Goal: Task Accomplishment & Management: Use online tool/utility

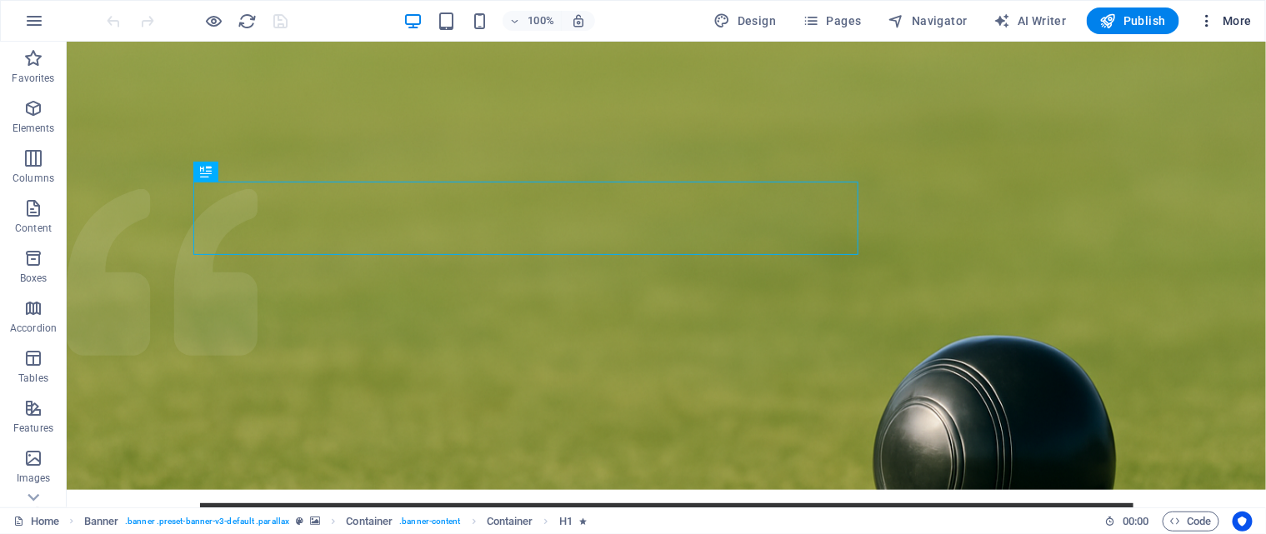
click at [1224, 19] on span "More" at bounding box center [1225, 21] width 53 height 17
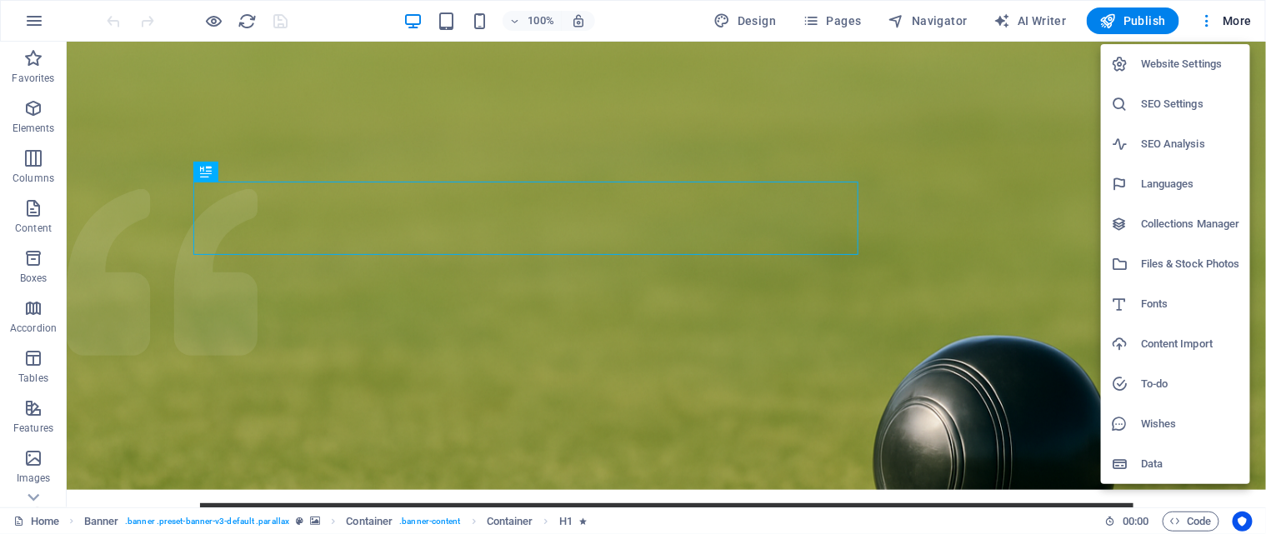
click at [1182, 265] on h6 "Files & Stock Photos" at bounding box center [1190, 264] width 99 height 20
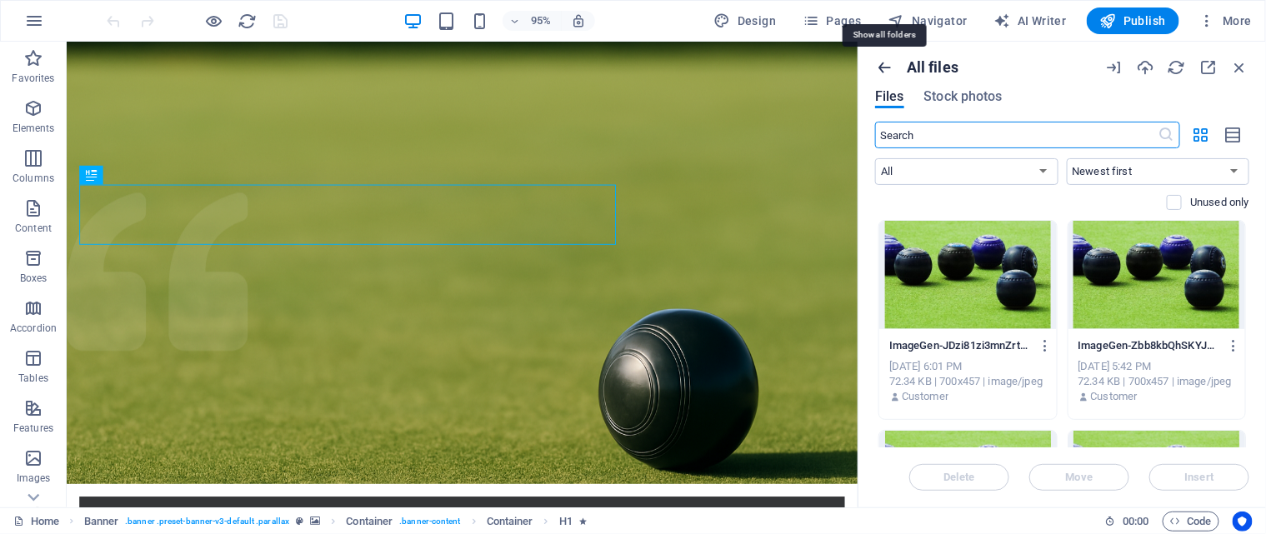
click at [884, 68] on icon "button" at bounding box center [884, 67] width 18 height 18
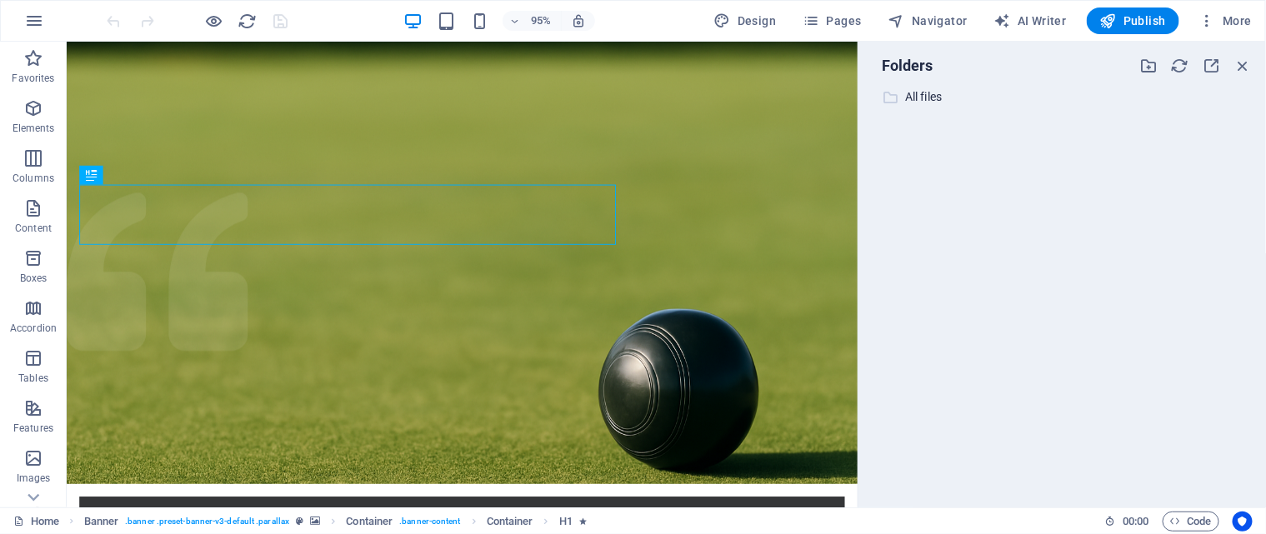
click at [931, 96] on p "All files" at bounding box center [1063, 97] width 317 height 19
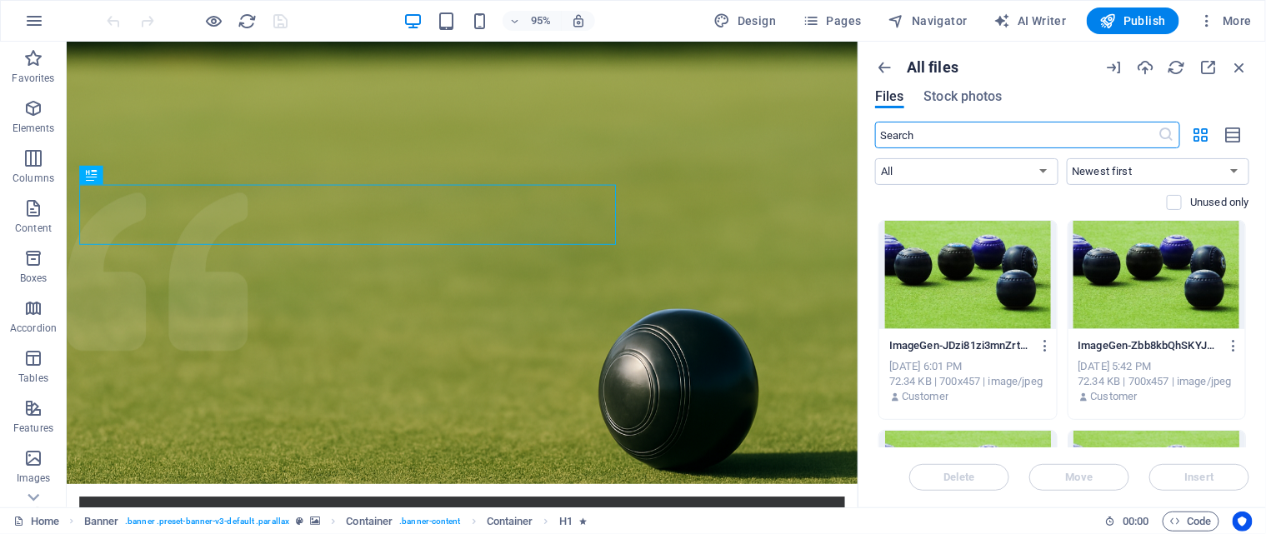
click at [894, 68] on div "All files" at bounding box center [983, 67] width 216 height 18
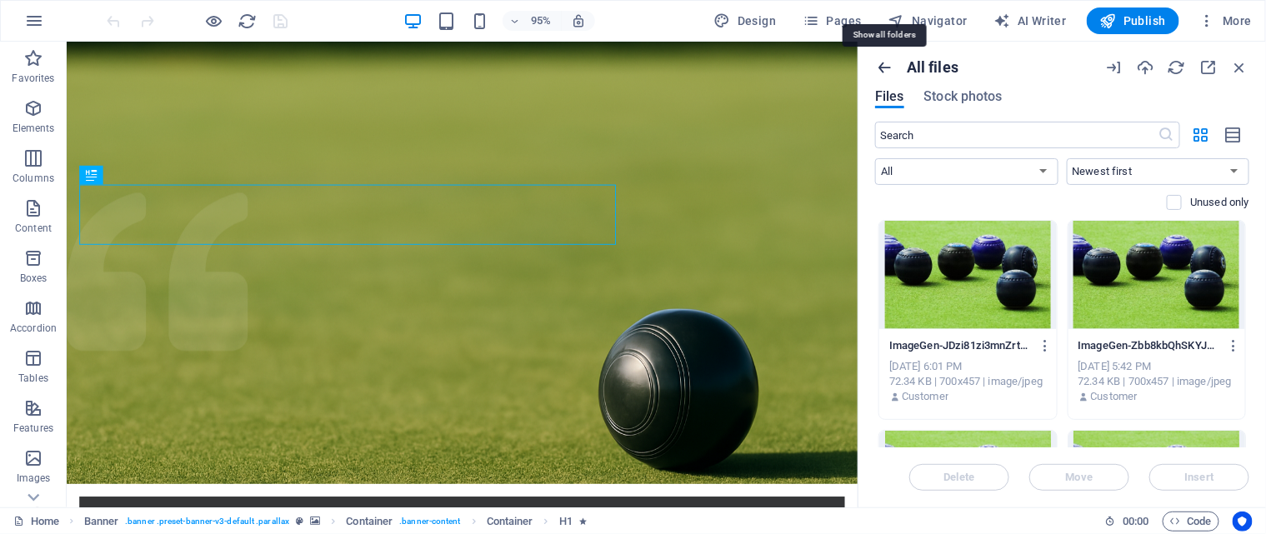
click at [884, 67] on icon "button" at bounding box center [884, 67] width 18 height 18
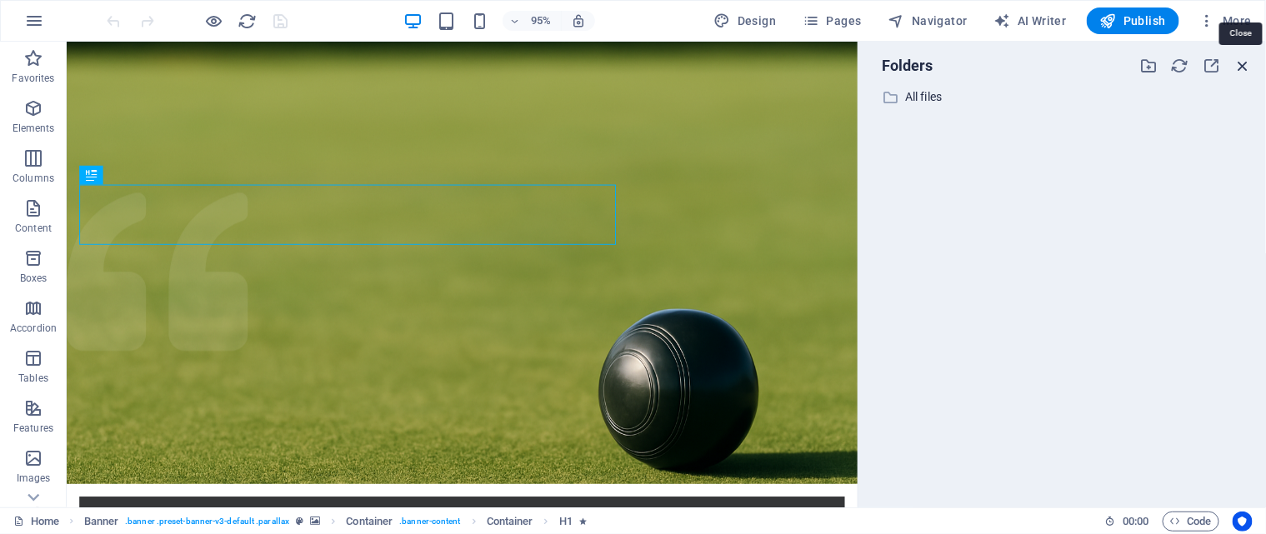
drag, startPoint x: 1245, startPoint y: 66, endPoint x: 1045, endPoint y: 62, distance: 200.1
click at [1245, 66] on icon "button" at bounding box center [1243, 66] width 18 height 18
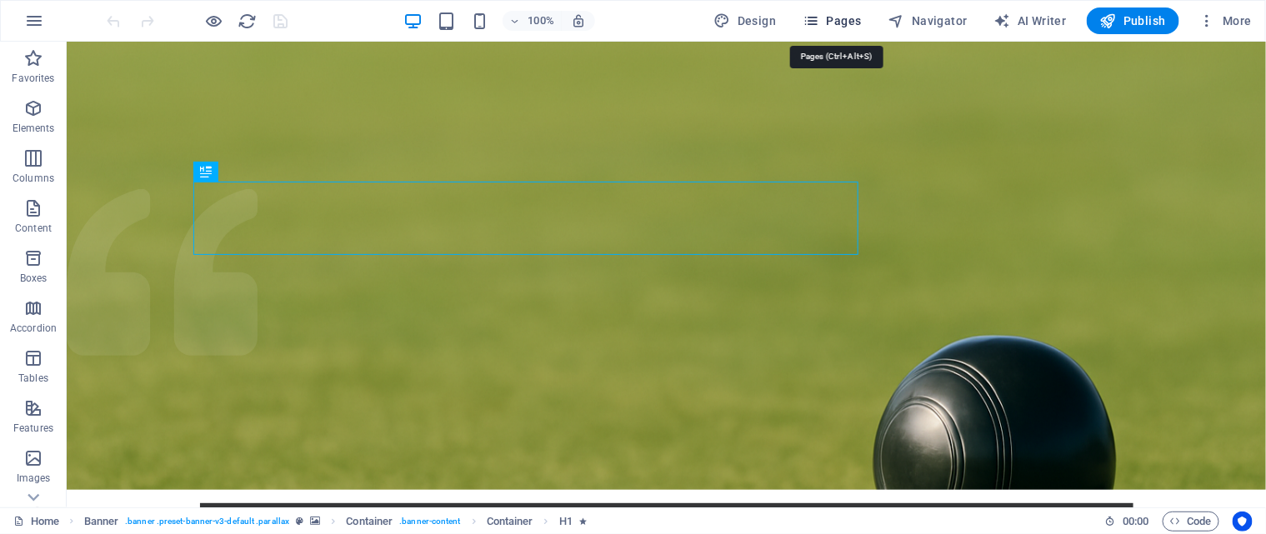
click at [851, 23] on span "Pages" at bounding box center [832, 21] width 58 height 17
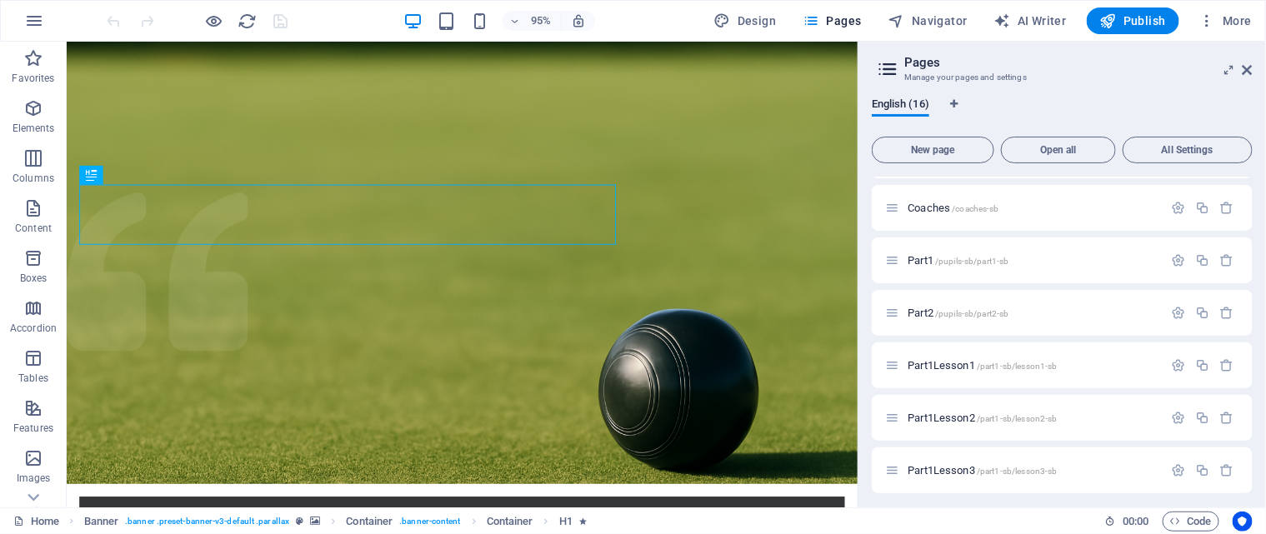
scroll to position [167, 0]
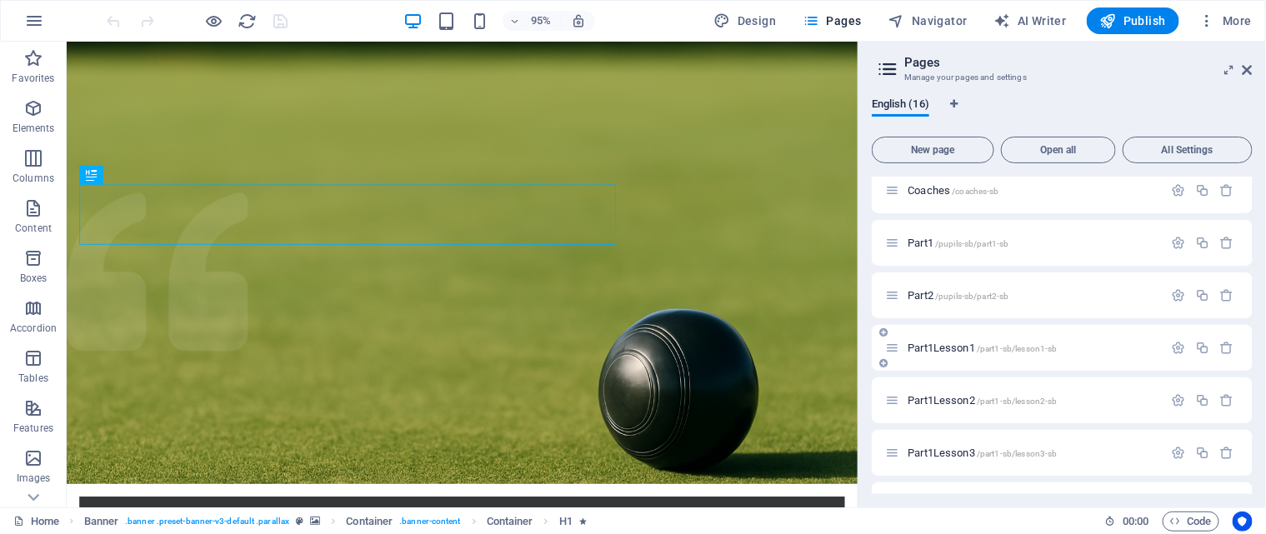
click at [951, 348] on span "Part1Lesson1 /part1-sb/lesson1-sb" at bounding box center [982, 348] width 149 height 13
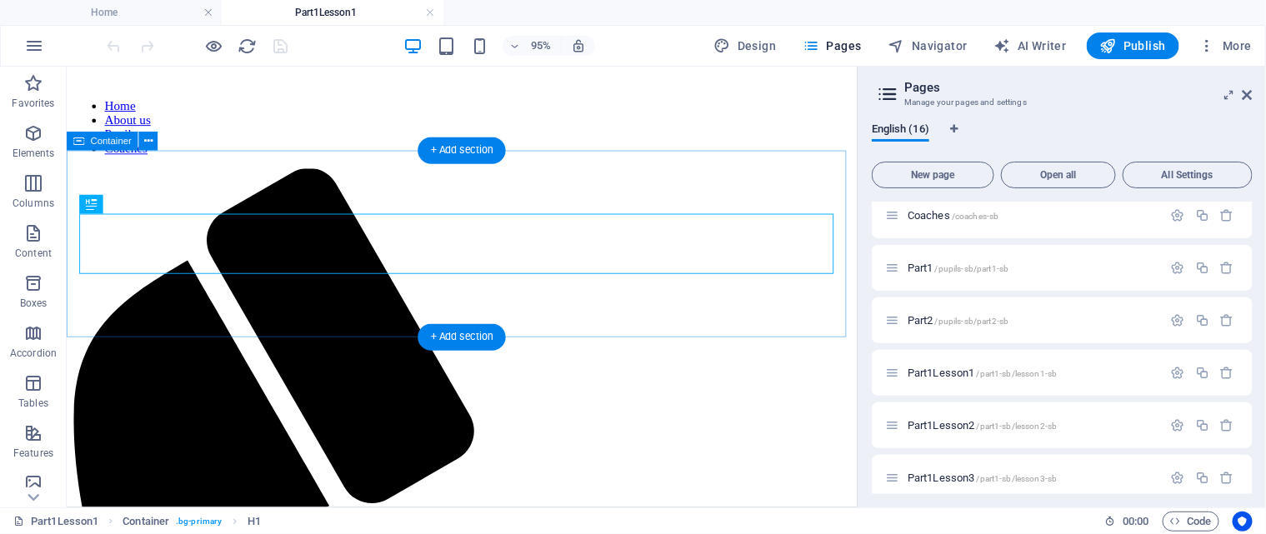
scroll to position [120, 0]
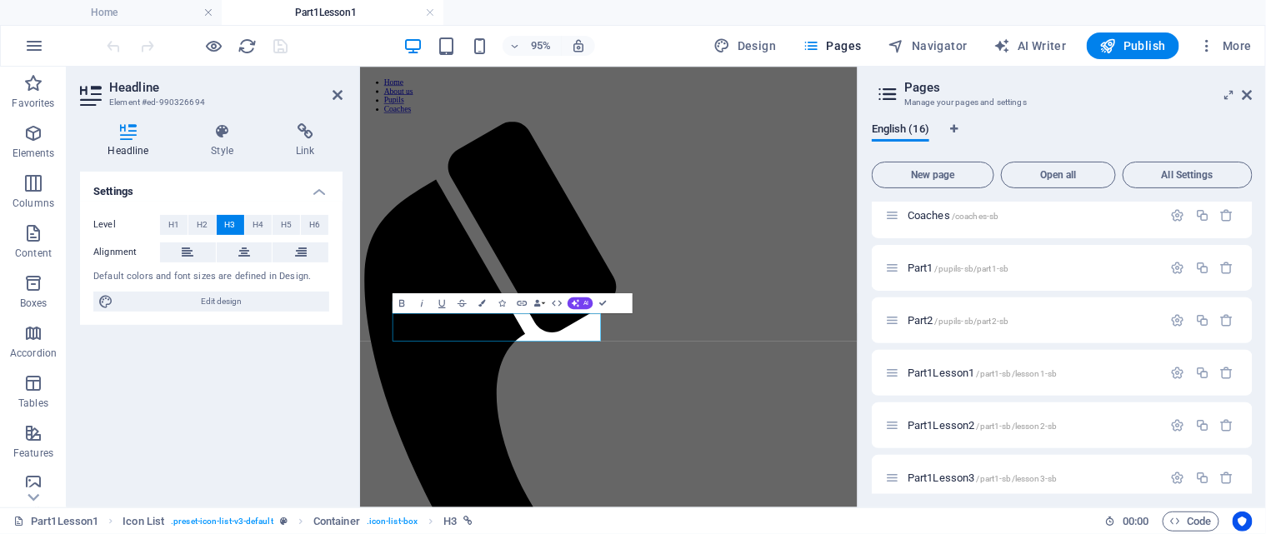
scroll to position [0, 0]
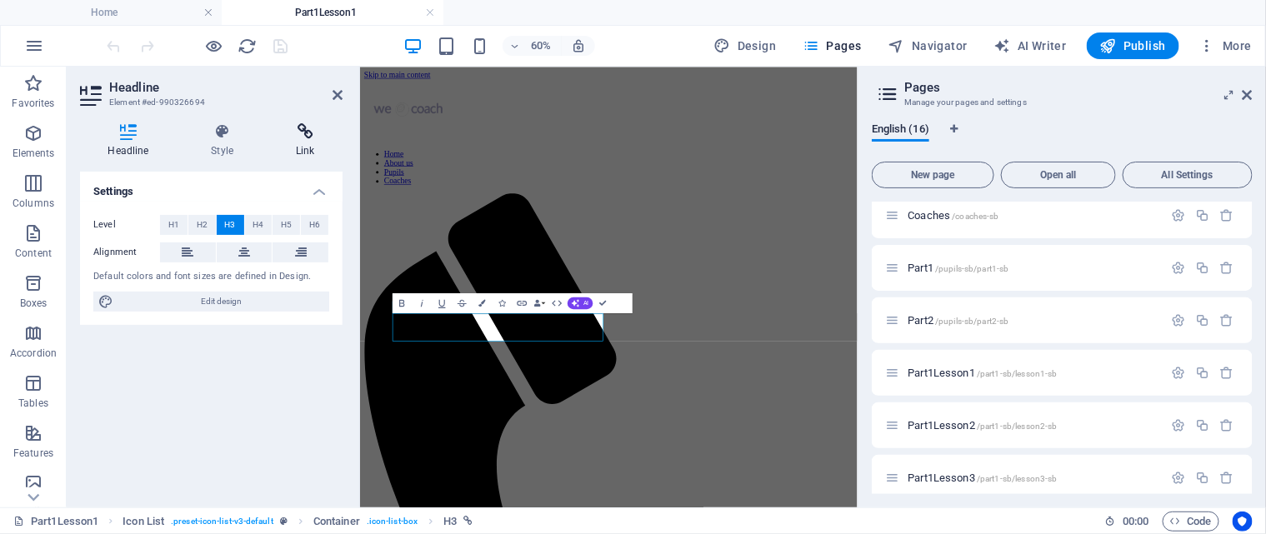
click at [303, 135] on icon at bounding box center [305, 131] width 74 height 17
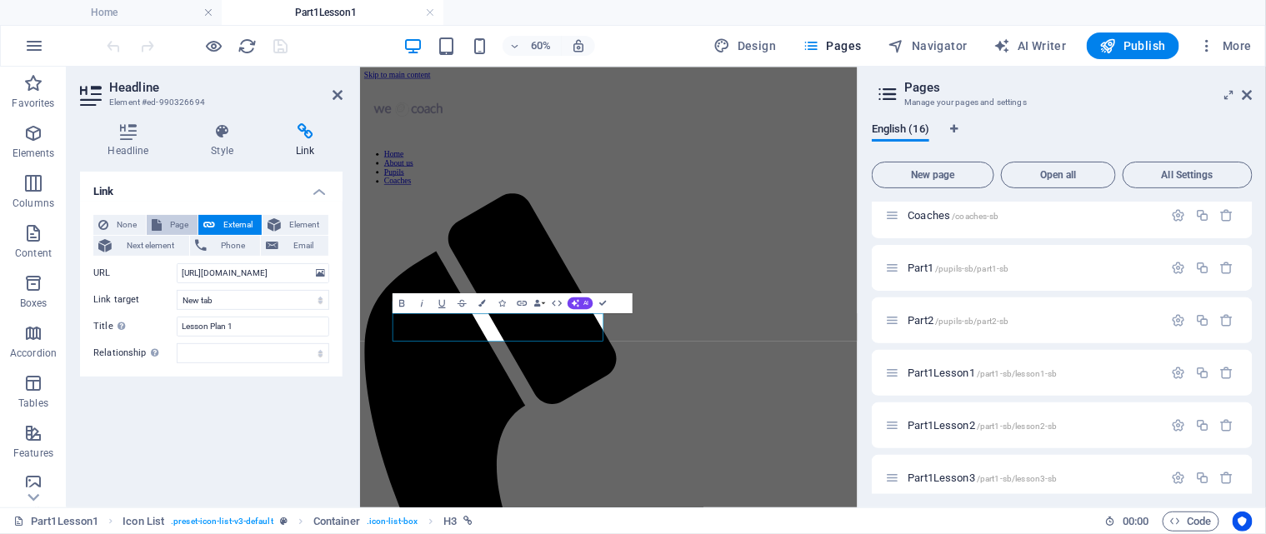
click at [183, 221] on span "Page" at bounding box center [180, 225] width 26 height 20
select select
click at [235, 224] on span "External" at bounding box center [238, 225] width 37 height 20
select select "blank"
click at [313, 223] on span "Element" at bounding box center [305, 225] width 38 height 20
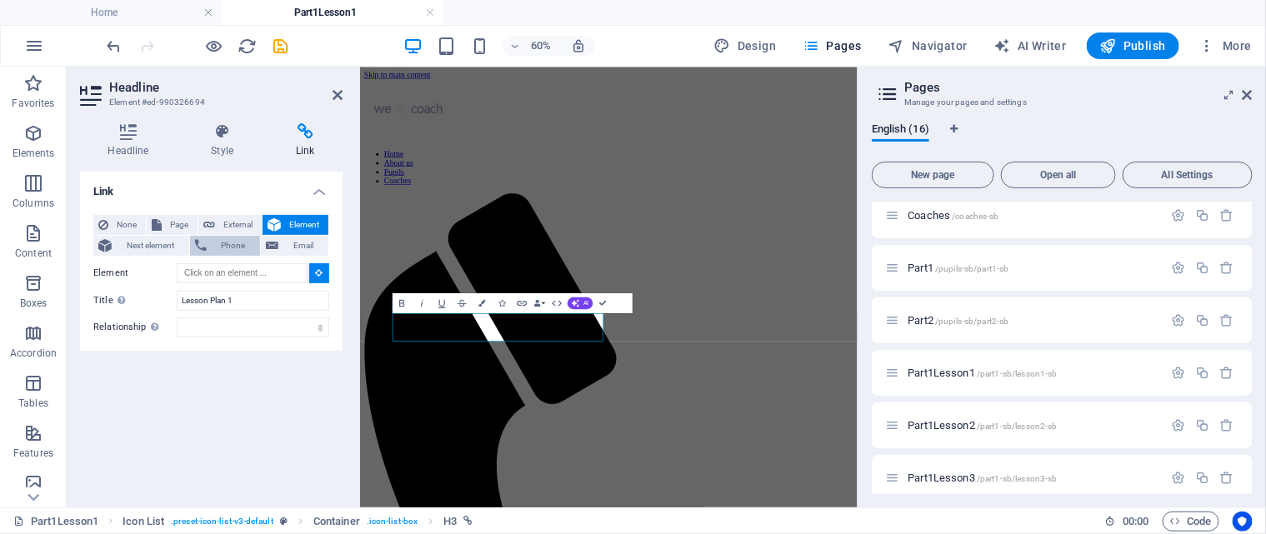
click at [213, 243] on span "Phone" at bounding box center [234, 246] width 44 height 20
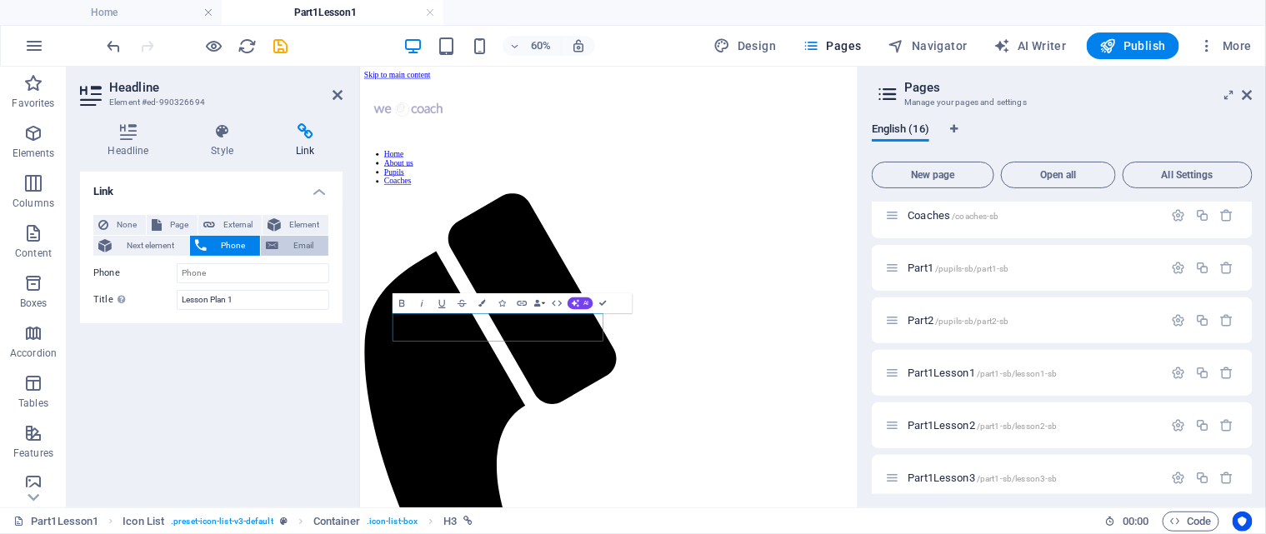
click at [286, 243] on span "Email" at bounding box center [303, 246] width 40 height 20
click at [298, 223] on span "Element" at bounding box center [305, 225] width 38 height 20
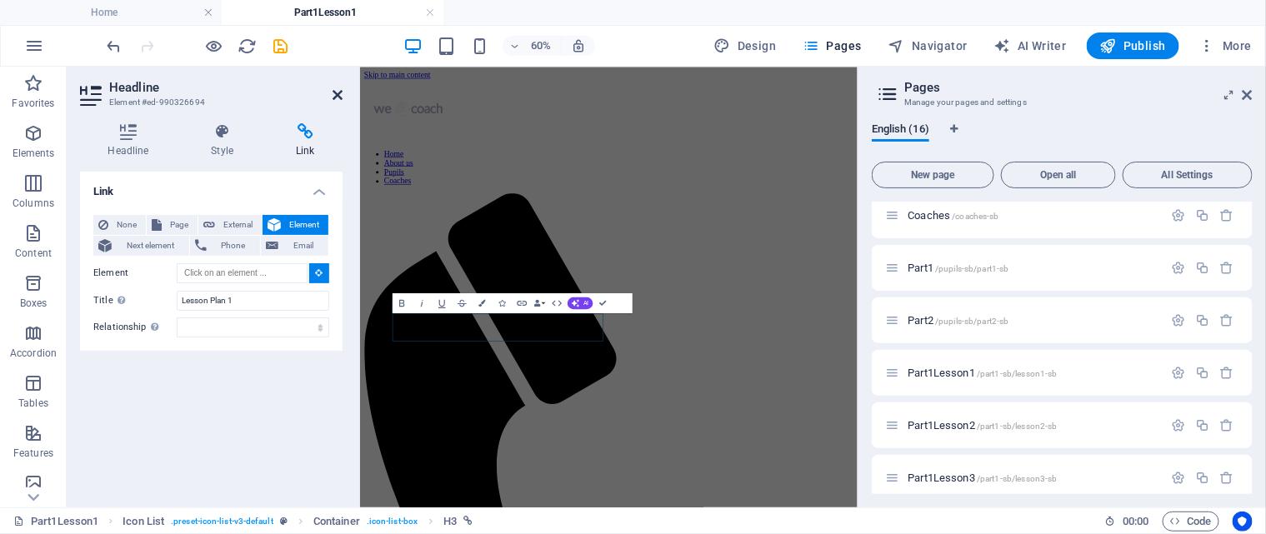
click at [338, 93] on icon at bounding box center [338, 94] width 10 height 13
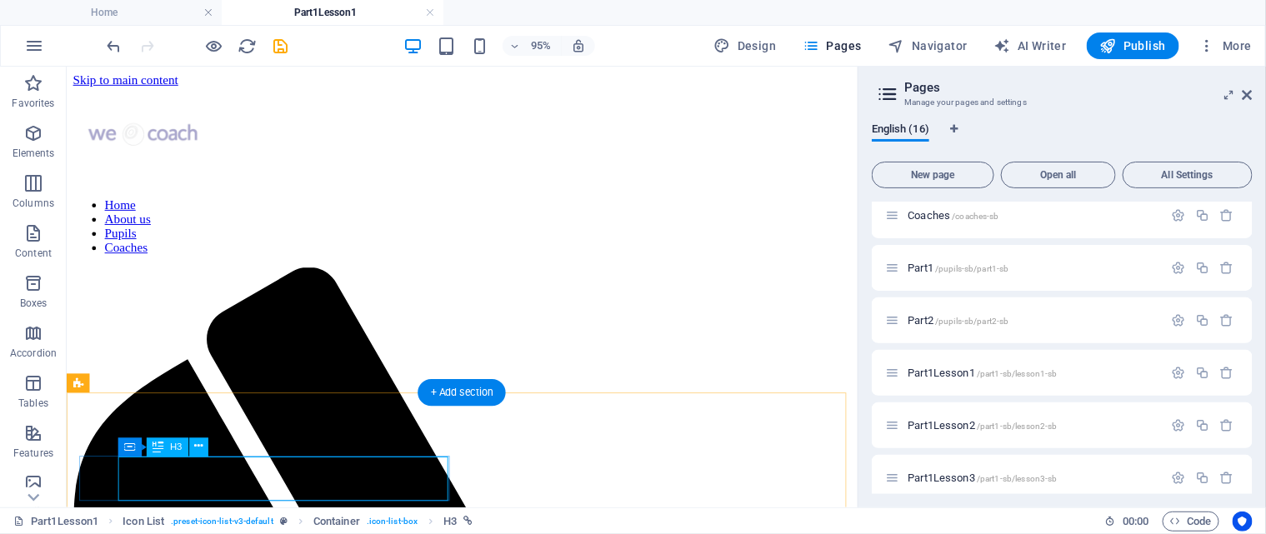
drag, startPoint x: 209, startPoint y: 500, endPoint x: 132, endPoint y: 506, distance: 77.7
click at [196, 448] on icon at bounding box center [198, 447] width 8 height 17
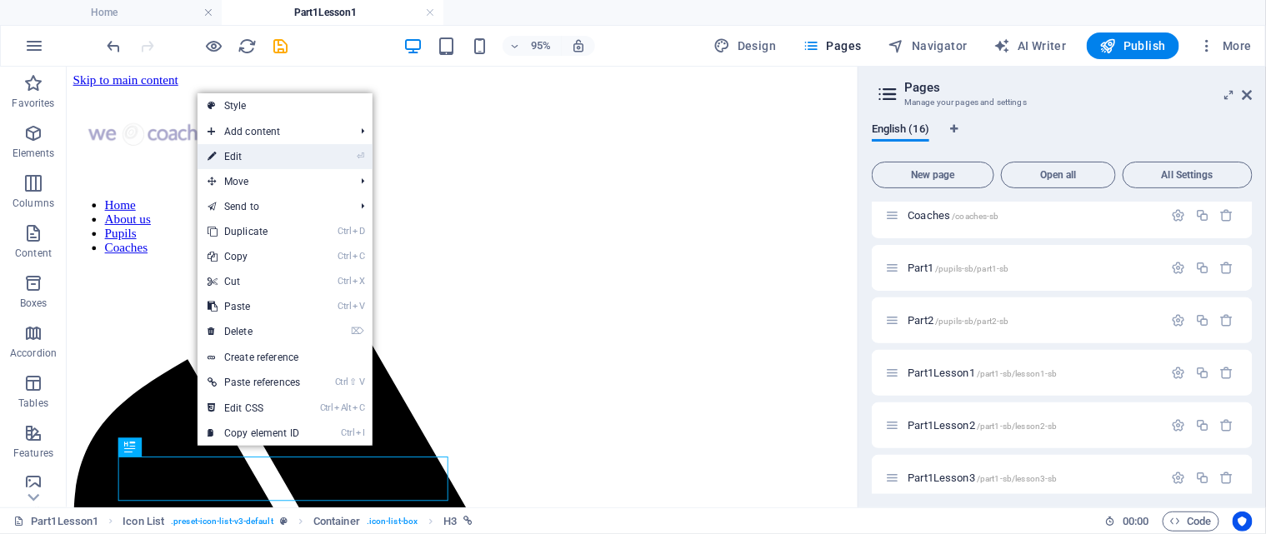
click at [263, 156] on link "⏎ Edit" at bounding box center [254, 156] width 113 height 25
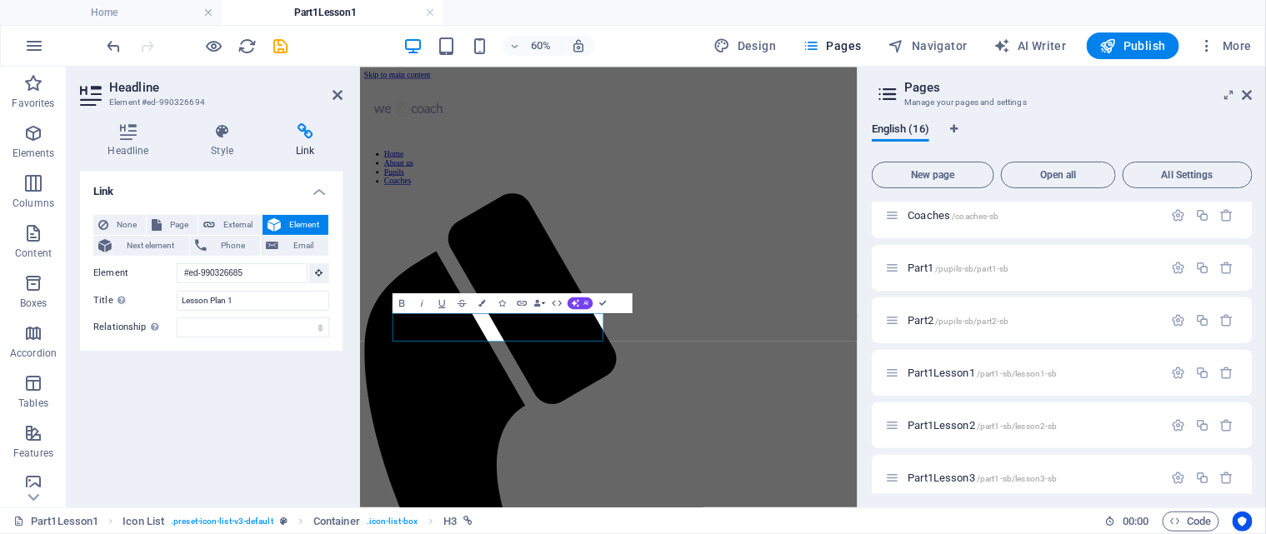
click at [301, 134] on icon at bounding box center [305, 131] width 74 height 17
click at [228, 221] on span "External" at bounding box center [238, 225] width 37 height 20
select select
select select "blank"
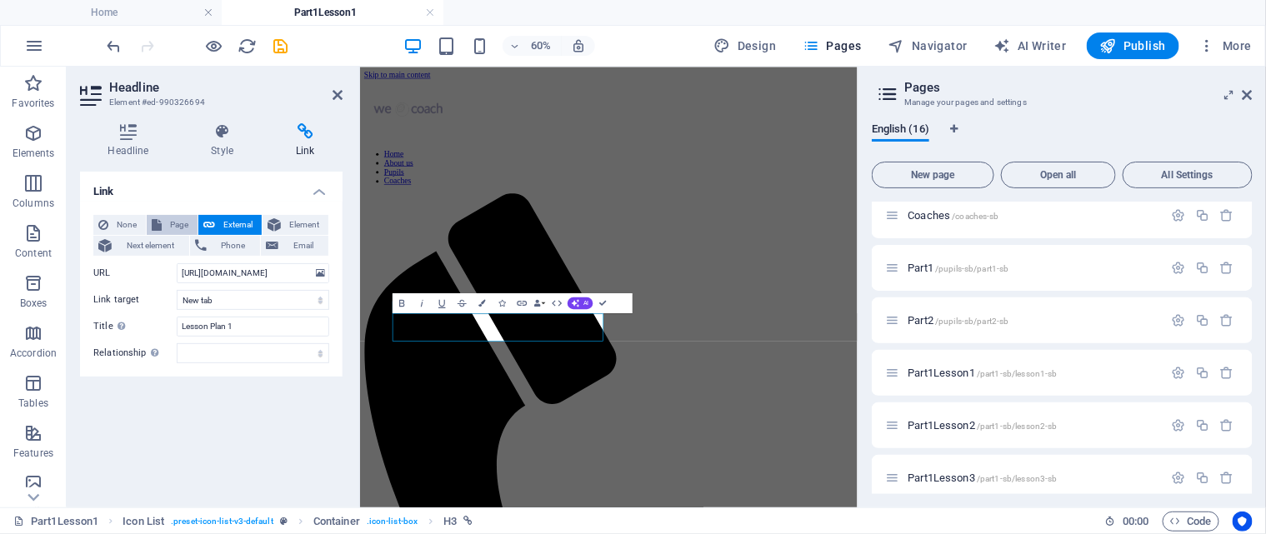
click at [168, 222] on span "Page" at bounding box center [180, 225] width 26 height 20
select select
click at [333, 94] on icon at bounding box center [338, 94] width 10 height 13
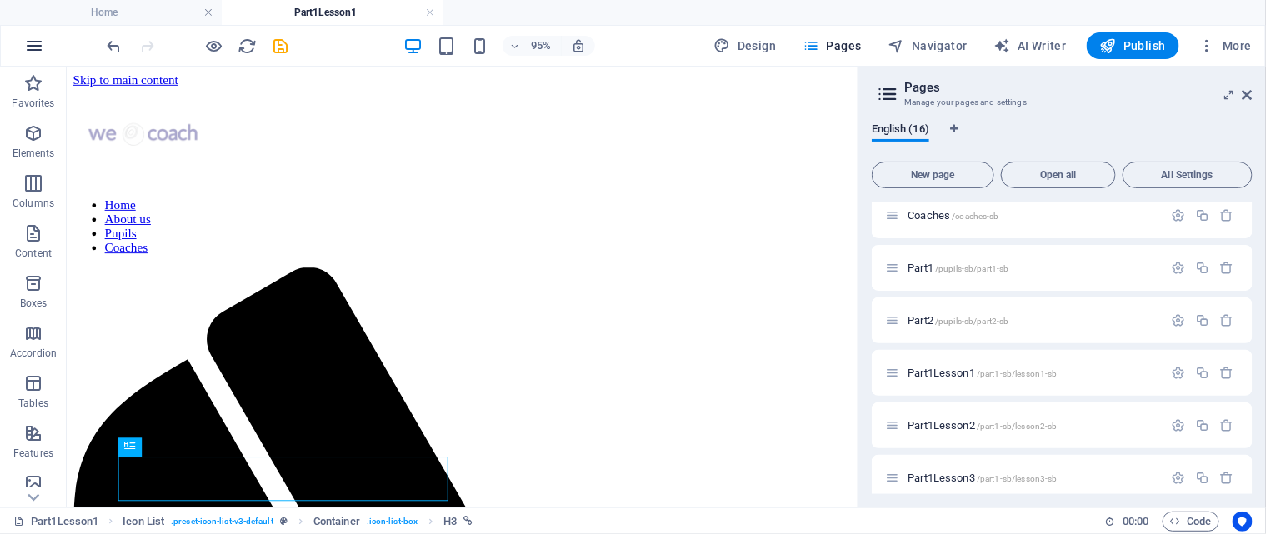
click at [31, 47] on icon "button" at bounding box center [34, 46] width 20 height 20
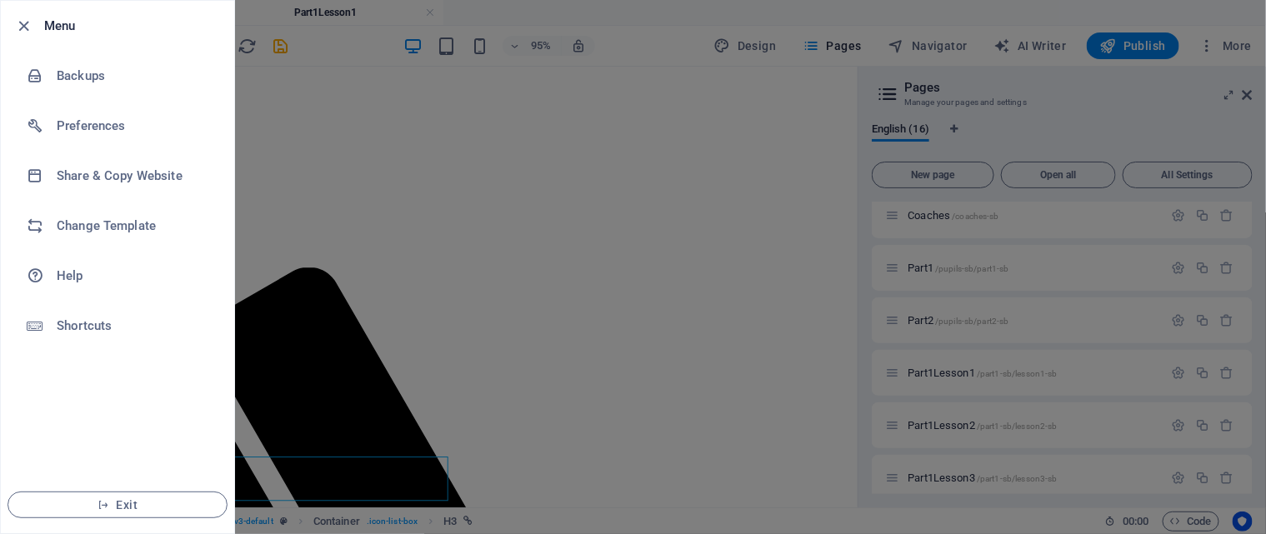
click at [704, 420] on div at bounding box center [633, 267] width 1266 height 534
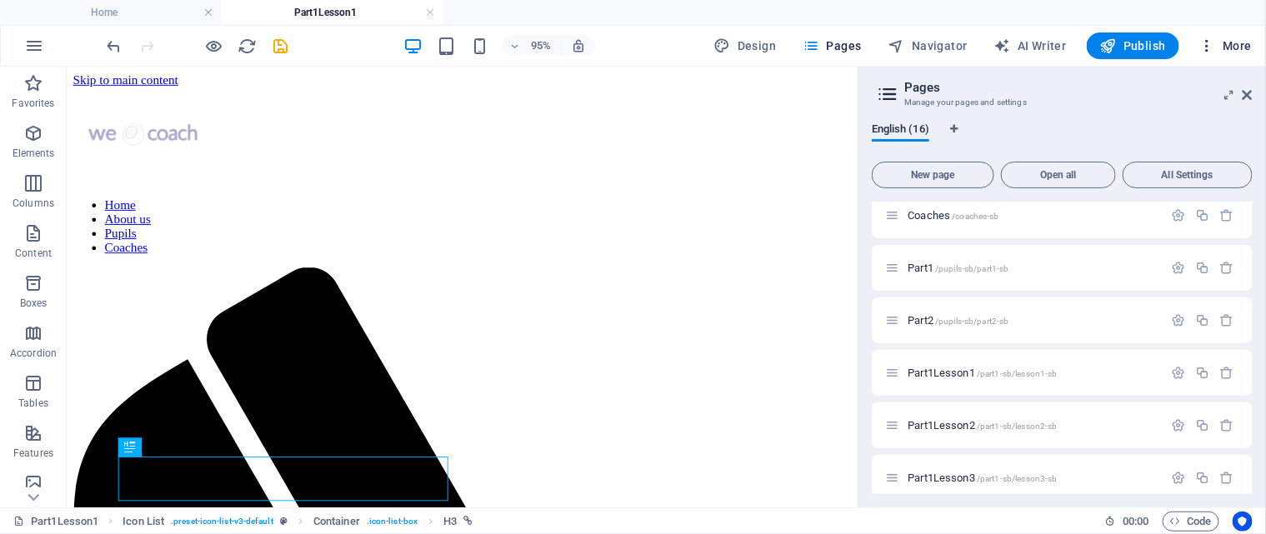
click at [1236, 46] on span "More" at bounding box center [1225, 46] width 53 height 17
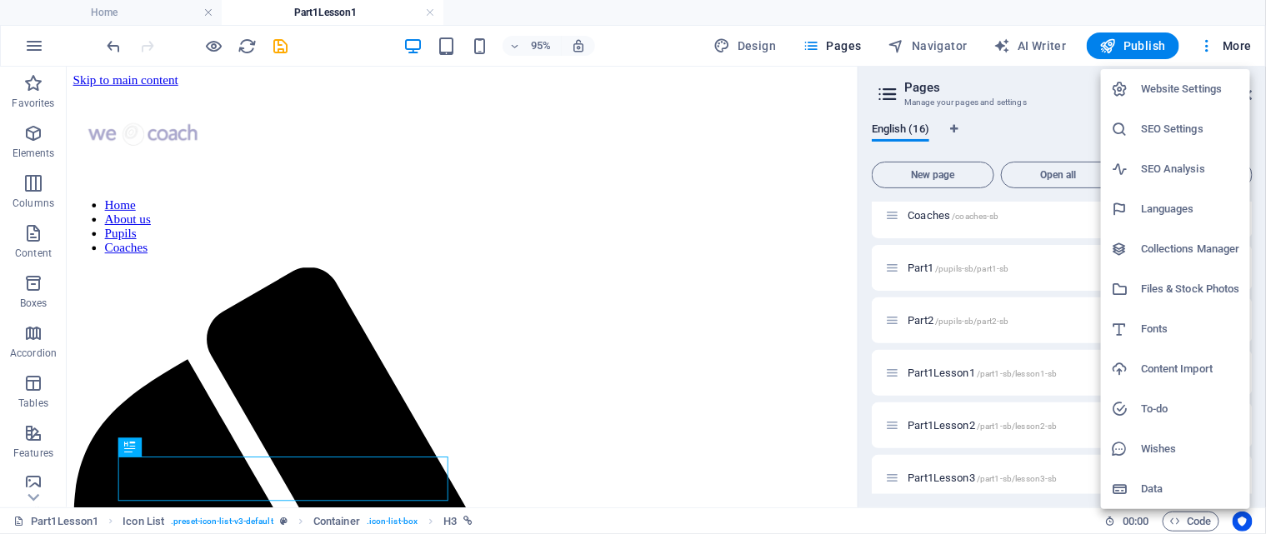
click at [41, 50] on div at bounding box center [633, 267] width 1266 height 534
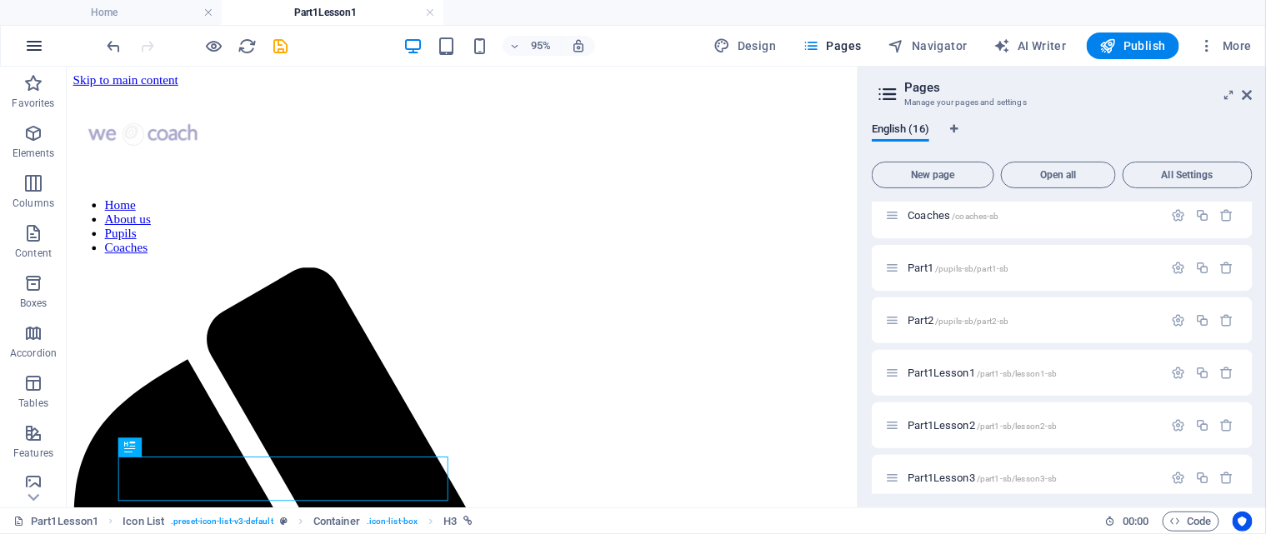
click at [30, 42] on icon "button" at bounding box center [34, 46] width 20 height 20
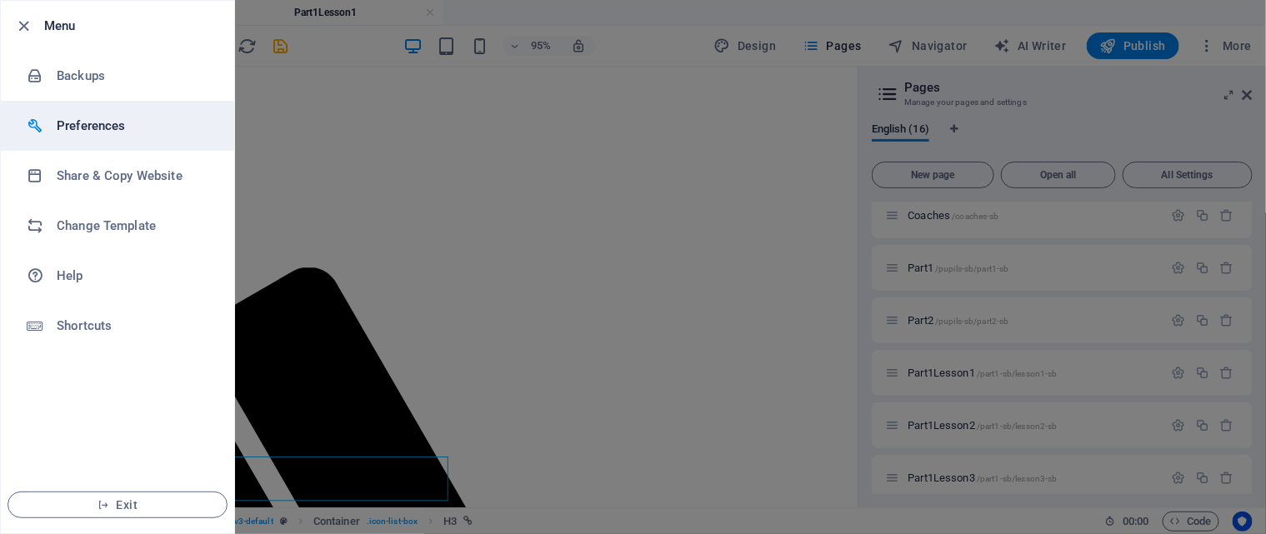
click at [78, 126] on h6 "Preferences" at bounding box center [134, 126] width 154 height 20
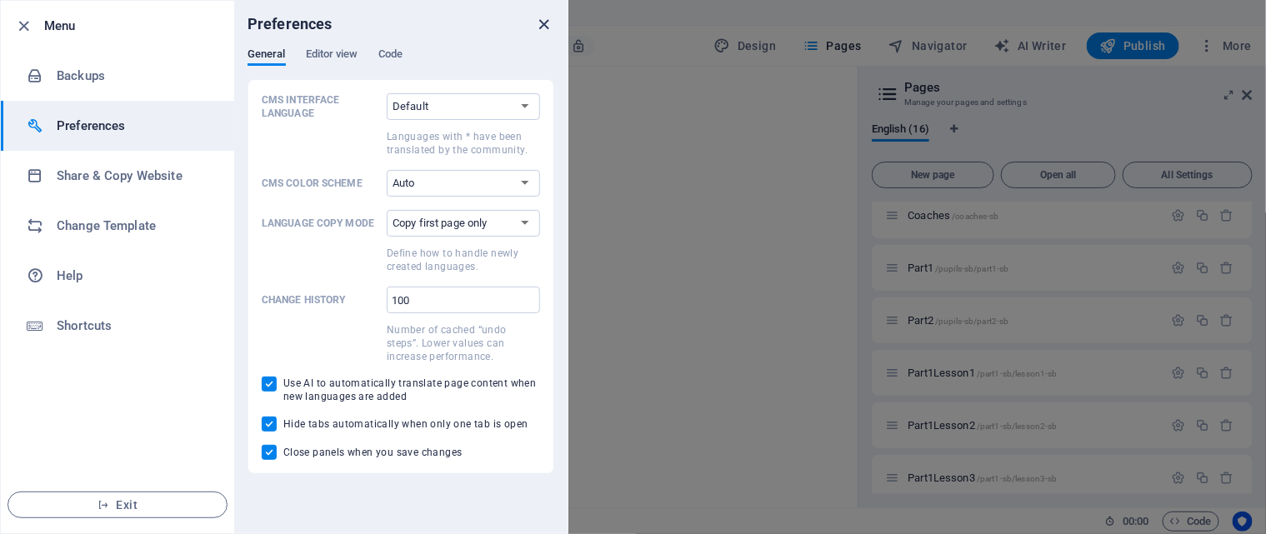
click at [545, 22] on icon "close" at bounding box center [544, 24] width 19 height 19
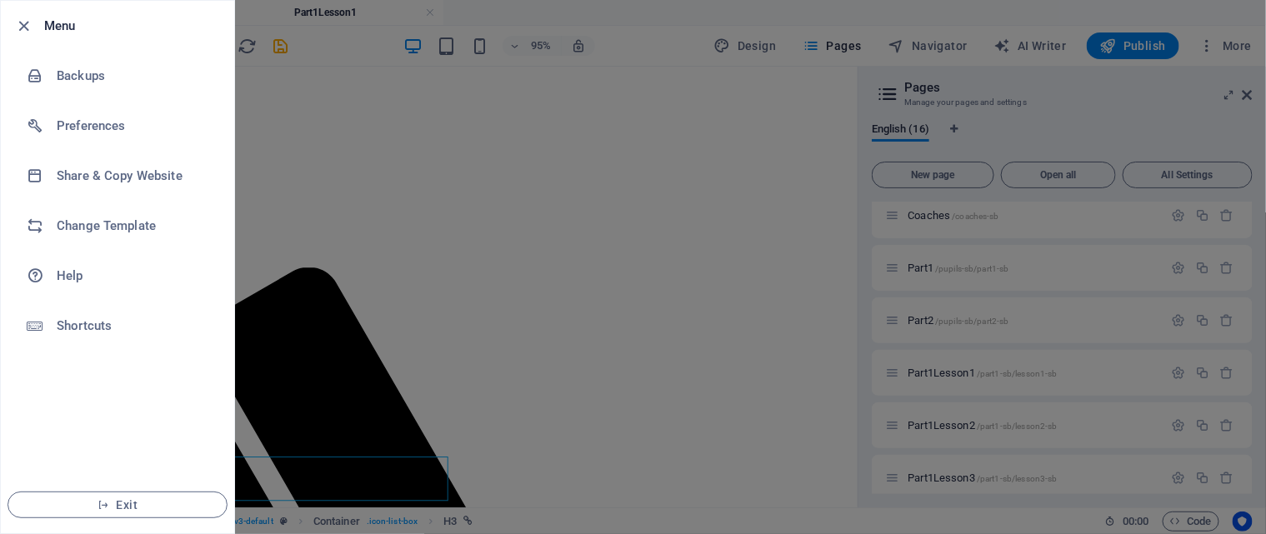
click at [1048, 13] on div at bounding box center [633, 267] width 1266 height 534
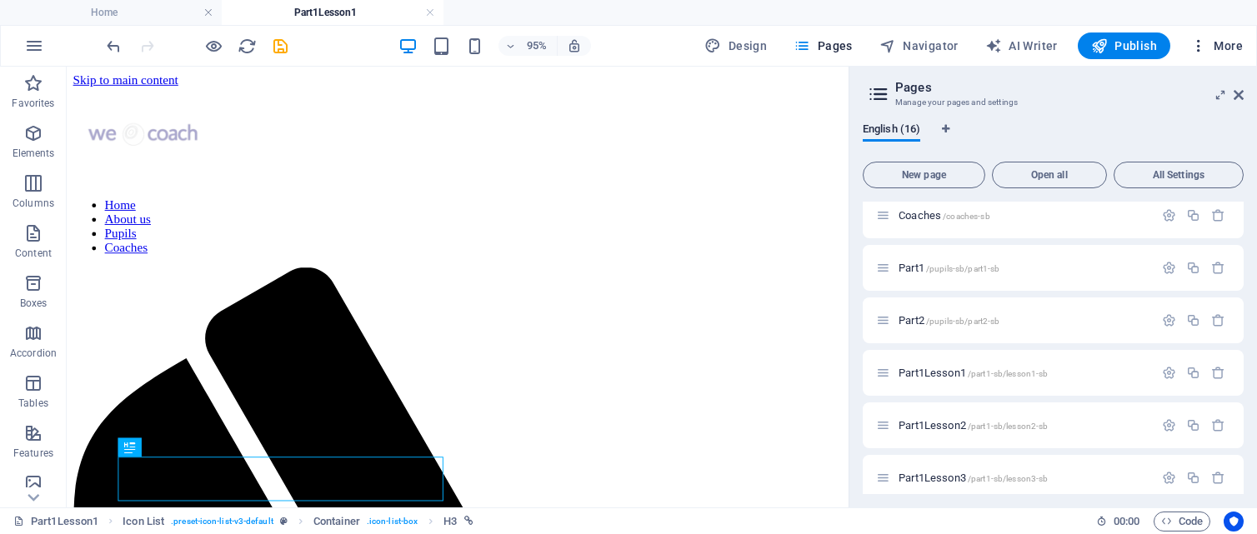
click at [1221, 44] on span "More" at bounding box center [1216, 46] width 53 height 17
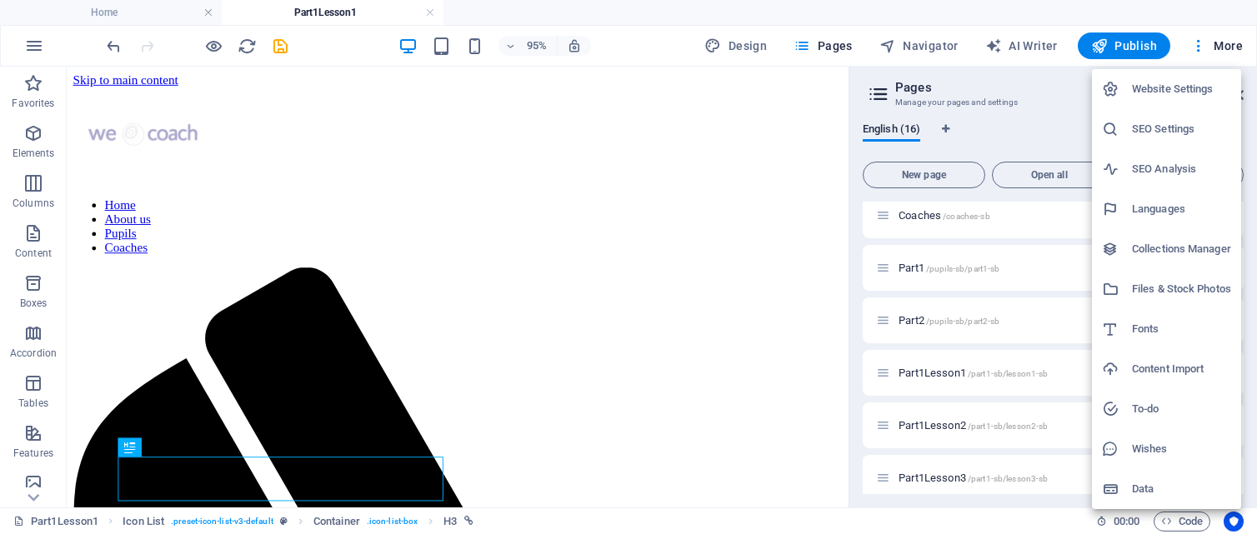
click at [1169, 291] on h6 "Files & Stock Photos" at bounding box center [1181, 289] width 99 height 20
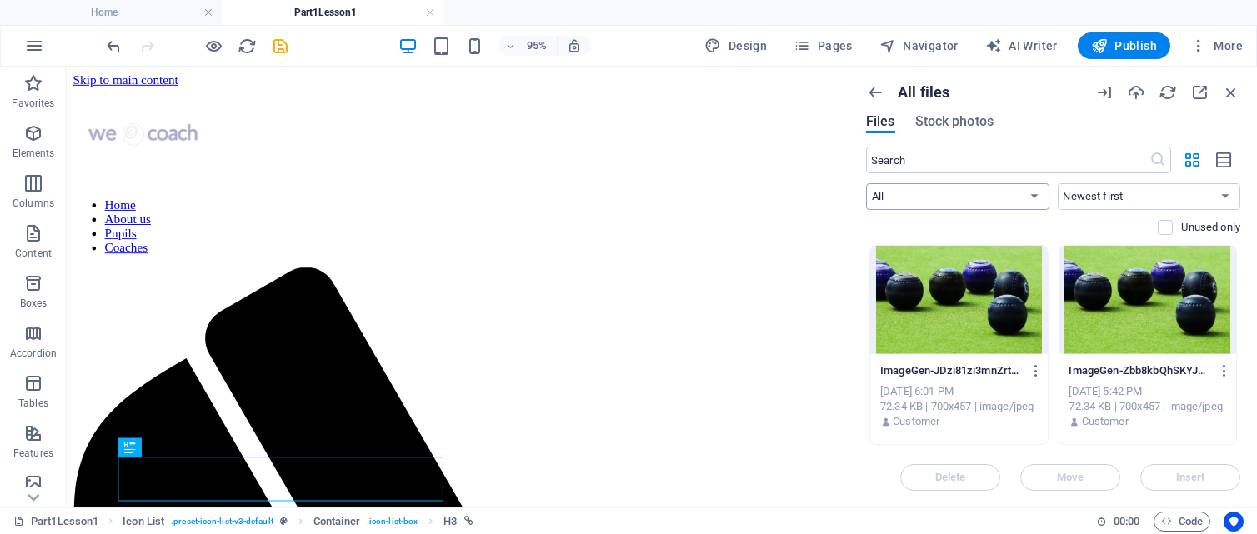
click at [1033, 195] on select "All Images Documents Audio Video Vector Other" at bounding box center [957, 196] width 183 height 27
select select "document"
click at [866, 183] on select "All Images Documents Audio Video Vector Other" at bounding box center [957, 196] width 183 height 27
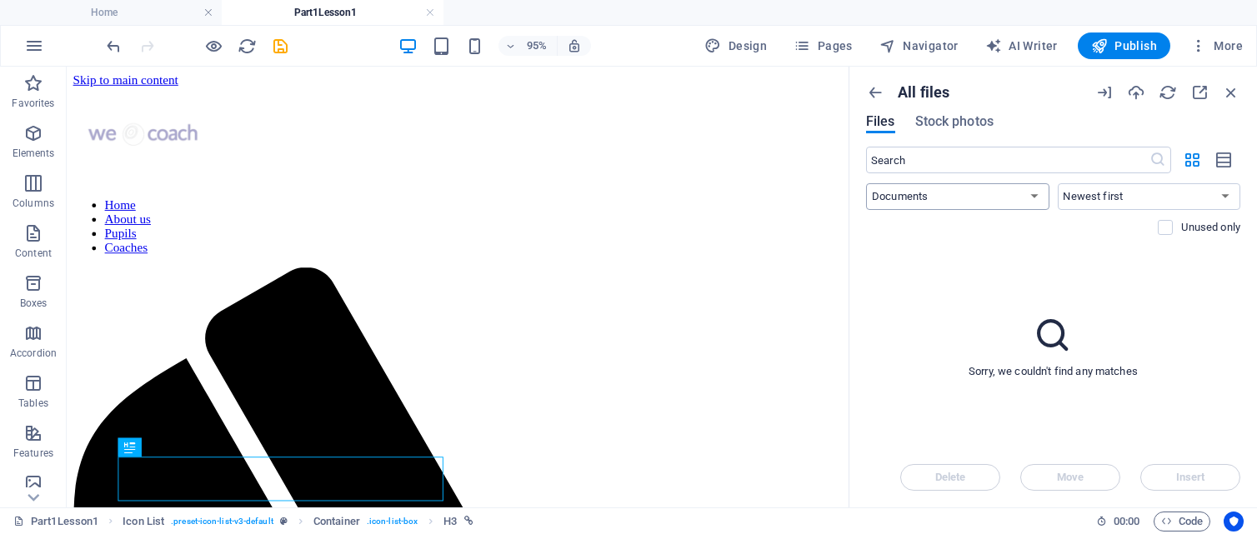
click at [1034, 198] on select "All Images Documents Audio Video Vector Other" at bounding box center [957, 196] width 183 height 27
click at [1103, 261] on div "Sorry, we couldn't find any matches" at bounding box center [1053, 346] width 374 height 203
click at [848, 41] on span "Pages" at bounding box center [822, 46] width 58 height 17
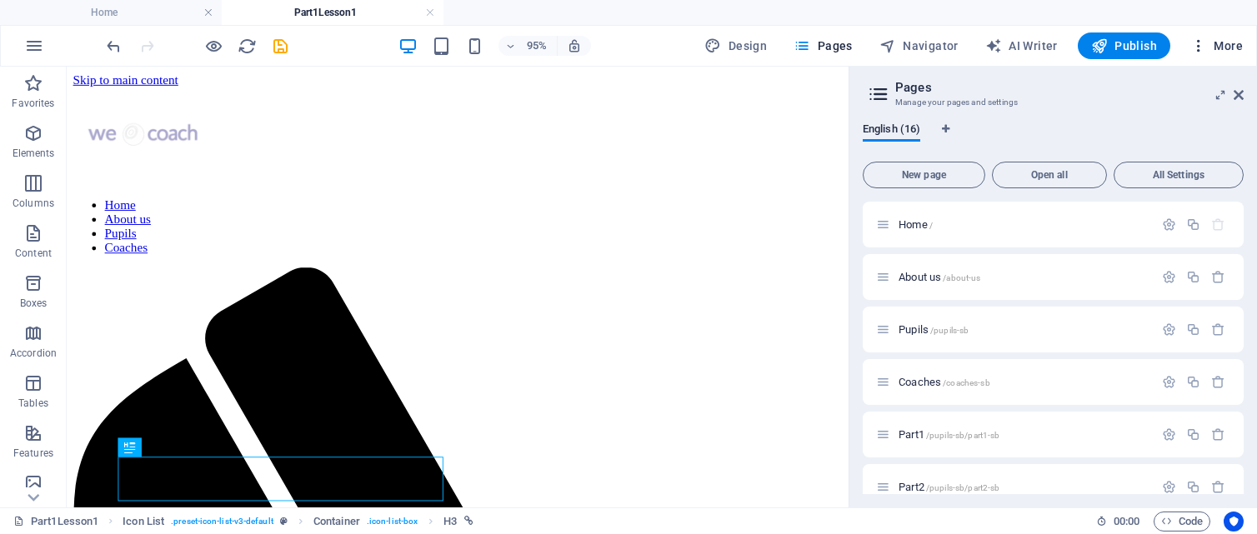
click at [1205, 47] on icon "button" at bounding box center [1198, 46] width 17 height 17
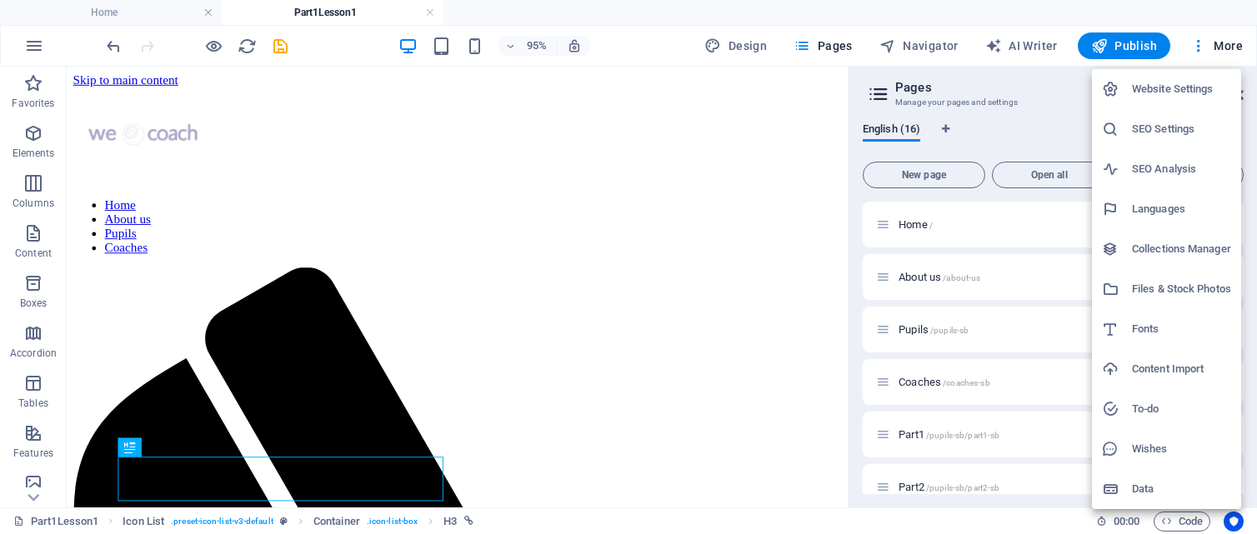
click at [1177, 248] on h6 "Collections Manager" at bounding box center [1181, 249] width 99 height 20
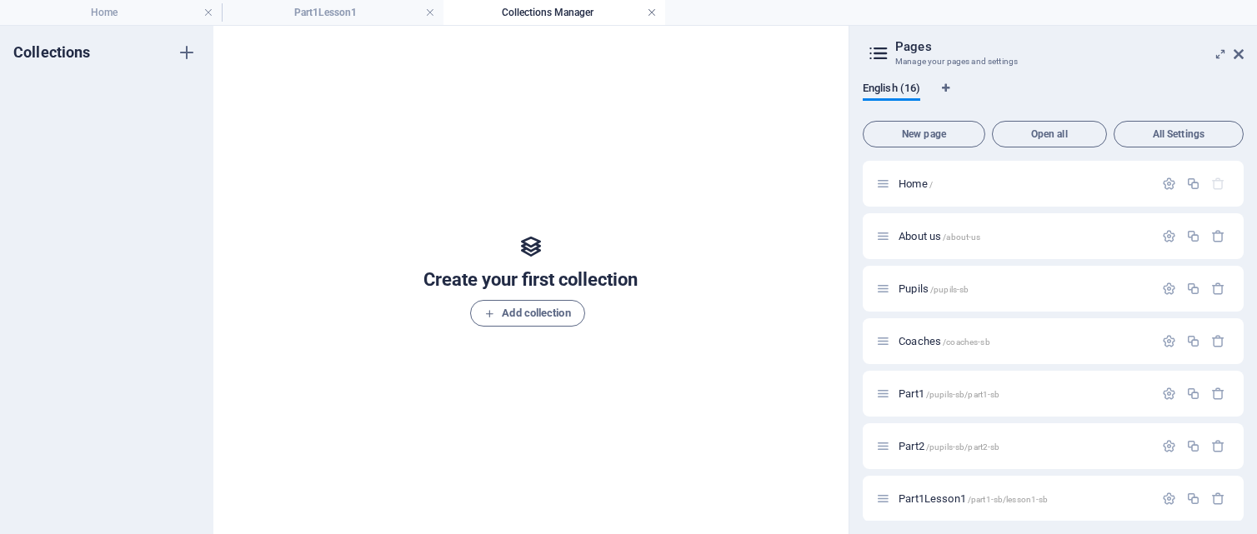
click at [649, 13] on link at bounding box center [652, 13] width 10 height 16
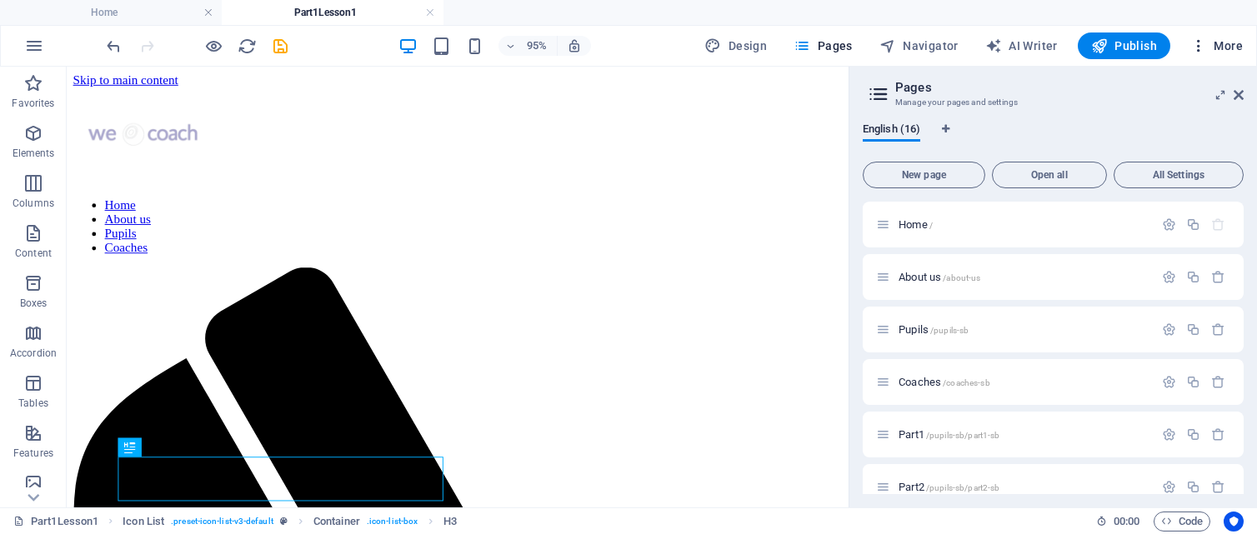
click at [1228, 39] on span "More" at bounding box center [1216, 46] width 53 height 17
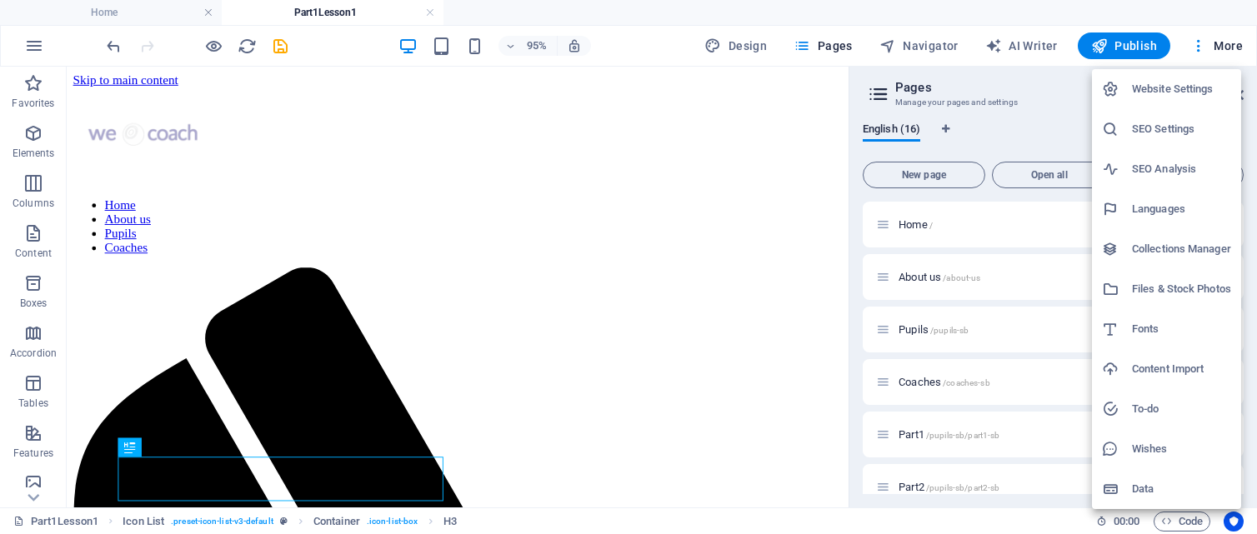
click at [1175, 288] on h6 "Files & Stock Photos" at bounding box center [1181, 289] width 99 height 20
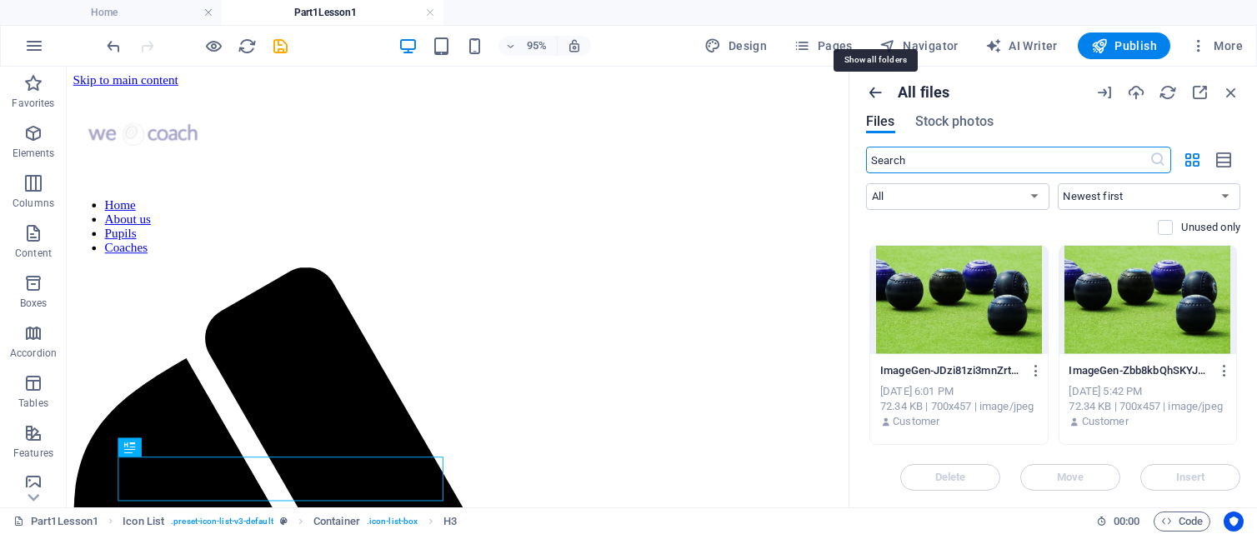
click at [873, 89] on icon "button" at bounding box center [875, 92] width 18 height 18
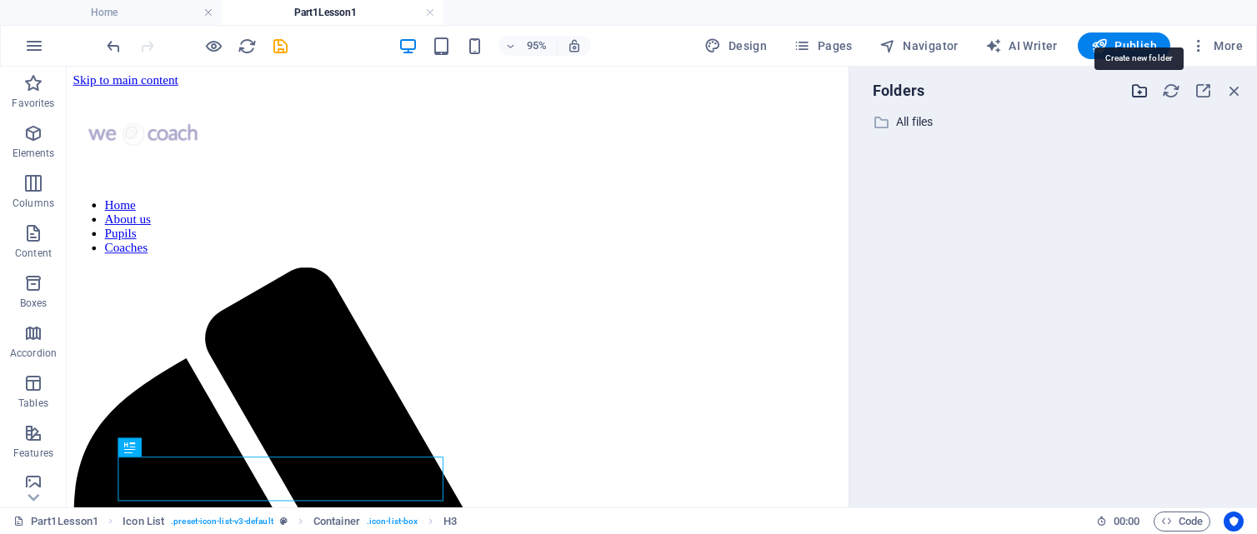
click at [1140, 93] on icon "button" at bounding box center [1139, 91] width 18 height 18
type input "Part1"
click at [878, 150] on icon at bounding box center [881, 147] width 17 height 17
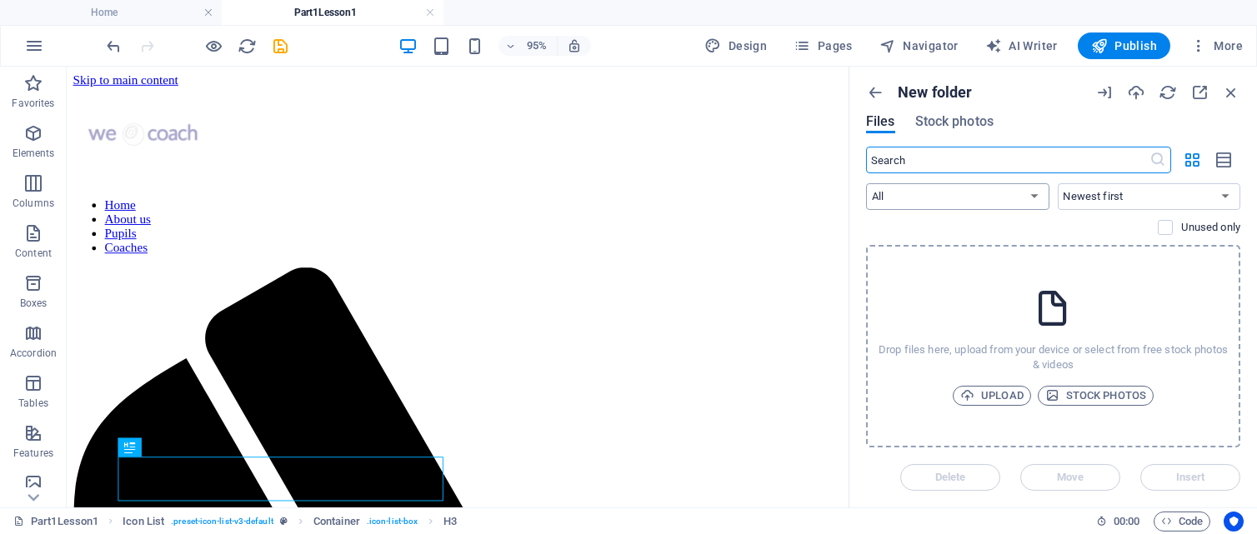
click at [1037, 196] on select "All Images Documents Audio Video Vector Other" at bounding box center [957, 196] width 183 height 27
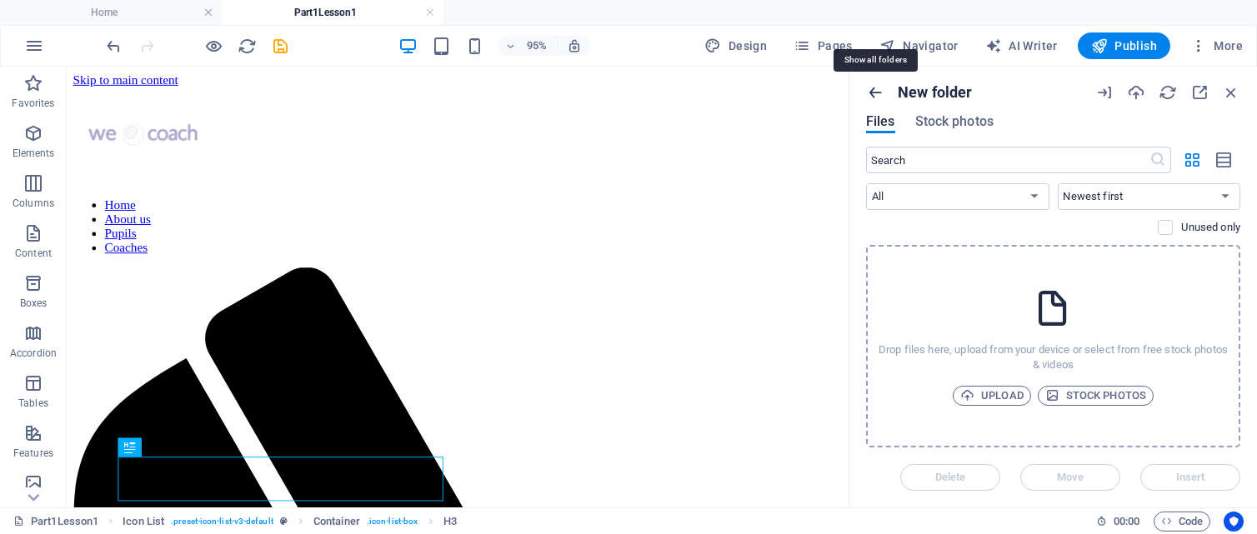
click at [875, 93] on icon "button" at bounding box center [875, 92] width 18 height 18
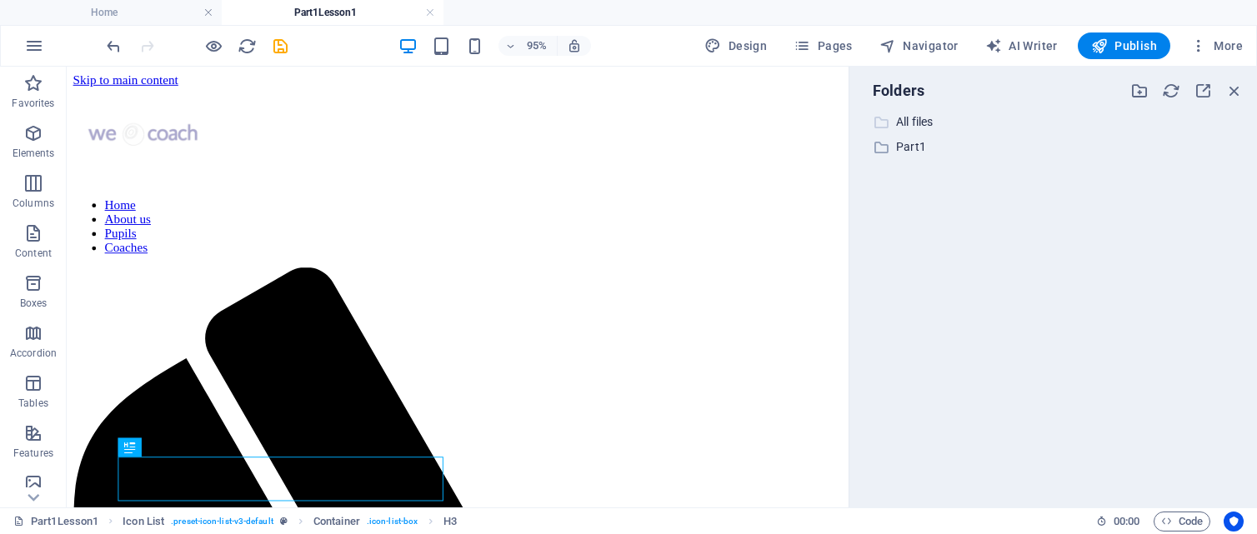
click at [921, 122] on p "All files" at bounding box center [1054, 122] width 317 height 19
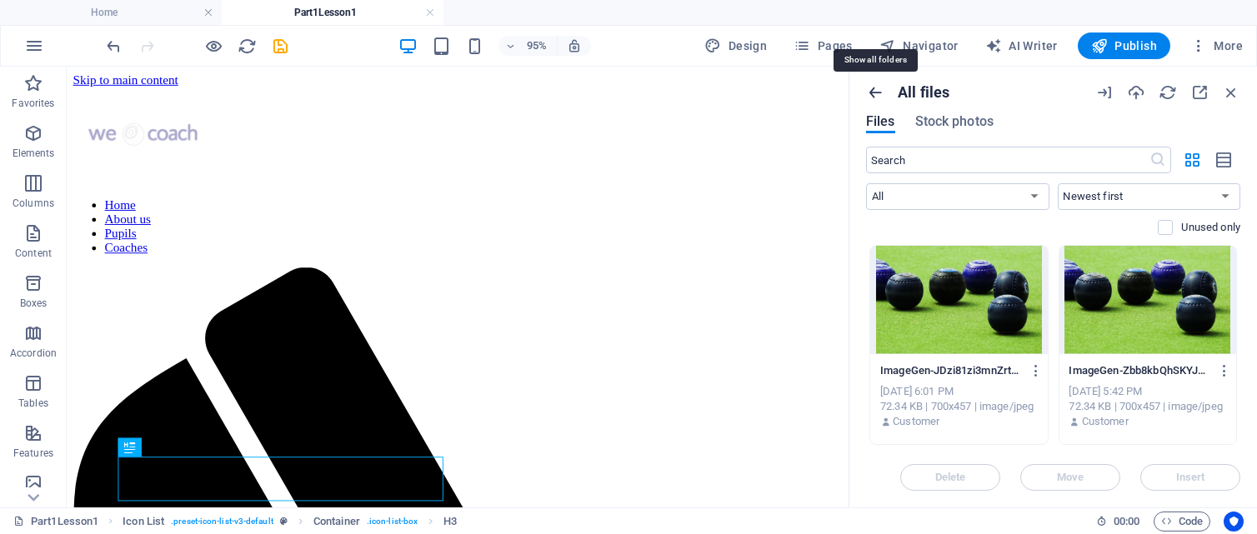
click at [872, 94] on icon "button" at bounding box center [875, 92] width 18 height 18
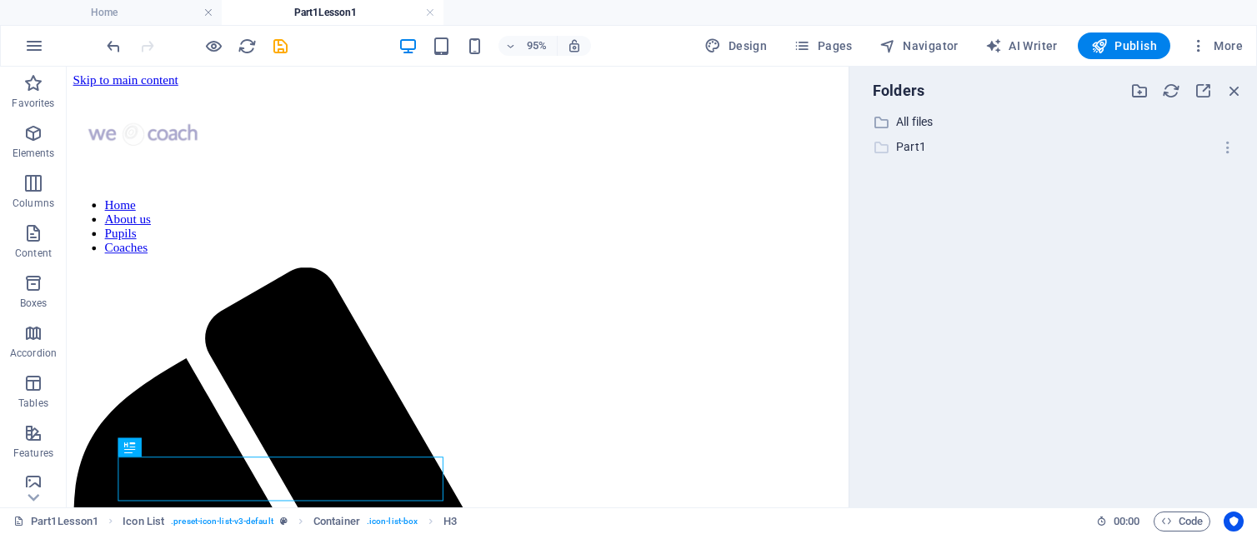
click at [902, 144] on p "Part1" at bounding box center [1054, 147] width 317 height 19
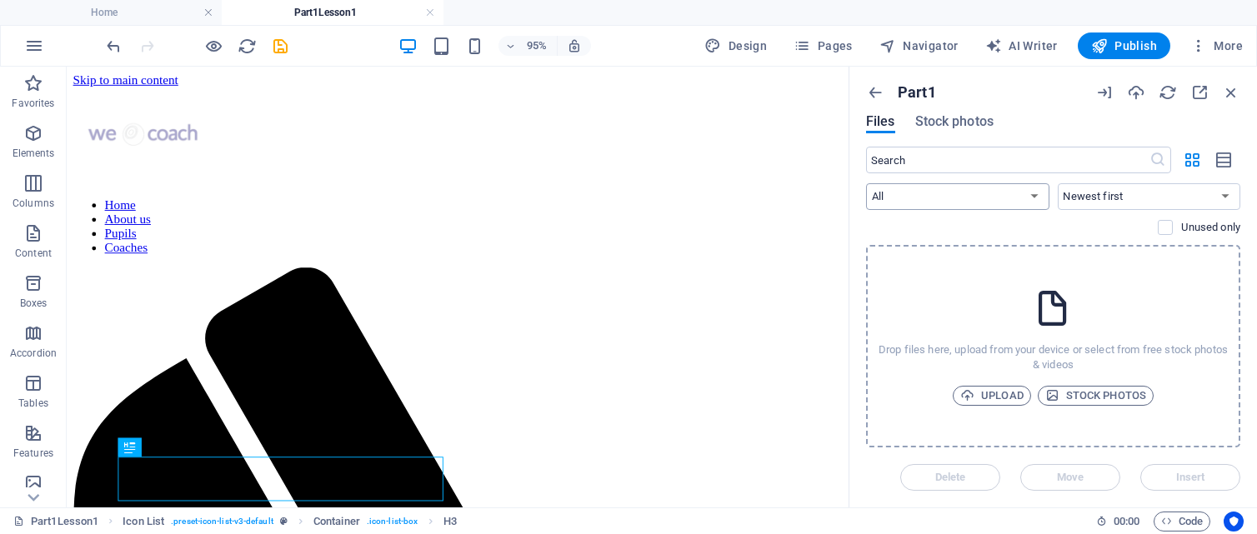
click at [1039, 197] on select "All Images Documents Audio Video Vector Other" at bounding box center [957, 196] width 183 height 27
click at [1229, 42] on span "More" at bounding box center [1216, 46] width 53 height 17
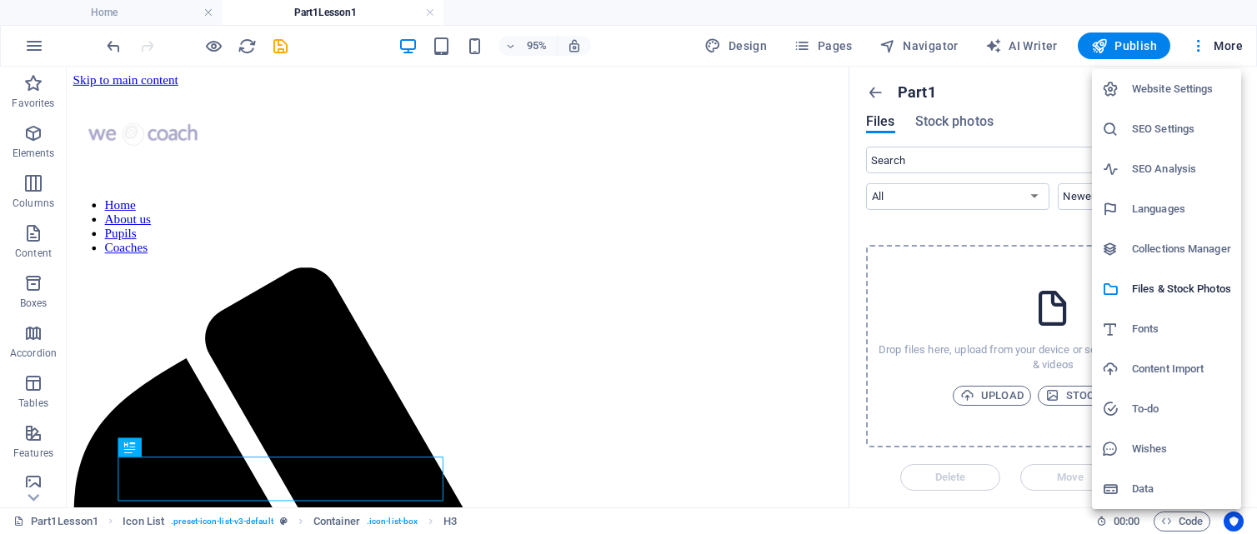
click at [875, 93] on div at bounding box center [628, 267] width 1257 height 534
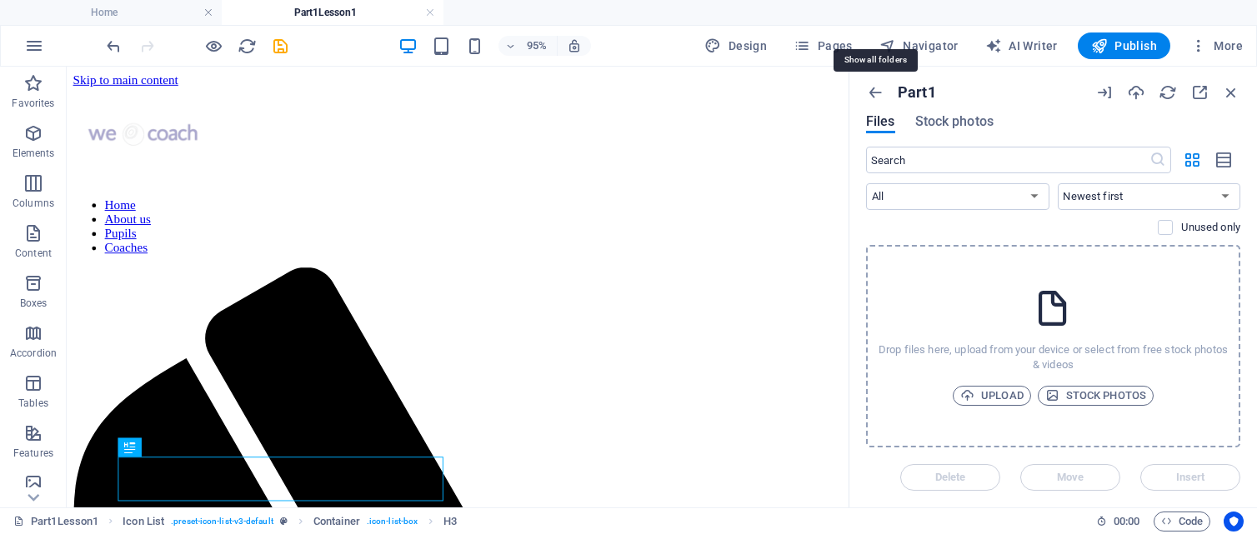
click at [875, 93] on icon "button" at bounding box center [875, 92] width 18 height 18
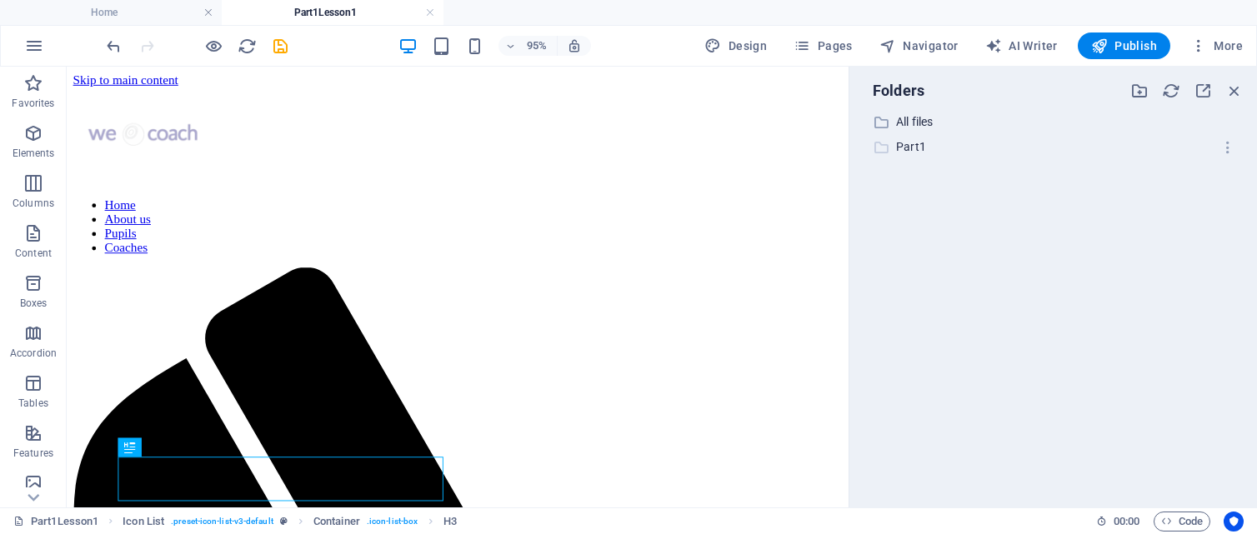
click at [883, 146] on icon at bounding box center [881, 147] width 17 height 17
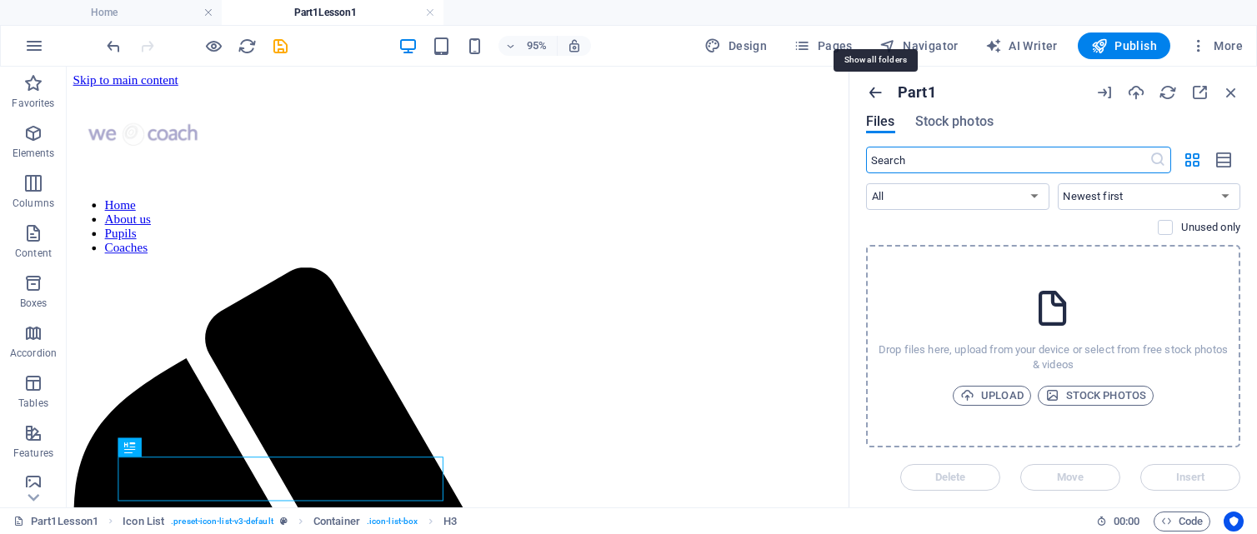
click at [878, 98] on icon "button" at bounding box center [875, 92] width 18 height 18
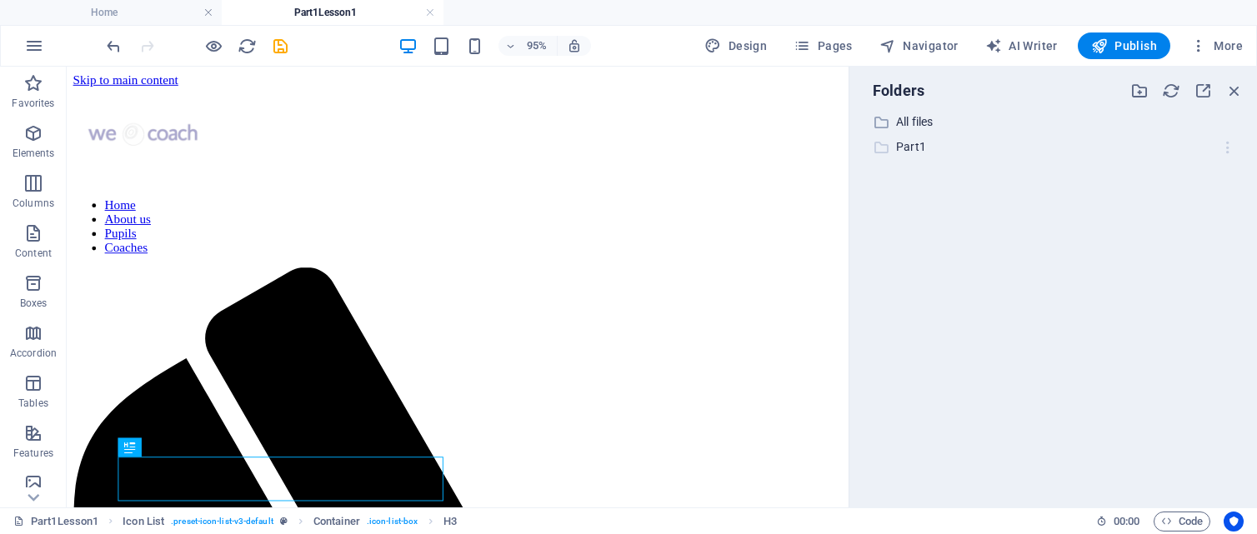
click at [1225, 145] on icon "button" at bounding box center [1228, 147] width 18 height 17
click at [1199, 270] on h6 "Delete" at bounding box center [1209, 270] width 48 height 20
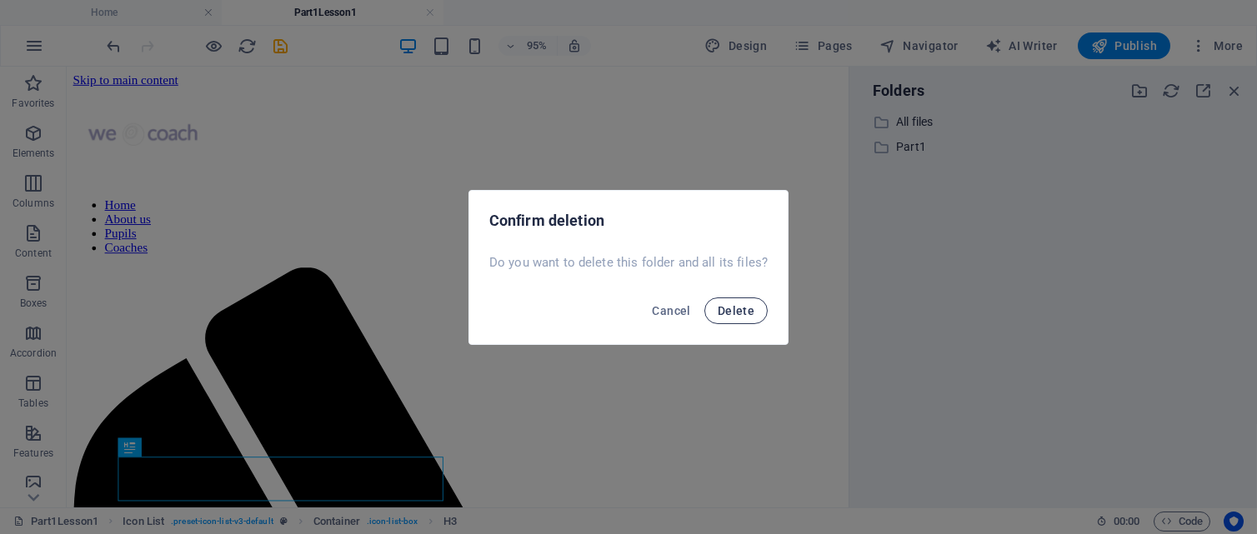
drag, startPoint x: 739, startPoint y: 309, endPoint x: 752, endPoint y: 309, distance: 12.5
click at [741, 309] on span "Delete" at bounding box center [736, 310] width 37 height 13
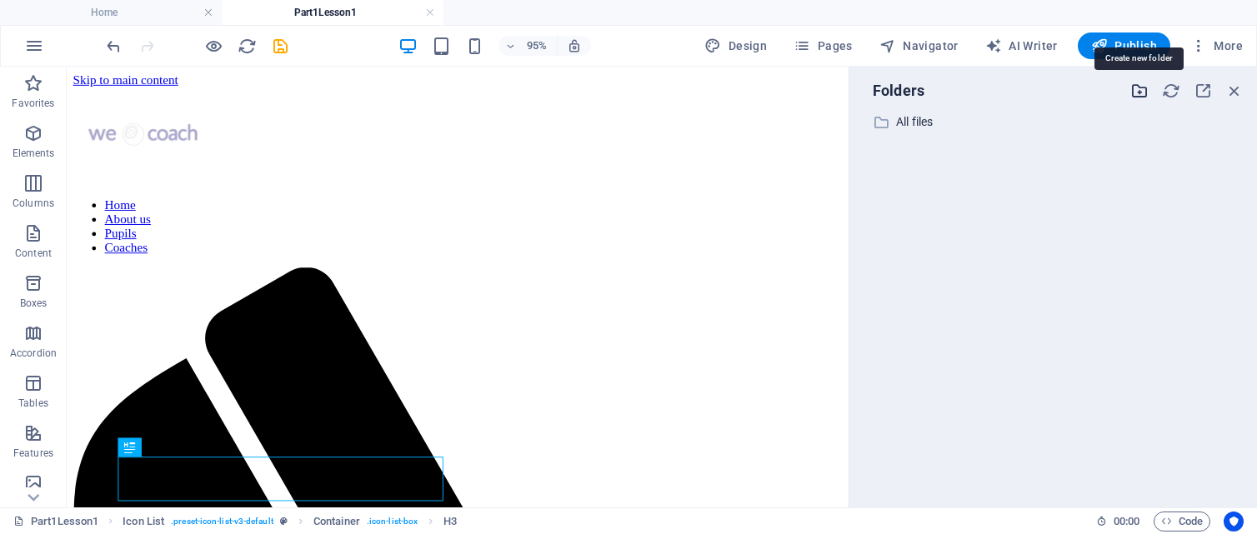
click at [1137, 93] on icon "button" at bounding box center [1139, 91] width 18 height 18
type input "pdfs"
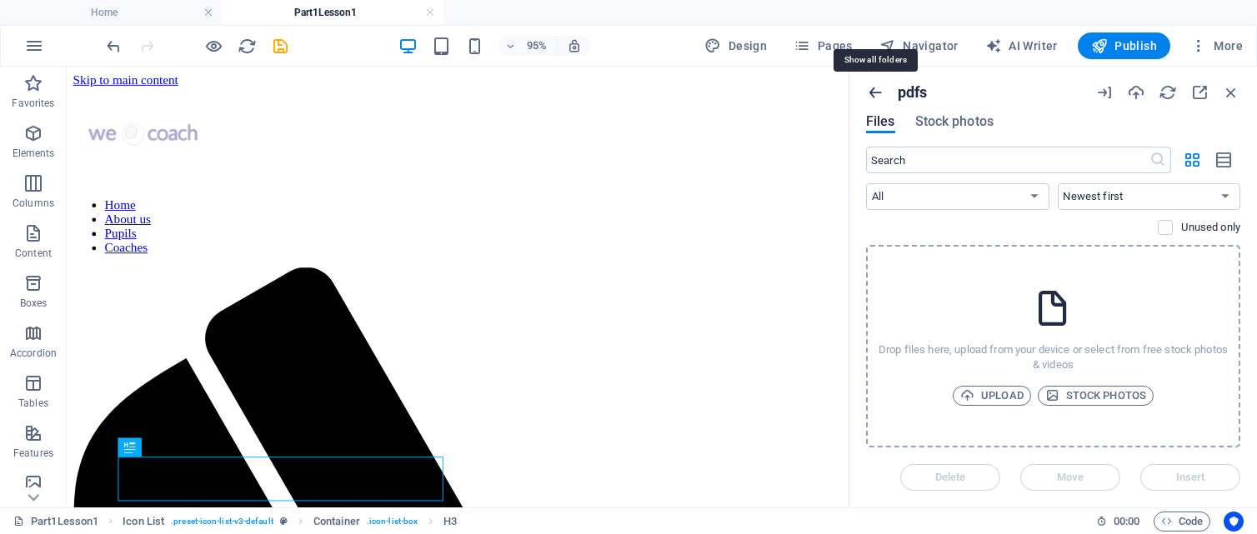
click at [871, 92] on icon "button" at bounding box center [875, 92] width 18 height 18
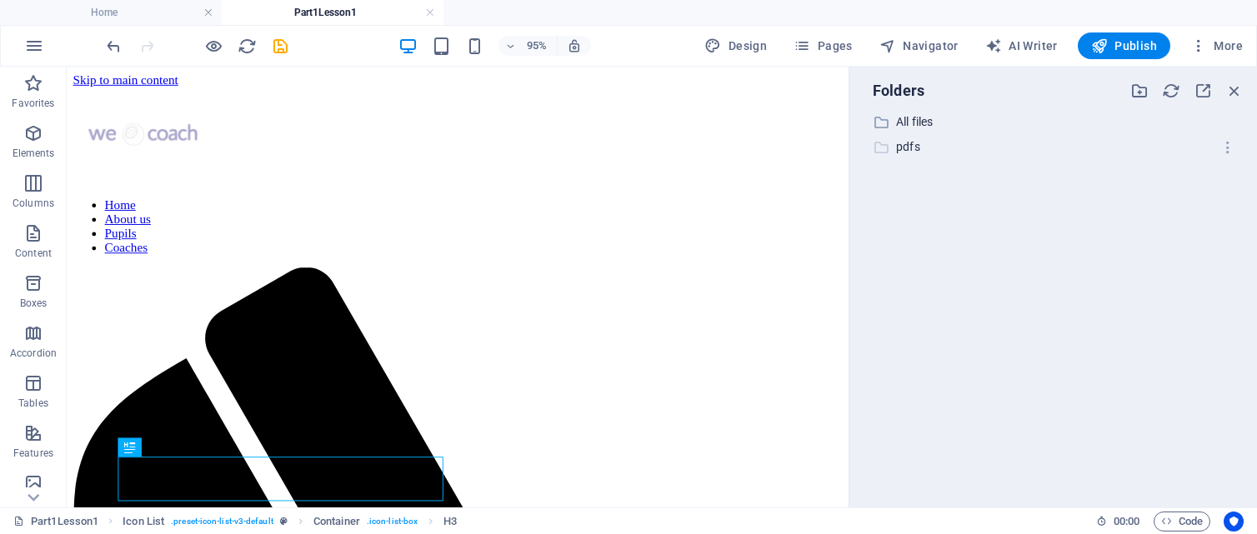
click at [885, 152] on icon at bounding box center [881, 147] width 17 height 17
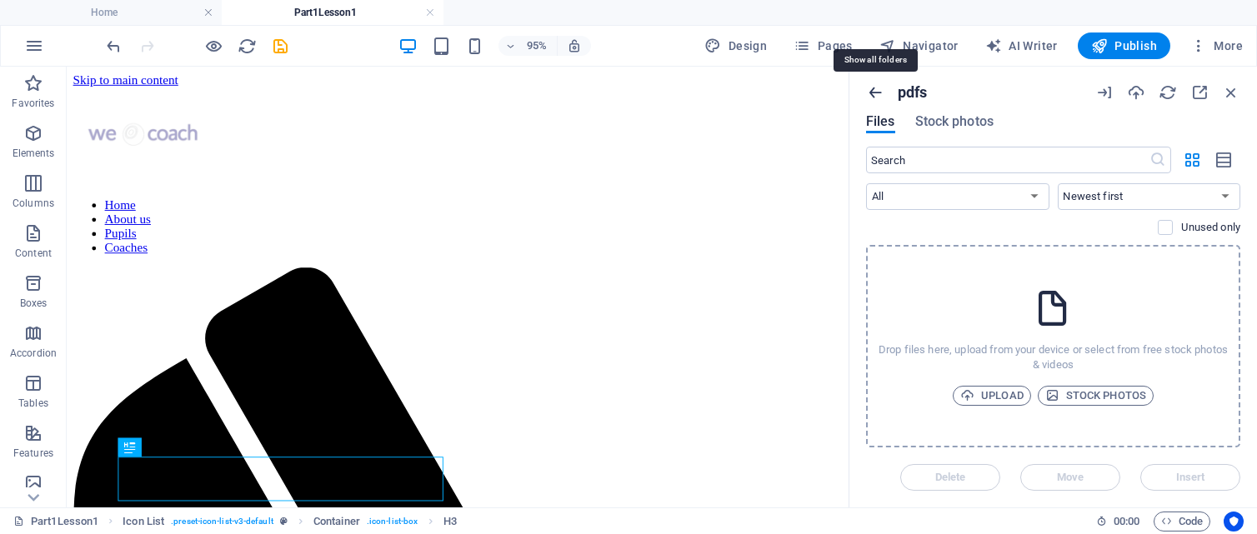
click at [876, 94] on icon "button" at bounding box center [875, 92] width 18 height 18
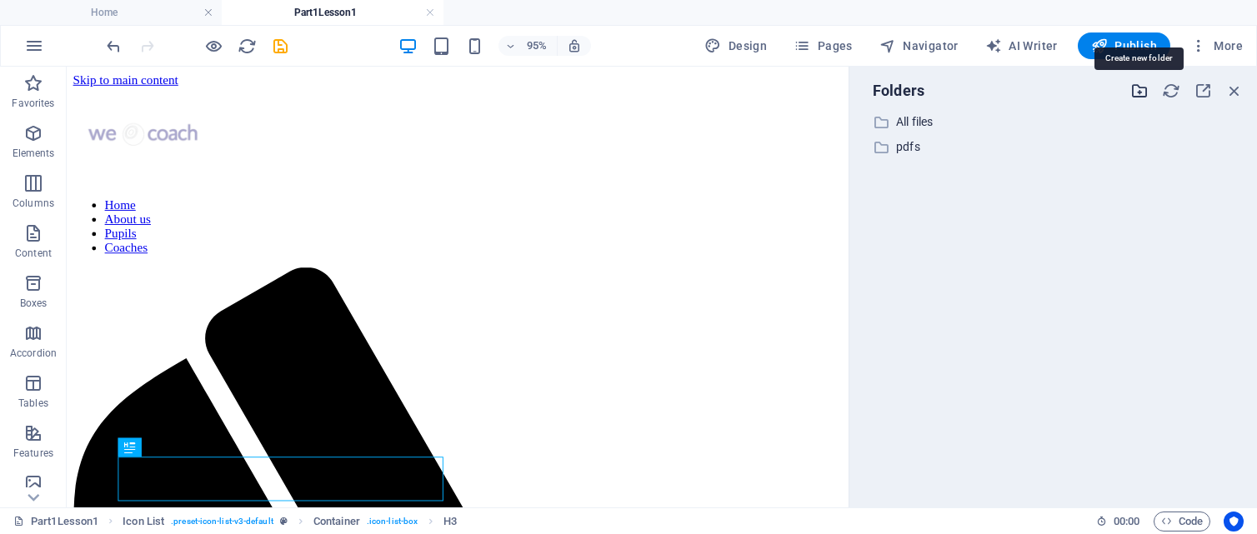
click at [1144, 93] on icon "button" at bounding box center [1139, 91] width 18 height 18
click at [1104, 239] on div "​ All files All files ​ pdfs pdfs ​ New folder New folder" at bounding box center [1053, 303] width 381 height 383
click at [1224, 169] on icon "button" at bounding box center [1228, 172] width 18 height 17
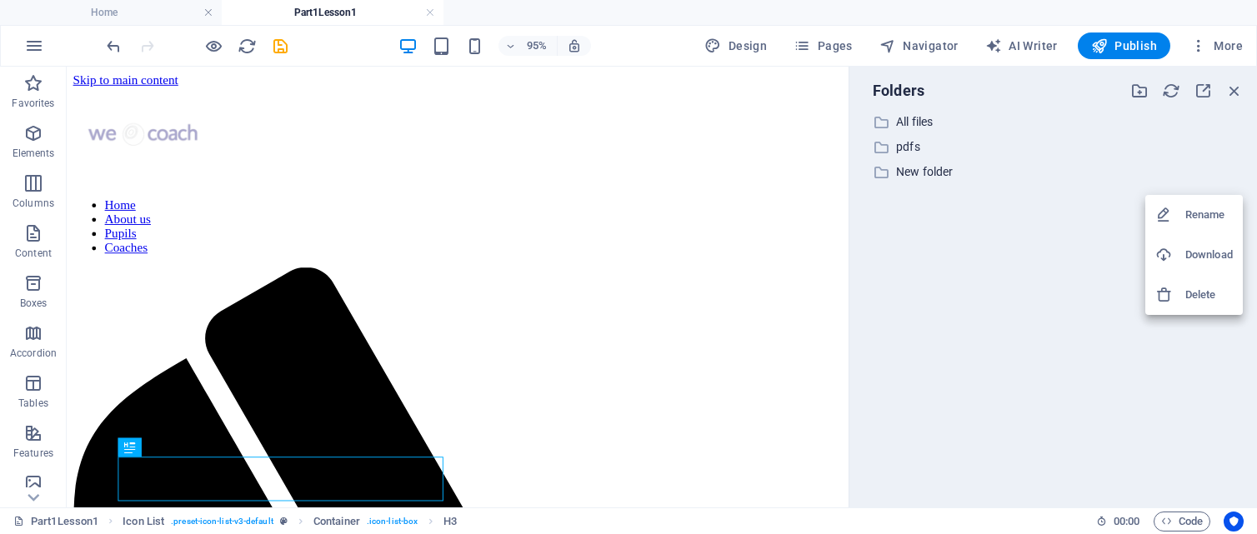
click at [1194, 291] on h6 "Delete" at bounding box center [1209, 295] width 48 height 20
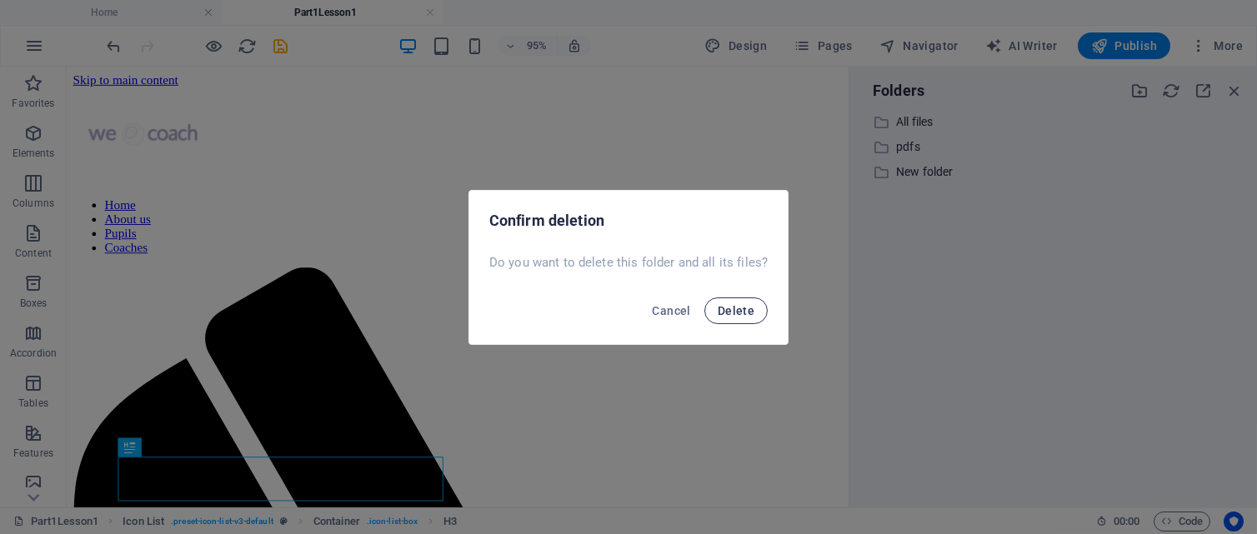
click at [746, 305] on span "Delete" at bounding box center [736, 310] width 37 height 13
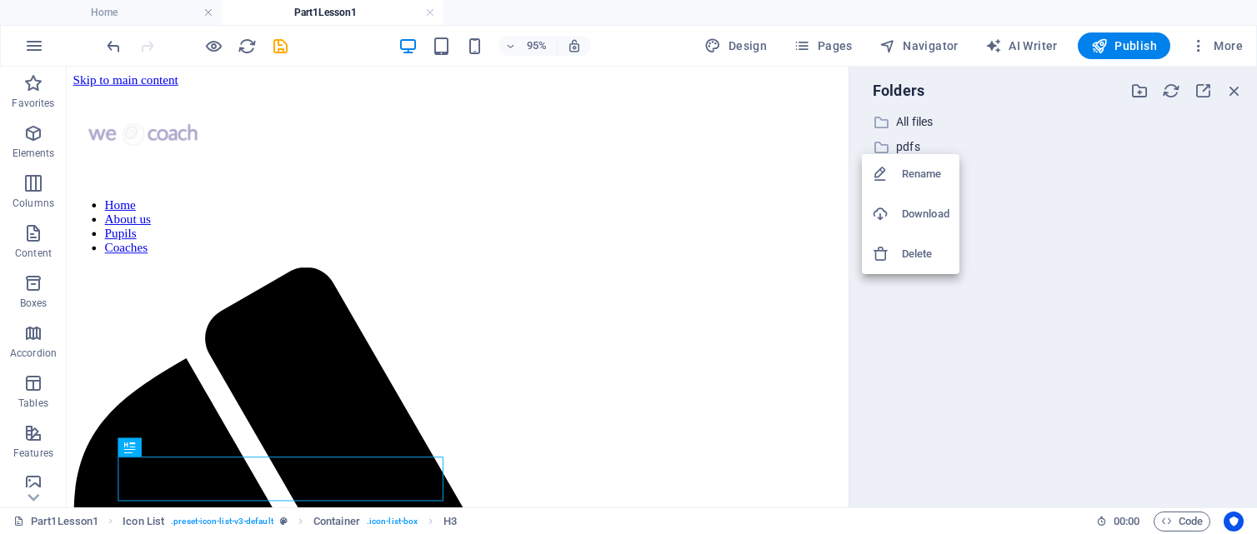
drag, startPoint x: 883, startPoint y: 148, endPoint x: 1176, endPoint y: 233, distance: 305.4
click at [1176, 233] on div at bounding box center [628, 267] width 1257 height 534
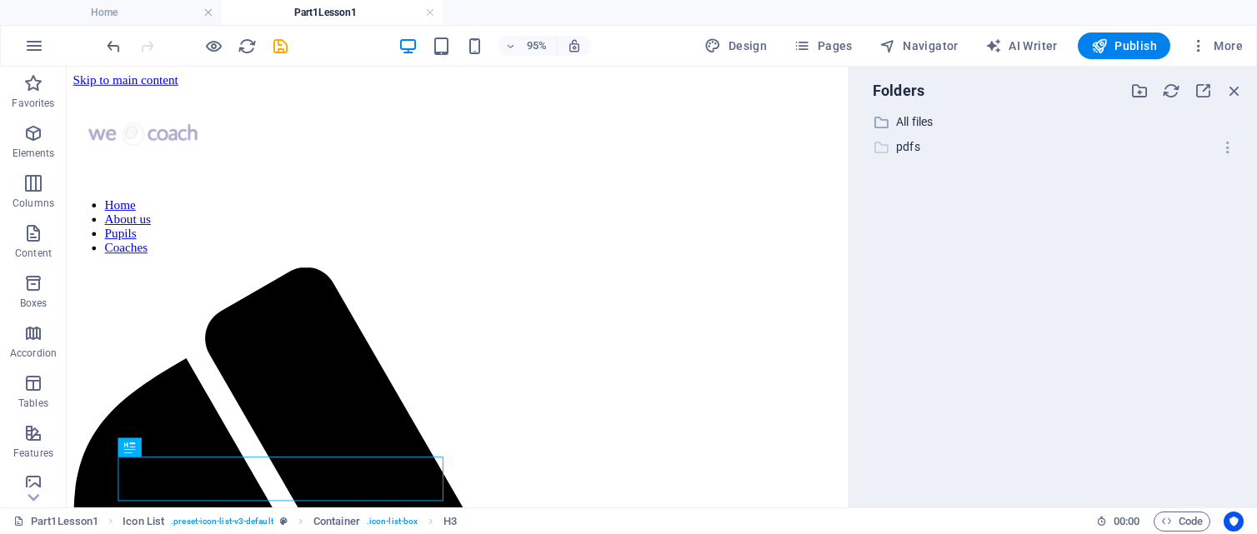
click at [914, 149] on p "pdfs" at bounding box center [1054, 147] width 317 height 19
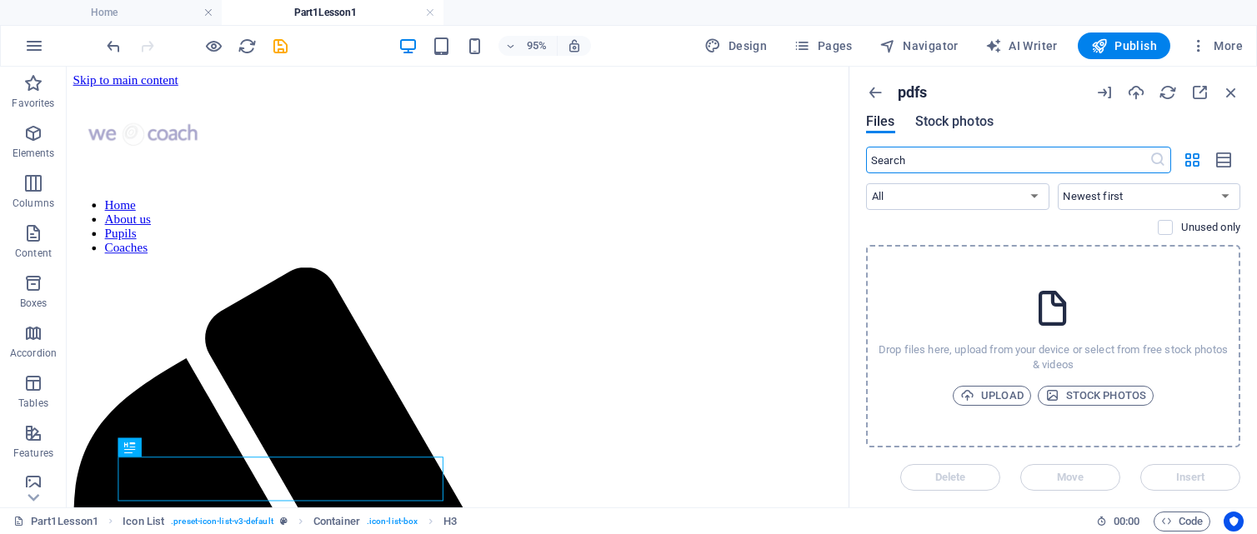
click at [949, 122] on span "Stock photos" at bounding box center [954, 122] width 78 height 20
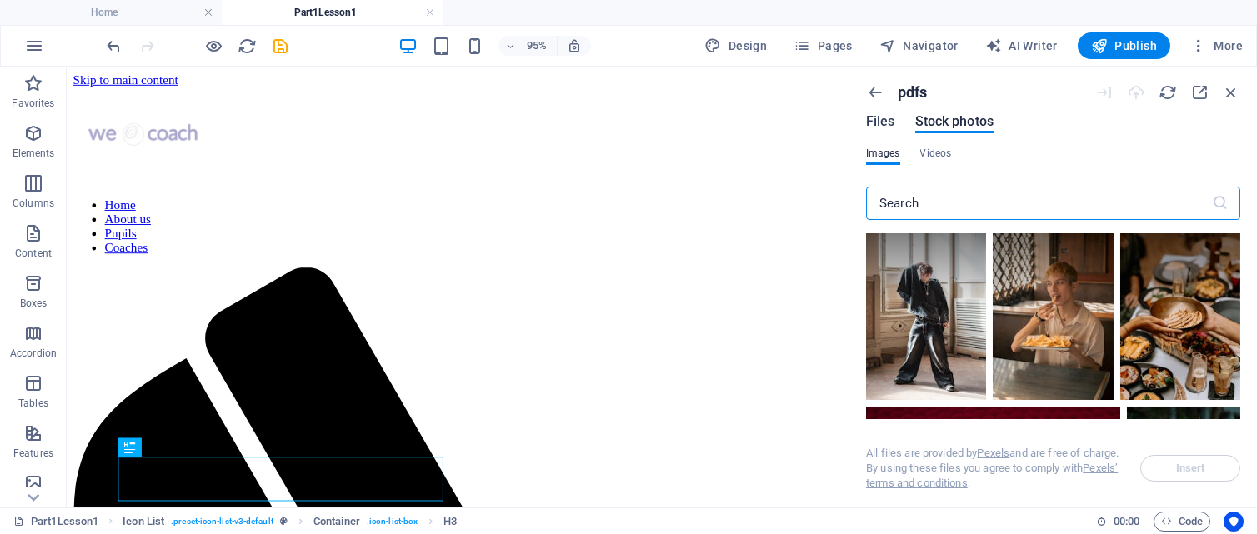
click at [878, 120] on span "Files" at bounding box center [880, 122] width 29 height 20
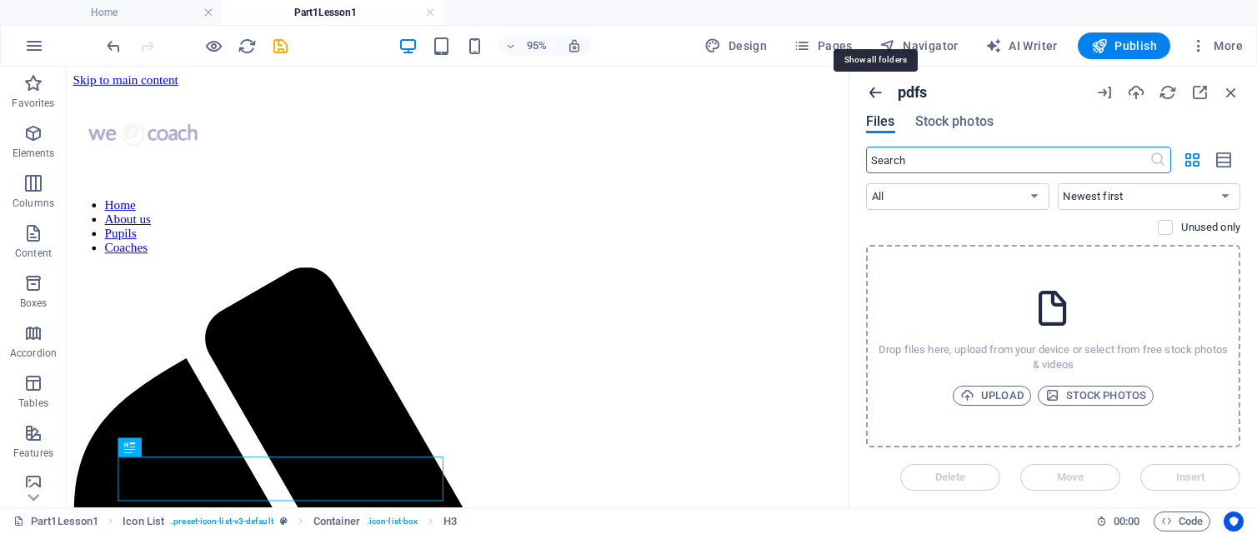
click at [877, 93] on icon "button" at bounding box center [875, 92] width 18 height 18
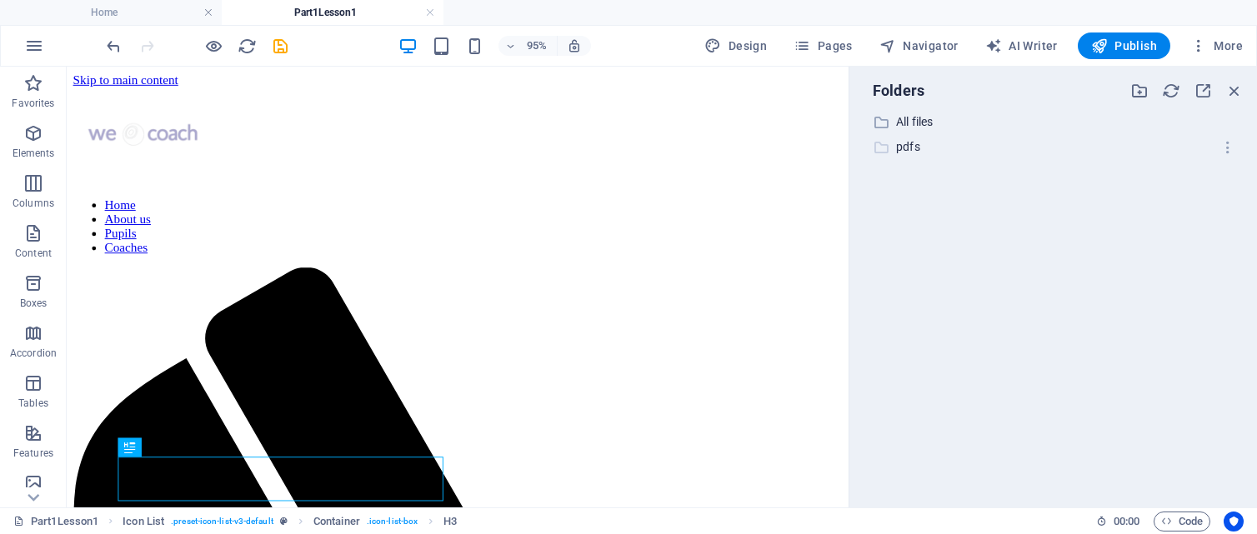
click at [912, 146] on p "pdfs" at bounding box center [1054, 147] width 317 height 19
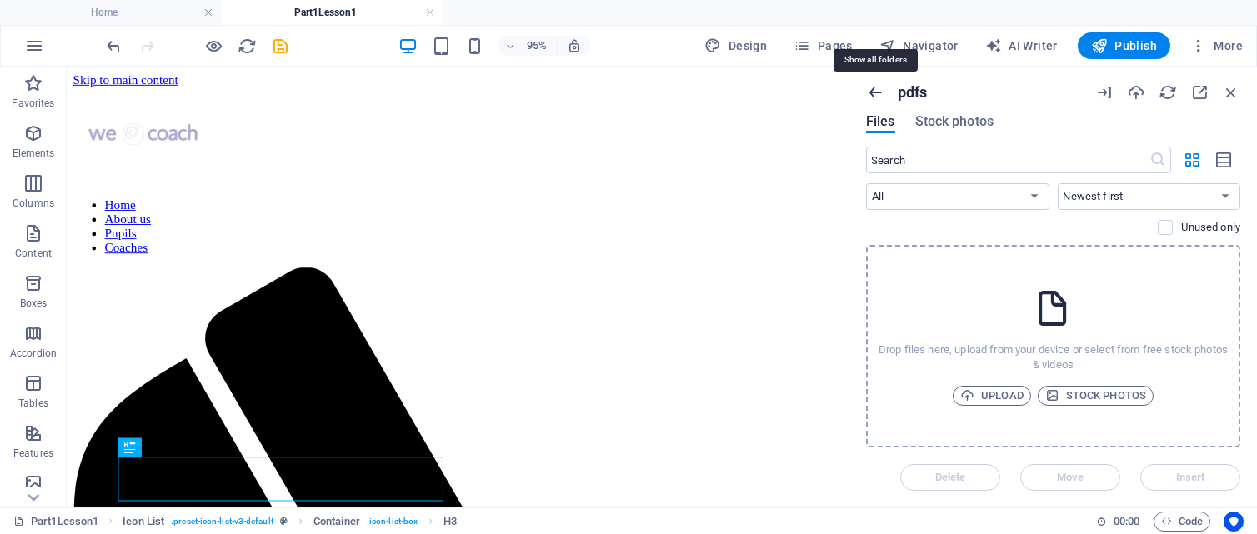
click at [875, 93] on icon "button" at bounding box center [875, 92] width 18 height 18
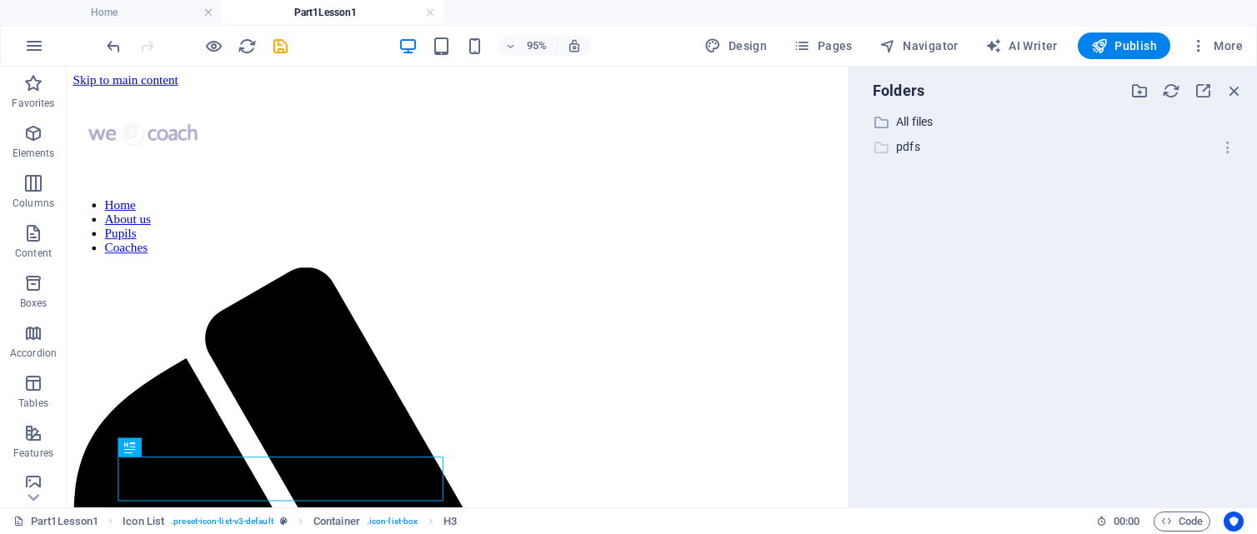
click at [938, 146] on p "pdfs" at bounding box center [1054, 147] width 317 height 19
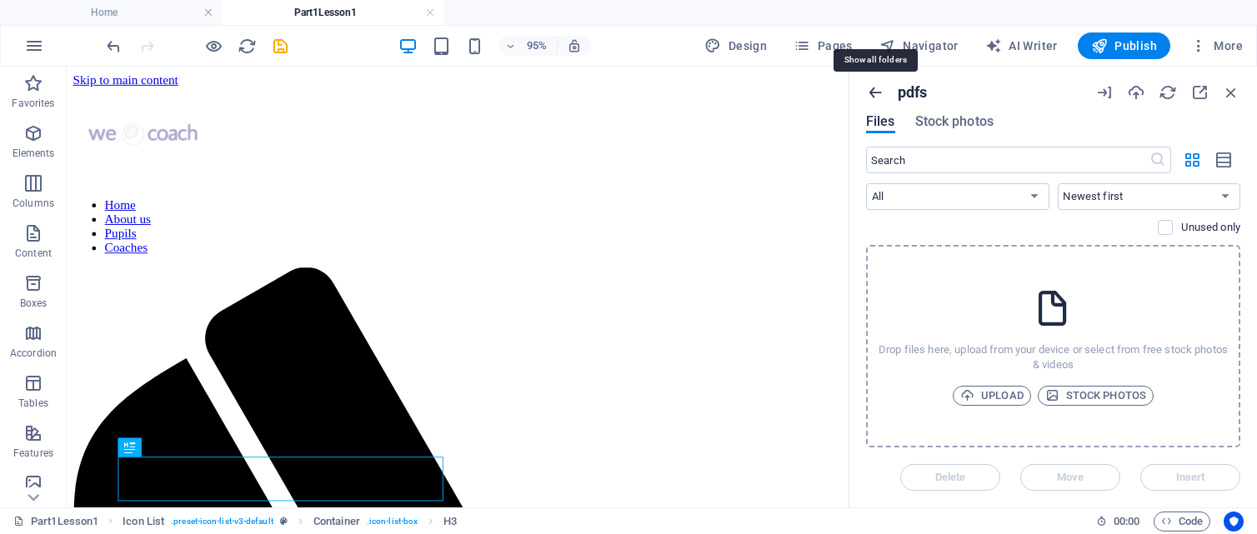
click at [878, 94] on icon "button" at bounding box center [875, 92] width 18 height 18
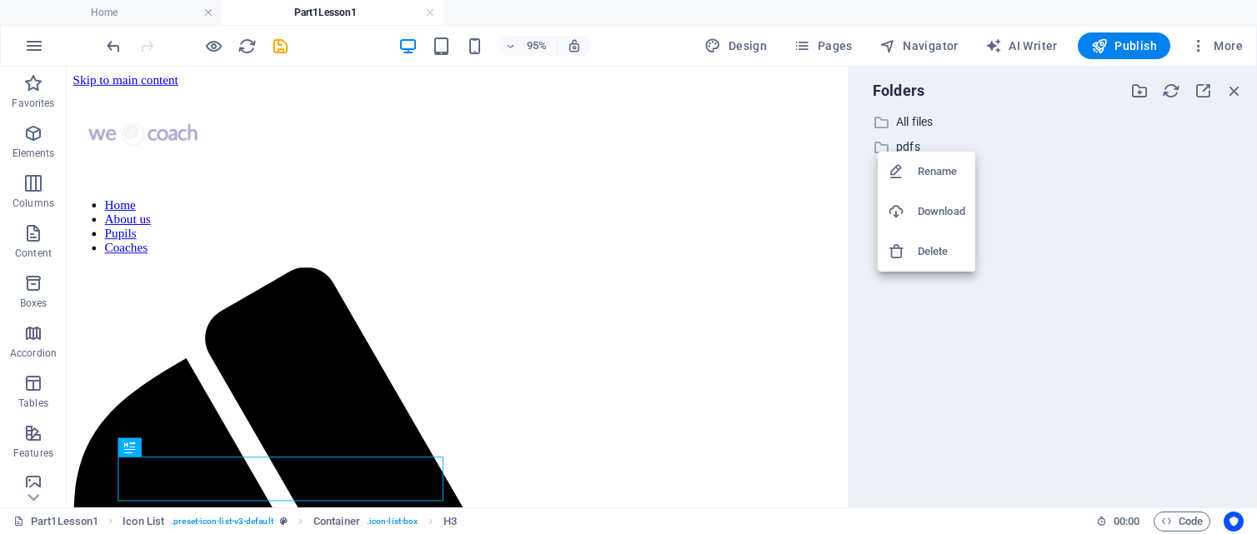
click at [934, 169] on h6 "Rename" at bounding box center [942, 172] width 48 height 20
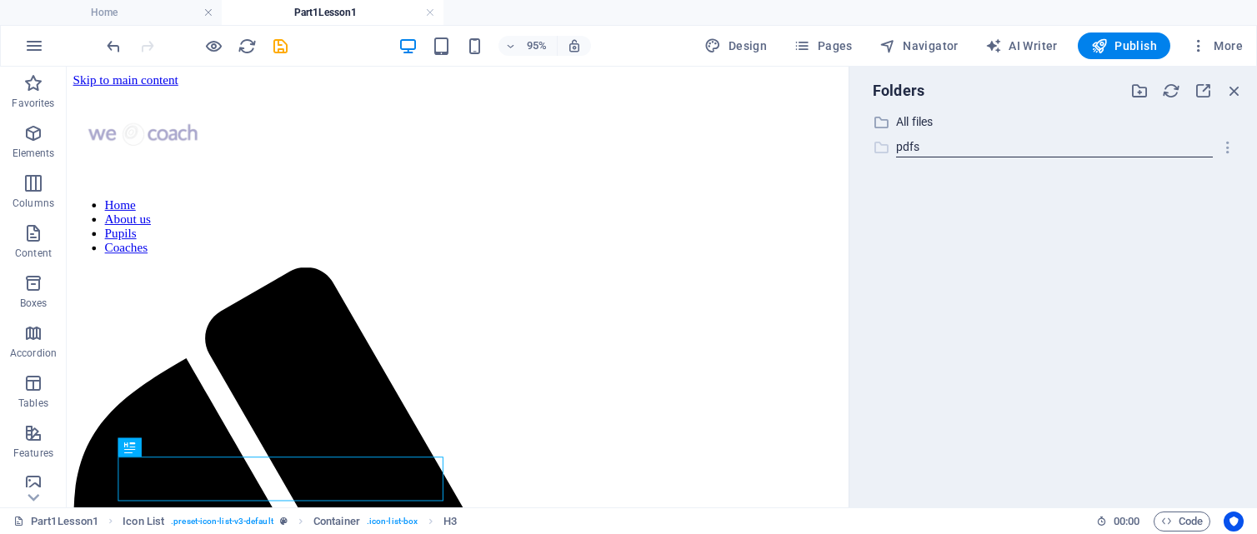
click at [938, 148] on div "​ pdfs pdfs" at bounding box center [1038, 147] width 350 height 21
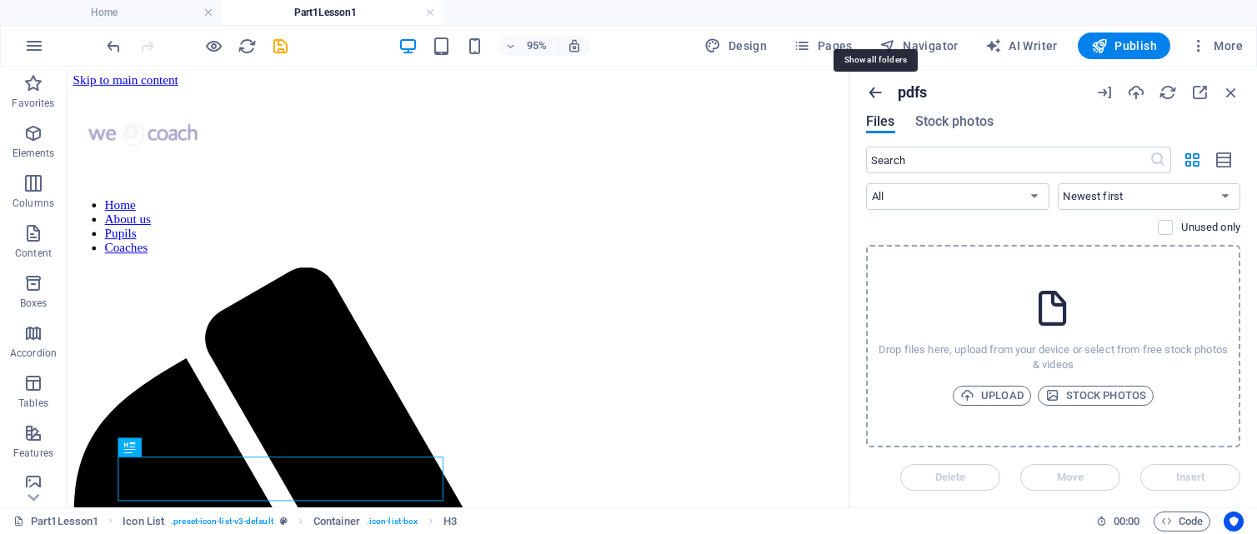
click at [877, 90] on icon "button" at bounding box center [875, 92] width 18 height 18
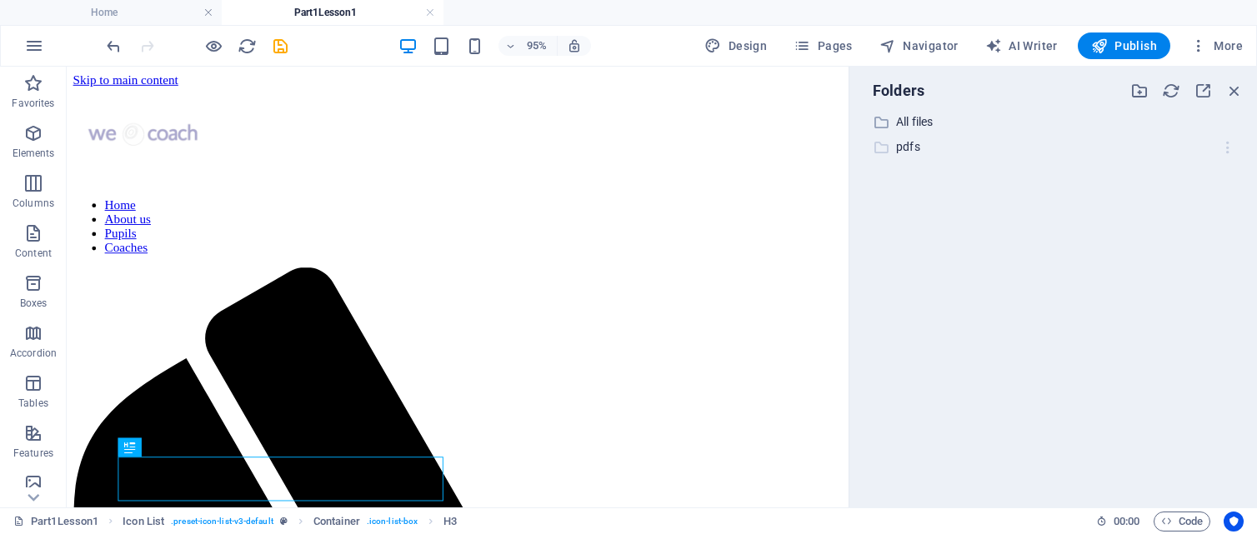
click at [1224, 146] on icon "button" at bounding box center [1228, 147] width 18 height 17
click at [1209, 189] on h6 "Rename" at bounding box center [1209, 190] width 48 height 20
click at [950, 143] on input "pdfs" at bounding box center [1054, 148] width 317 height 20
type input "pdfs-pupils-part1"
click at [1079, 217] on div "​ All files All files ​ pdfs-pupils-part1 pdfs" at bounding box center [1053, 303] width 381 height 383
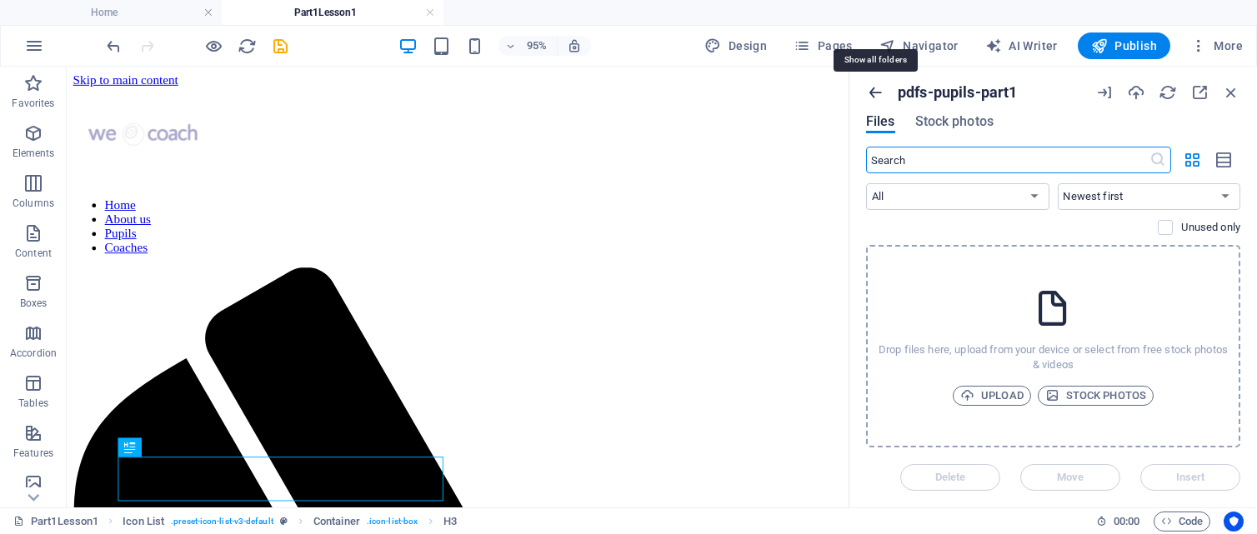
click at [873, 89] on icon "button" at bounding box center [875, 92] width 18 height 18
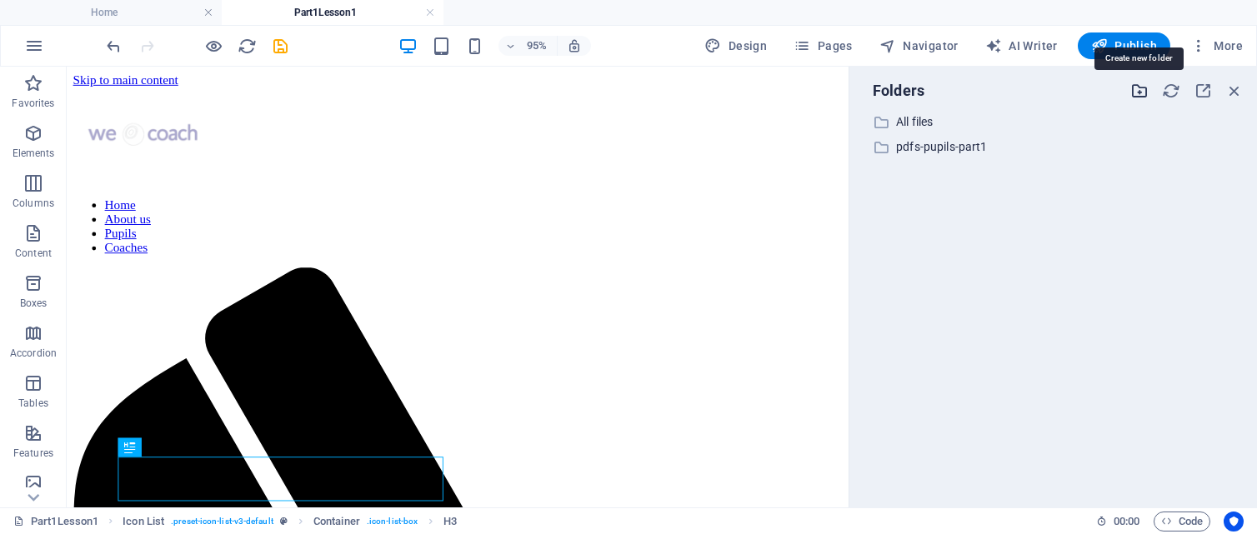
click at [1140, 88] on icon "button" at bounding box center [1139, 91] width 18 height 18
type input "pdfs-pupils-part2"
click at [1140, 91] on icon "button" at bounding box center [1139, 91] width 18 height 18
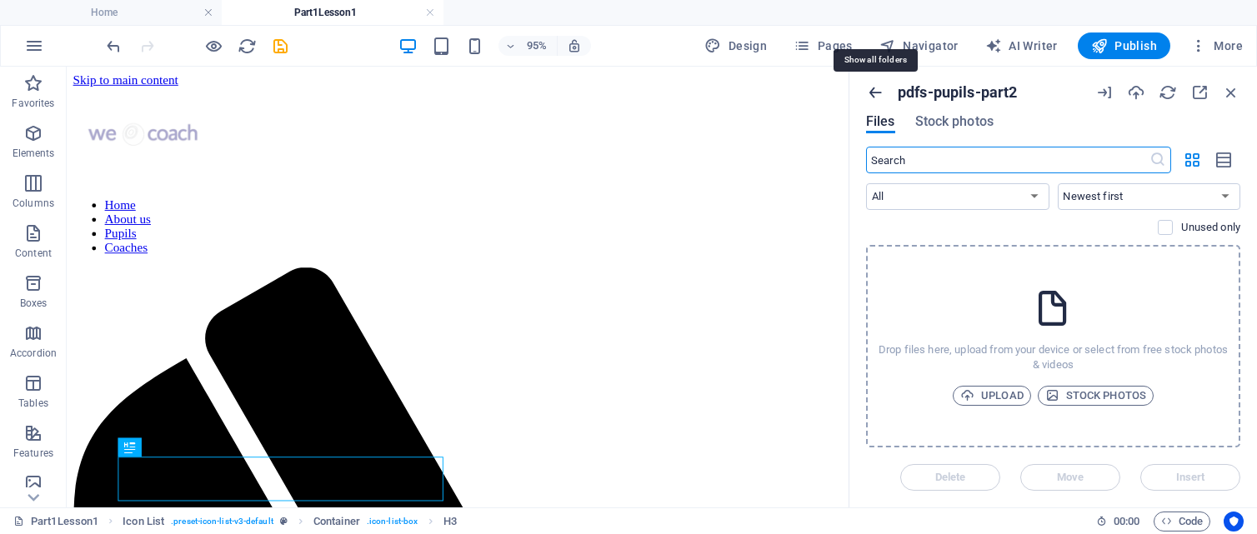
click at [878, 93] on icon "button" at bounding box center [875, 92] width 18 height 18
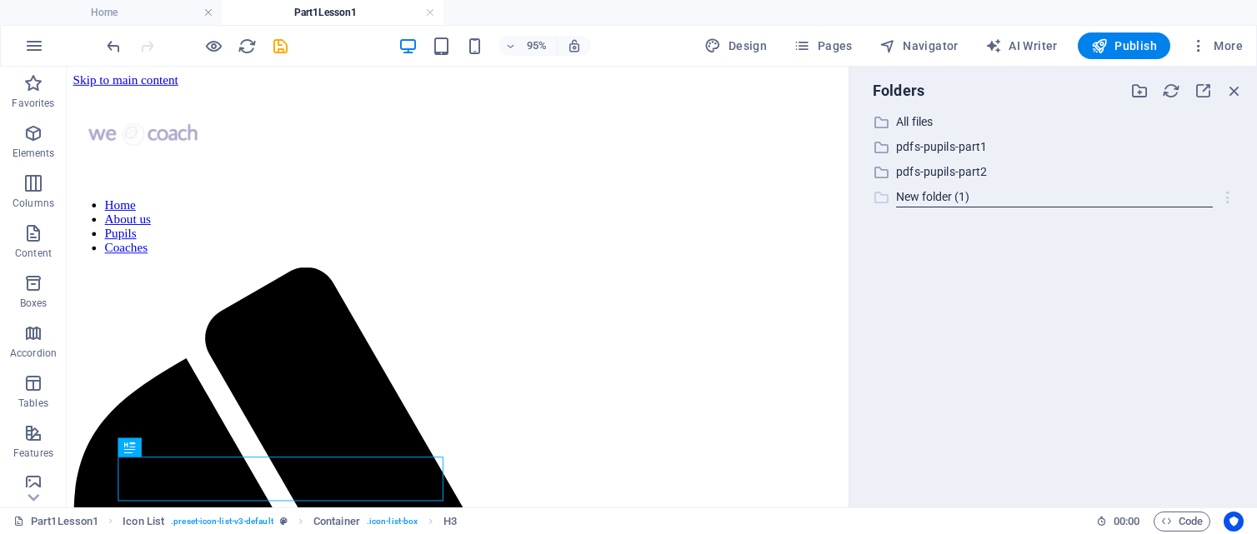
click at [1229, 197] on icon "button" at bounding box center [1228, 197] width 18 height 17
click at [1211, 240] on h6 "Rename" at bounding box center [1209, 240] width 48 height 20
type input "pdfs-coaches-level2"
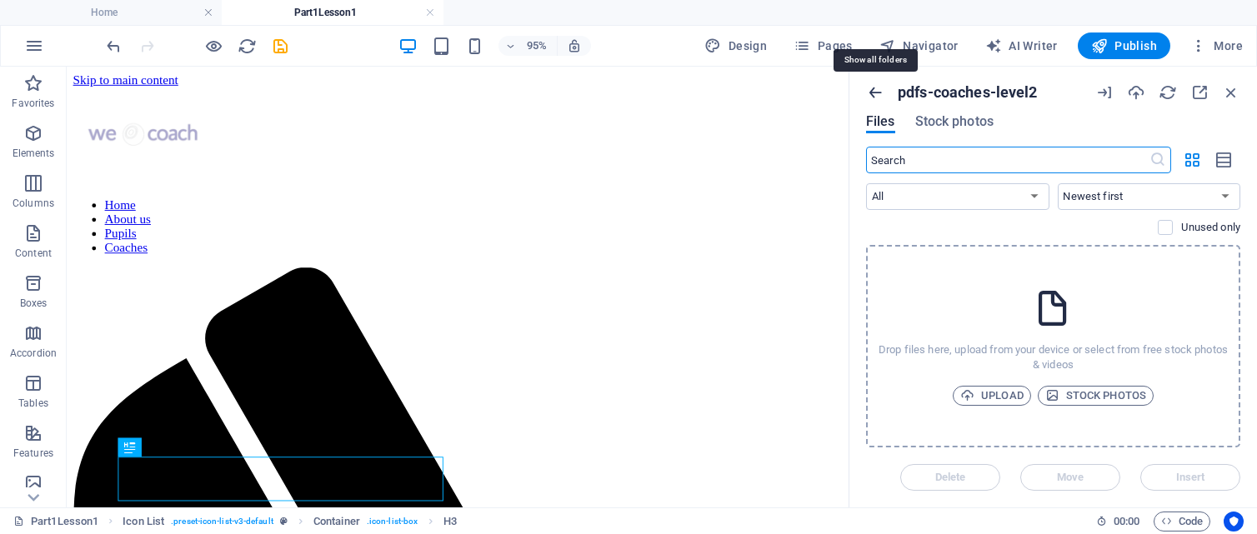
click at [881, 92] on icon "button" at bounding box center [875, 92] width 18 height 18
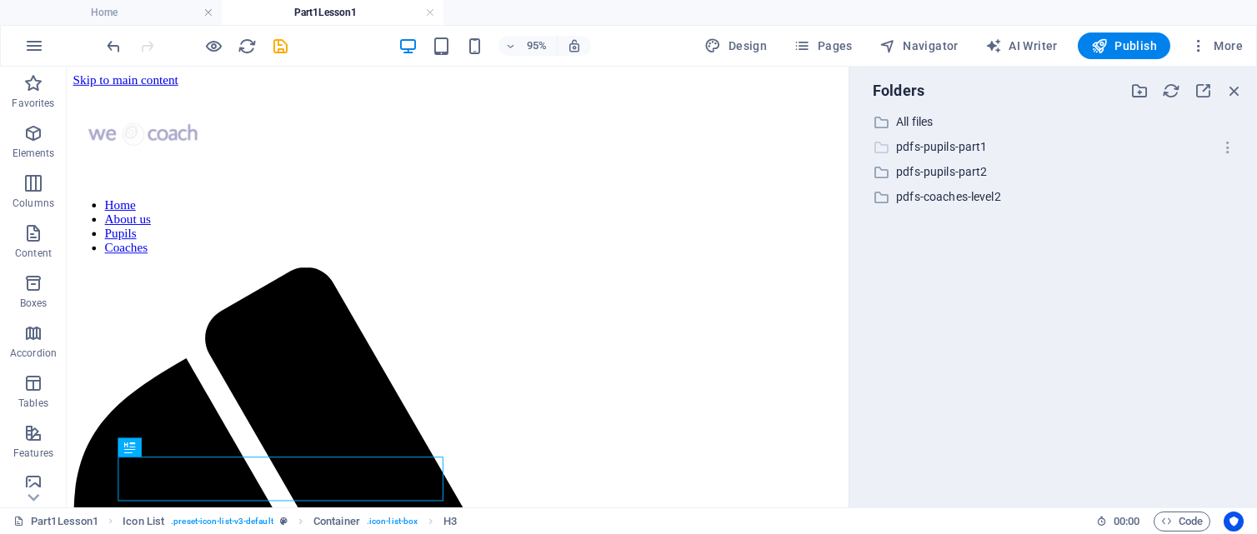
click at [928, 148] on p "pdfs-pupils-part1" at bounding box center [1054, 147] width 317 height 19
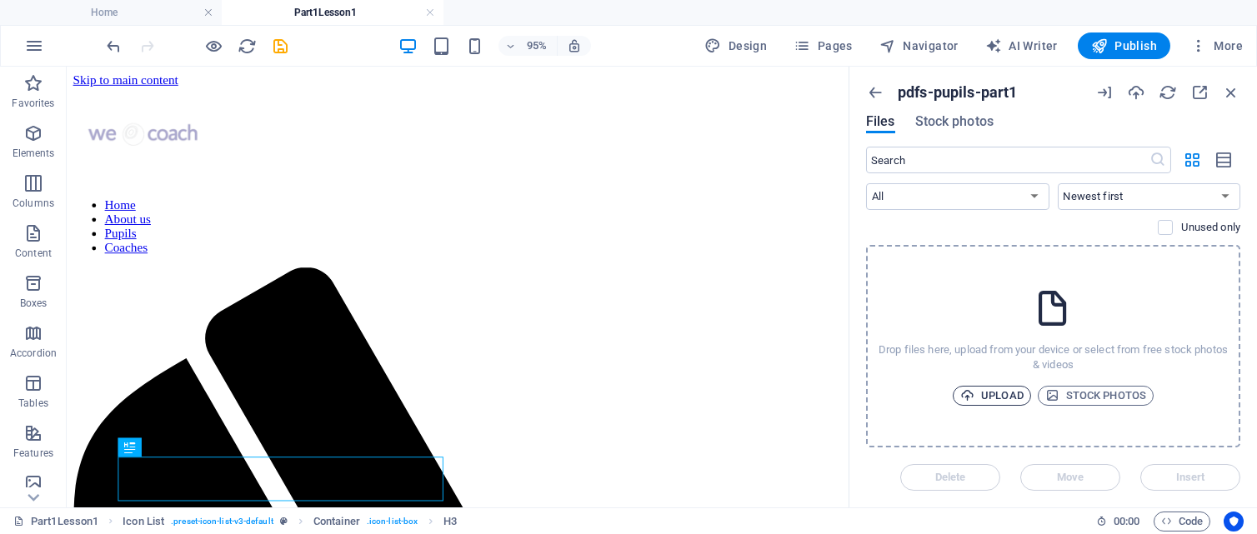
click at [999, 397] on span "Upload" at bounding box center [991, 396] width 63 height 20
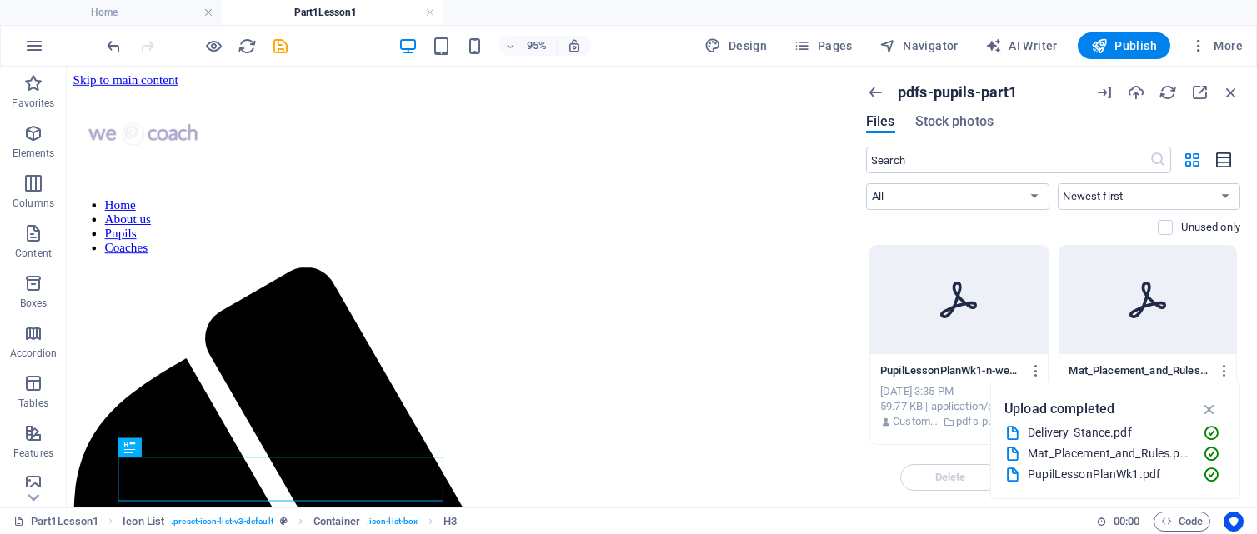
click at [1218, 160] on icon "button" at bounding box center [1224, 160] width 18 height 19
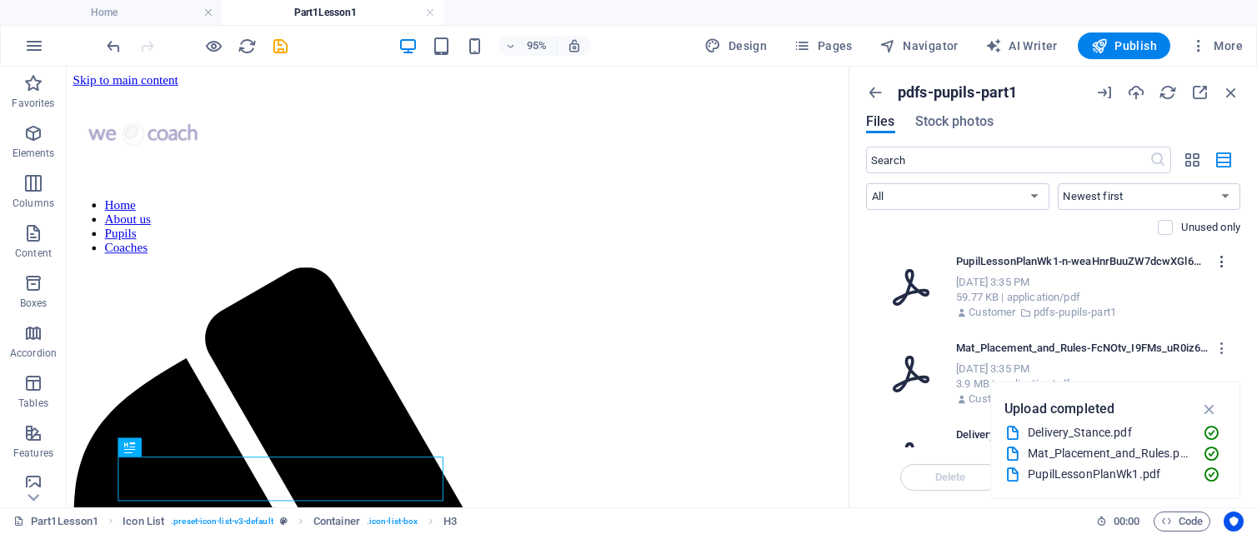
click at [1222, 265] on icon "button" at bounding box center [1222, 261] width 16 height 15
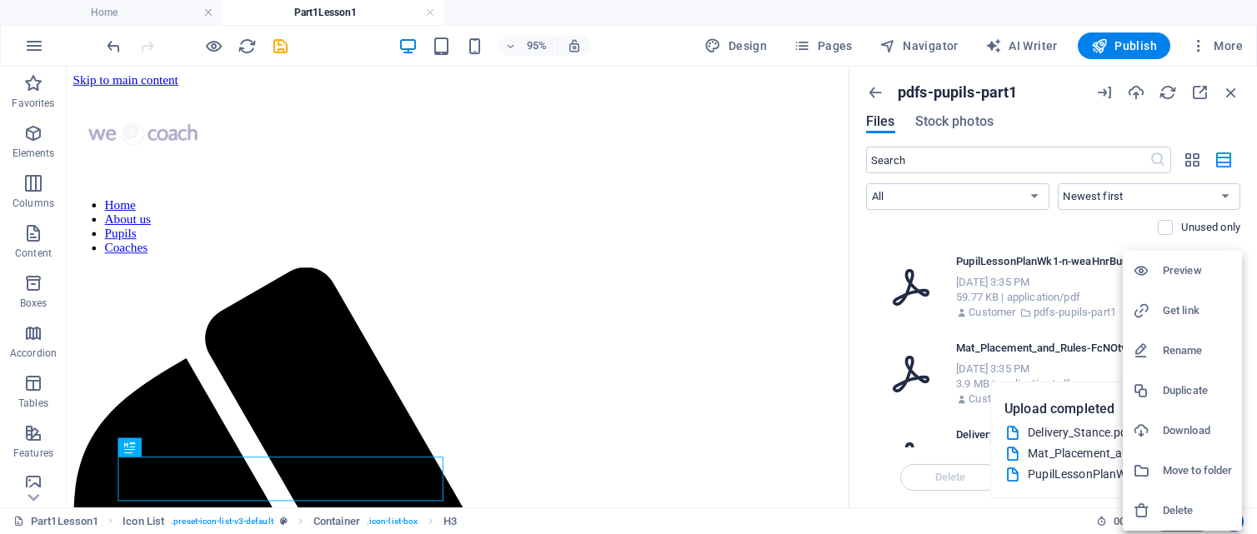
click at [1182, 269] on h6 "Preview" at bounding box center [1197, 271] width 69 height 20
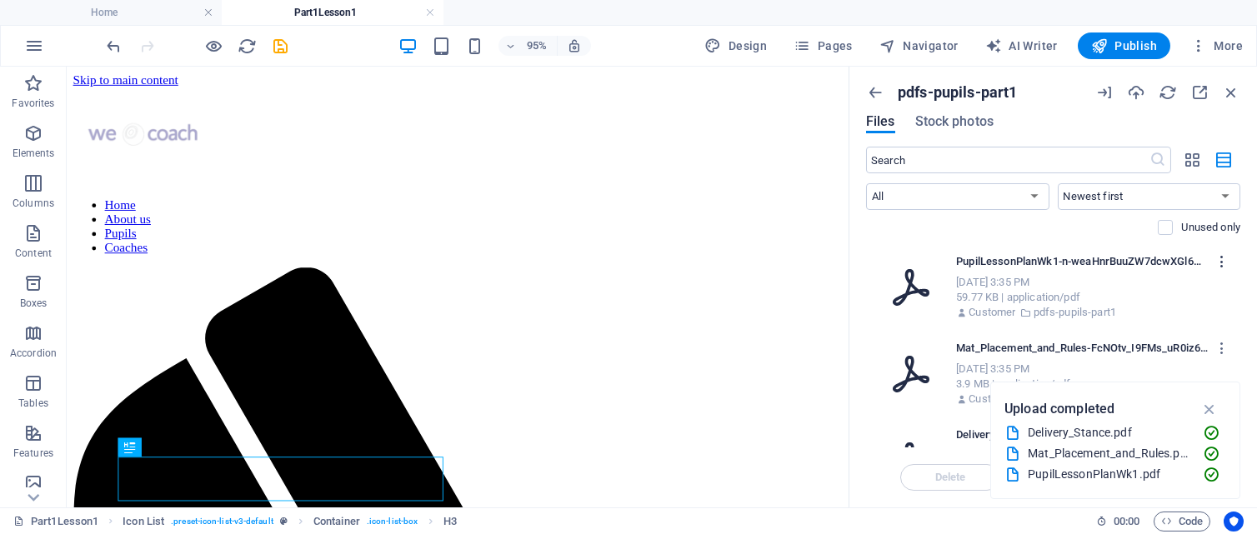
click at [1218, 258] on icon "button" at bounding box center [1222, 261] width 16 height 15
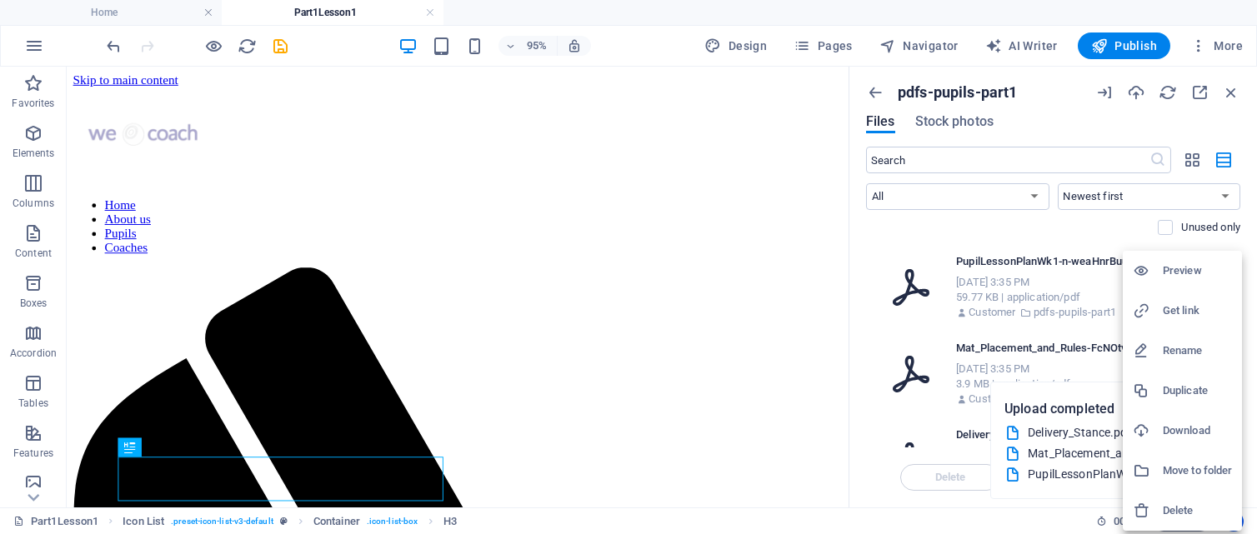
click at [1184, 309] on h6 "Get link" at bounding box center [1197, 311] width 69 height 20
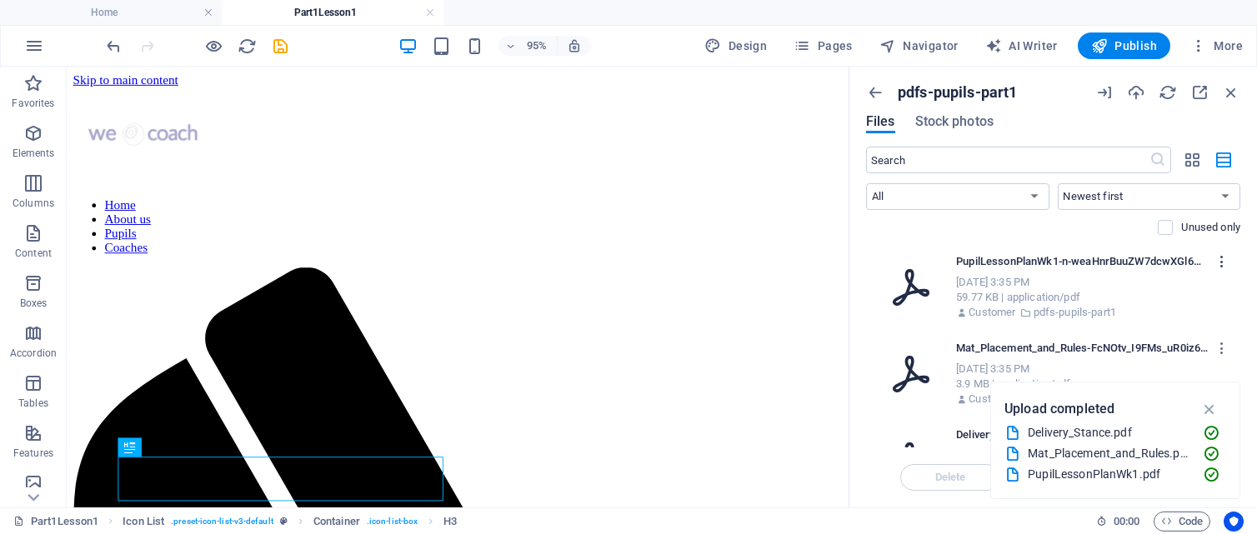
click at [1221, 263] on icon "button" at bounding box center [1222, 261] width 16 height 15
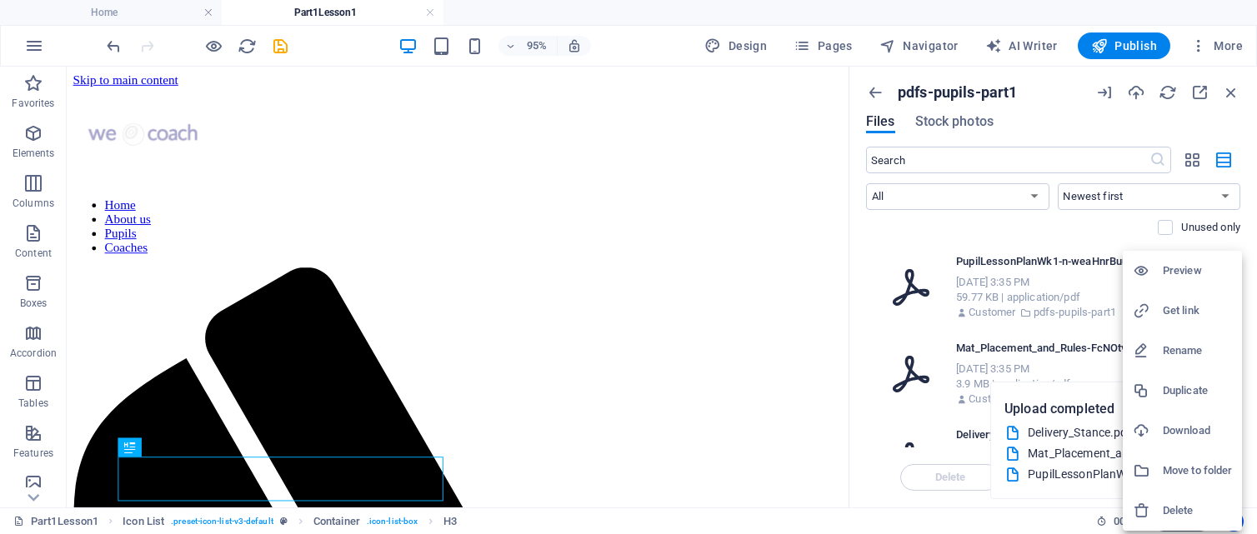
click at [1080, 224] on div at bounding box center [628, 267] width 1257 height 534
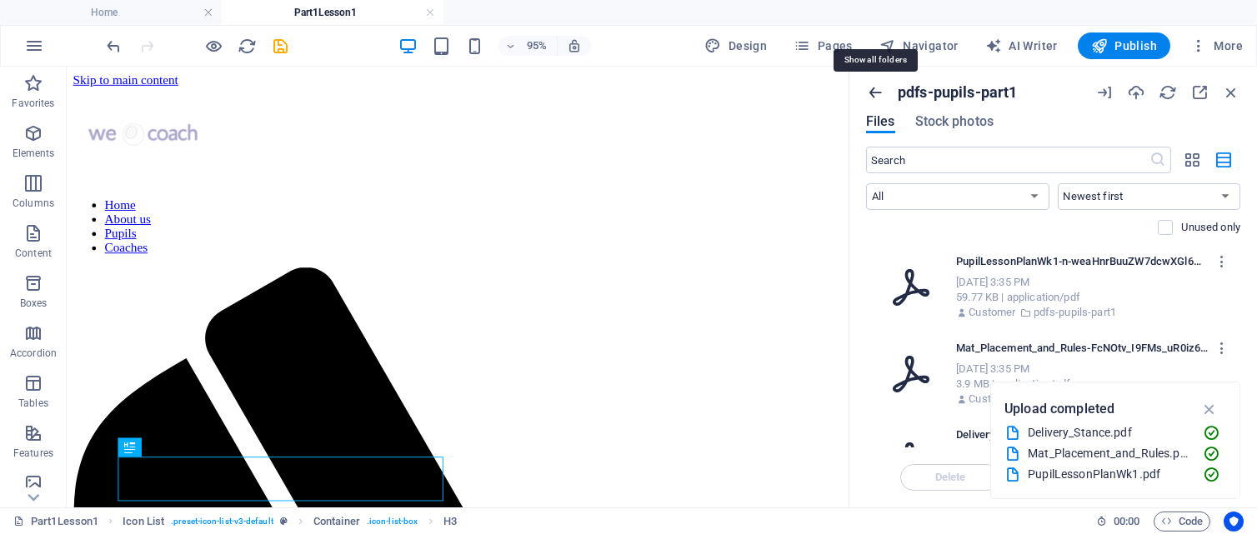
click at [874, 90] on icon "button" at bounding box center [875, 92] width 18 height 18
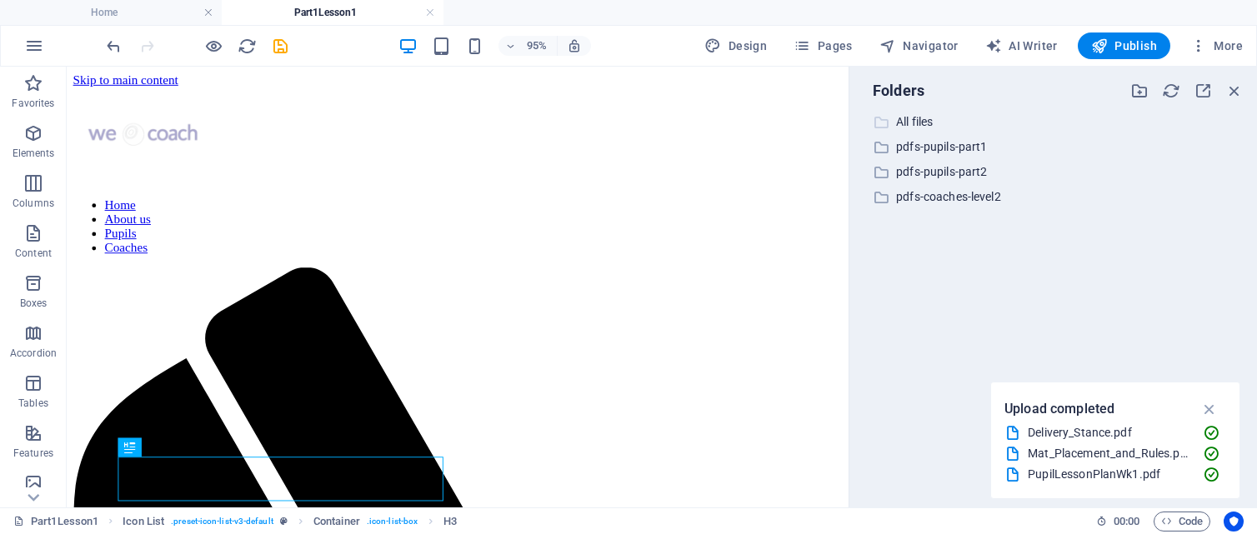
click at [918, 122] on p "All files" at bounding box center [1054, 122] width 317 height 19
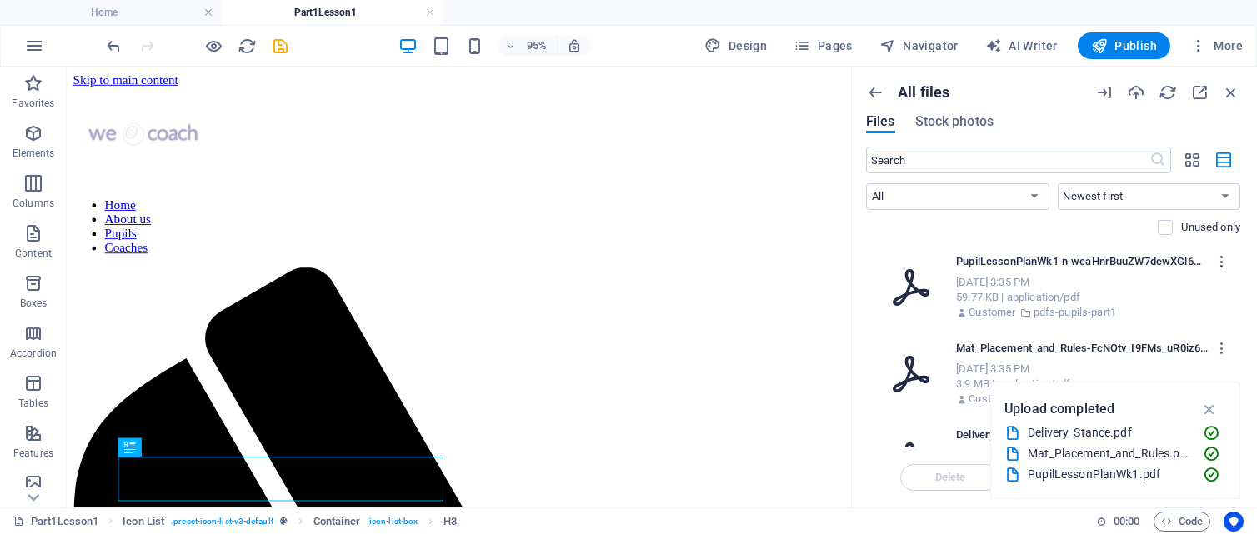
click at [1219, 261] on icon "button" at bounding box center [1222, 261] width 16 height 15
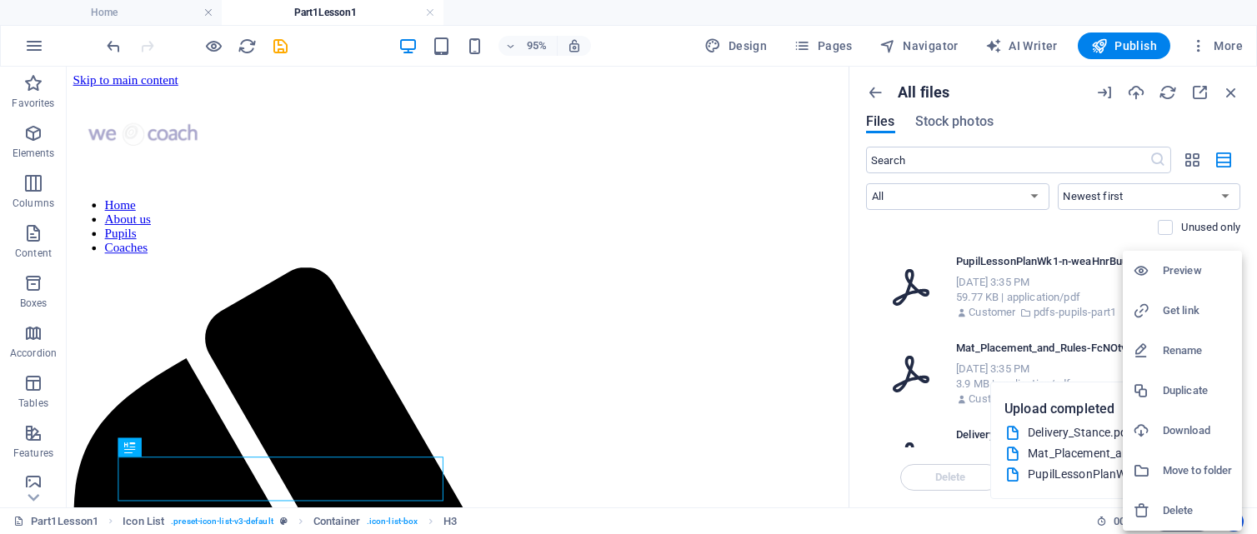
click at [1088, 276] on div at bounding box center [628, 267] width 1257 height 534
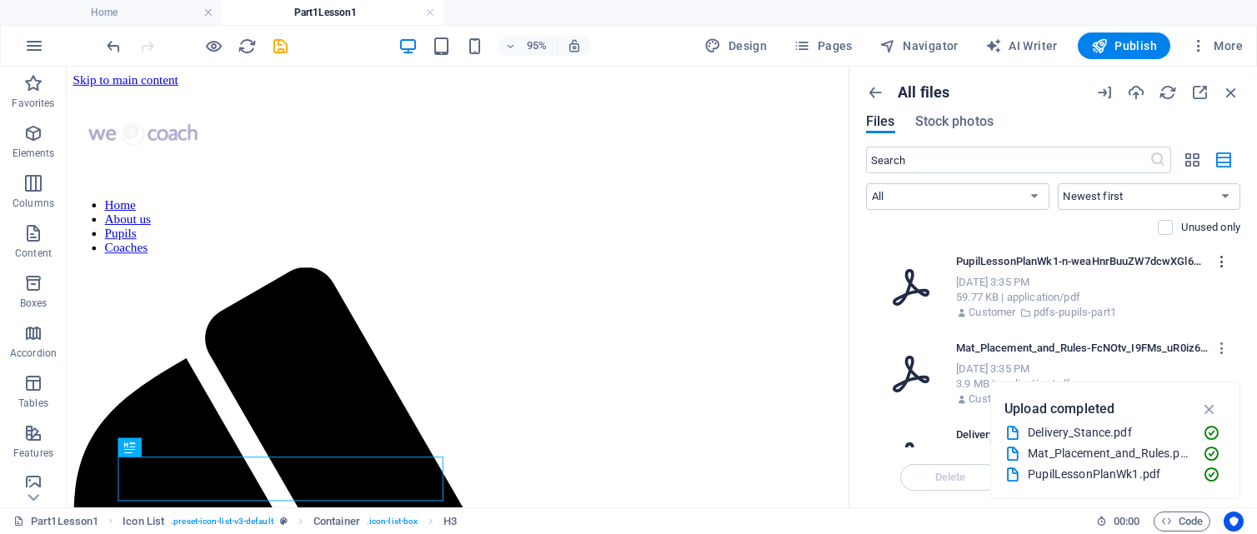
click at [1218, 259] on icon "button" at bounding box center [1222, 261] width 16 height 15
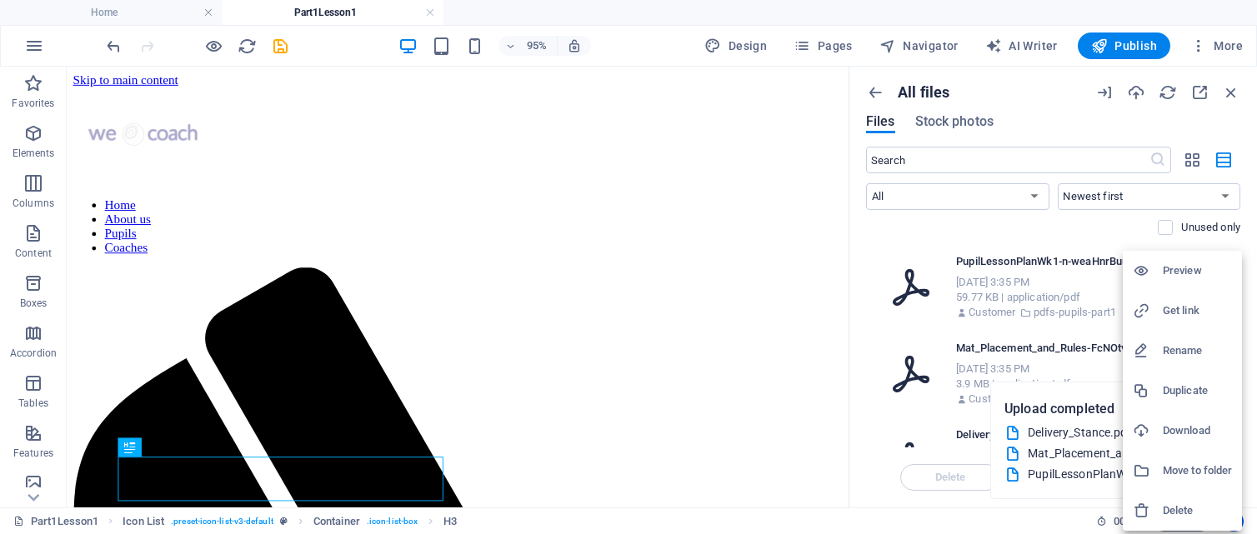
click at [1184, 310] on h6 "Get link" at bounding box center [1197, 311] width 69 height 20
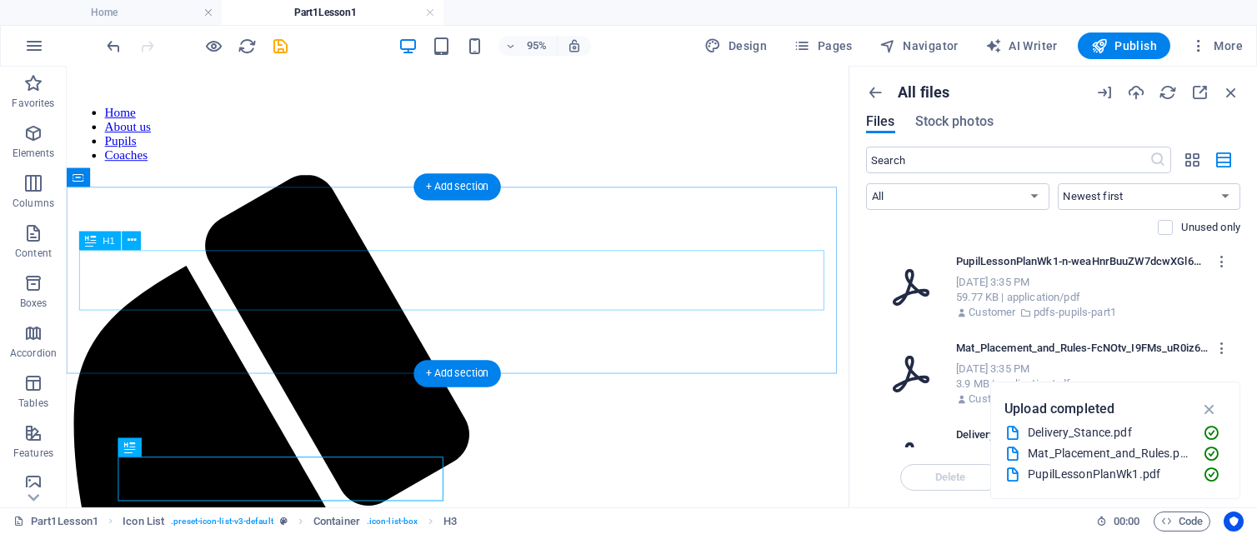
scroll to position [120, 0]
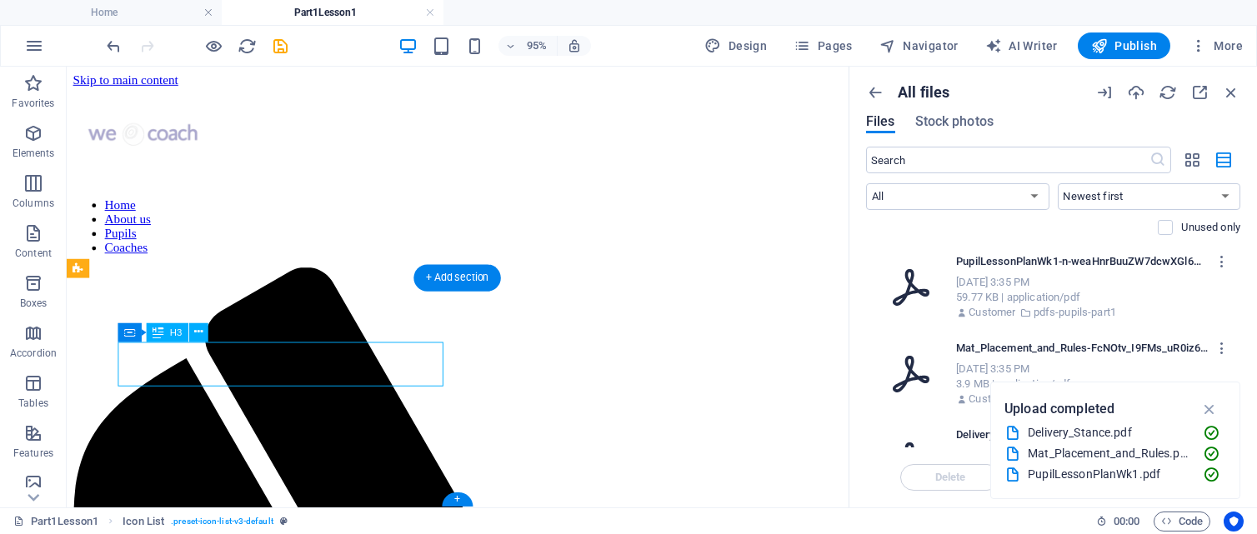
select select
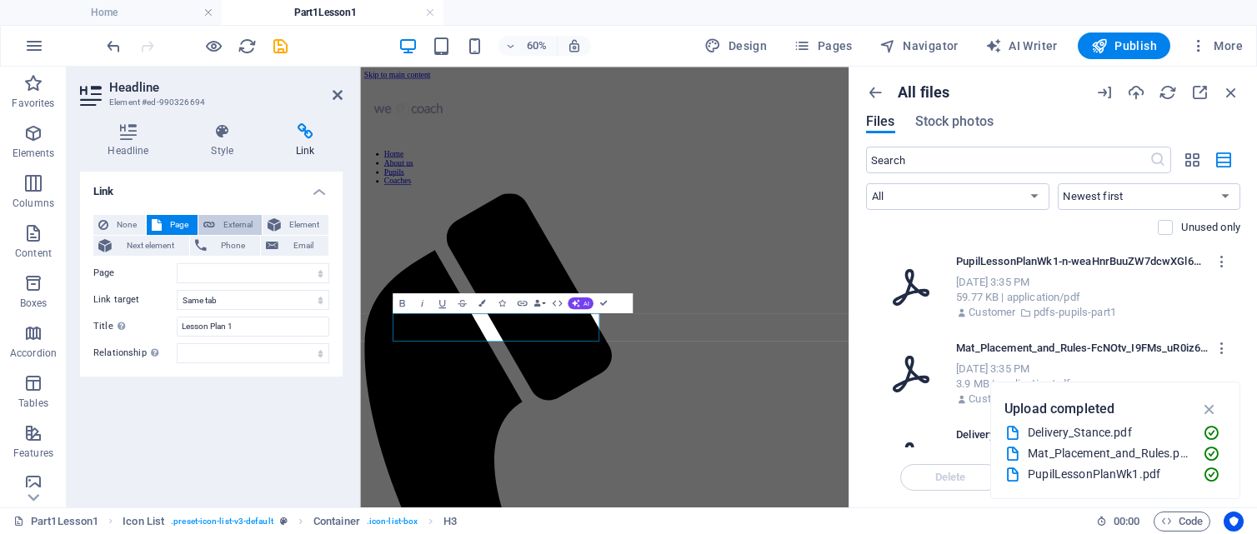
click at [228, 217] on span "External" at bounding box center [238, 225] width 37 height 20
select select "blank"
drag, startPoint x: 312, startPoint y: 269, endPoint x: 149, endPoint y: 263, distance: 162.6
click at [149, 263] on div "URL [URL][DOMAIN_NAME]" at bounding box center [211, 273] width 236 height 20
paste input "inside that folder, click + Folder again"
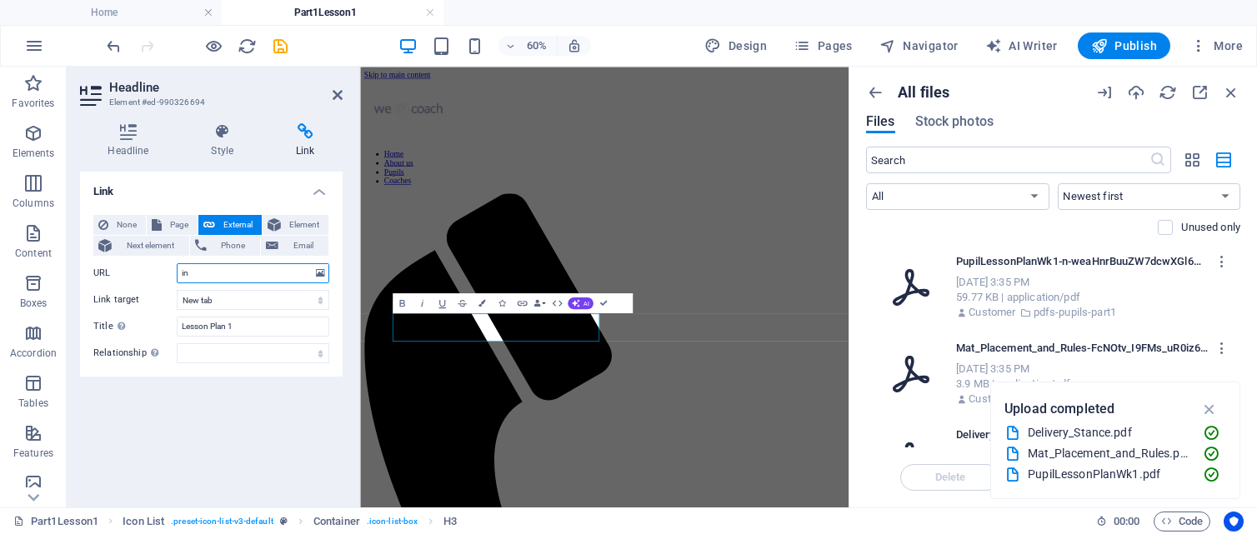
type input "i"
click at [1220, 259] on icon "button" at bounding box center [1222, 261] width 16 height 15
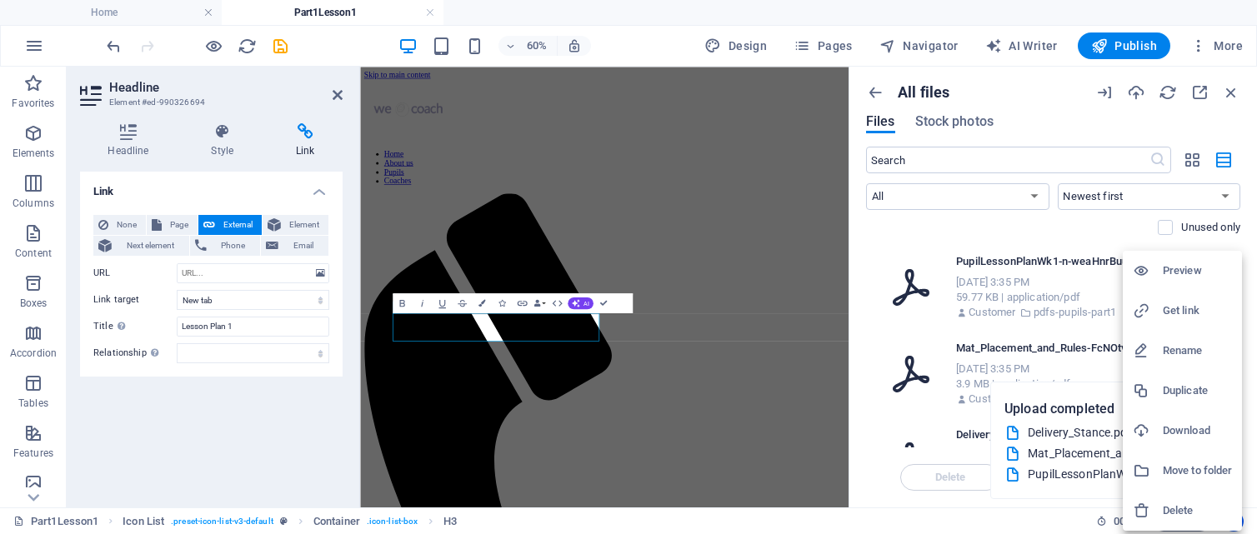
click at [1191, 310] on h6 "Get link" at bounding box center [1197, 311] width 69 height 20
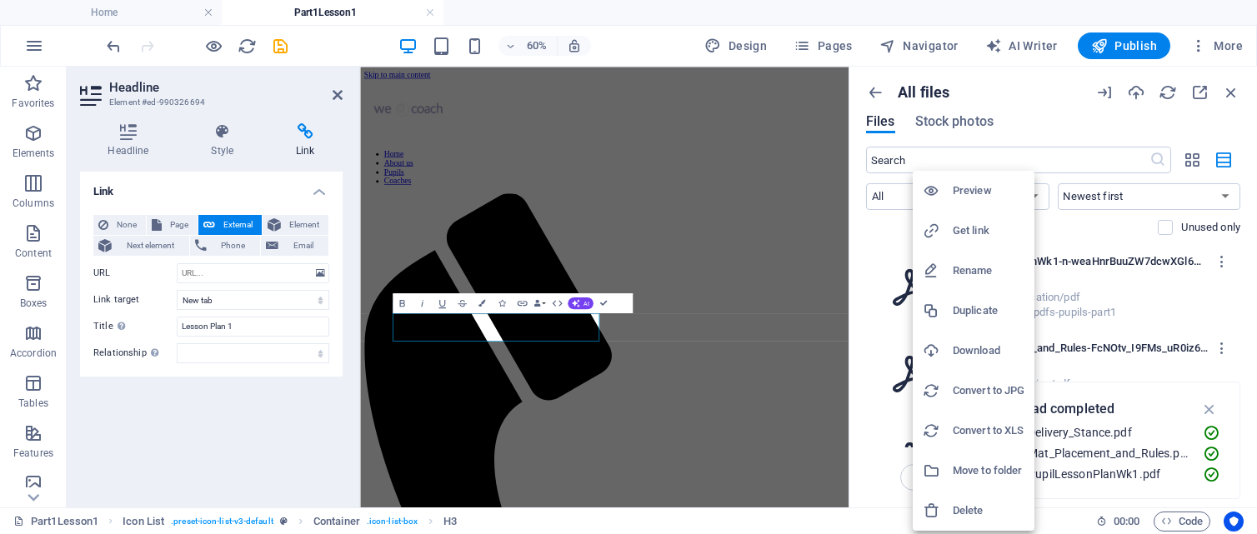
click at [1155, 287] on div at bounding box center [628, 267] width 1257 height 534
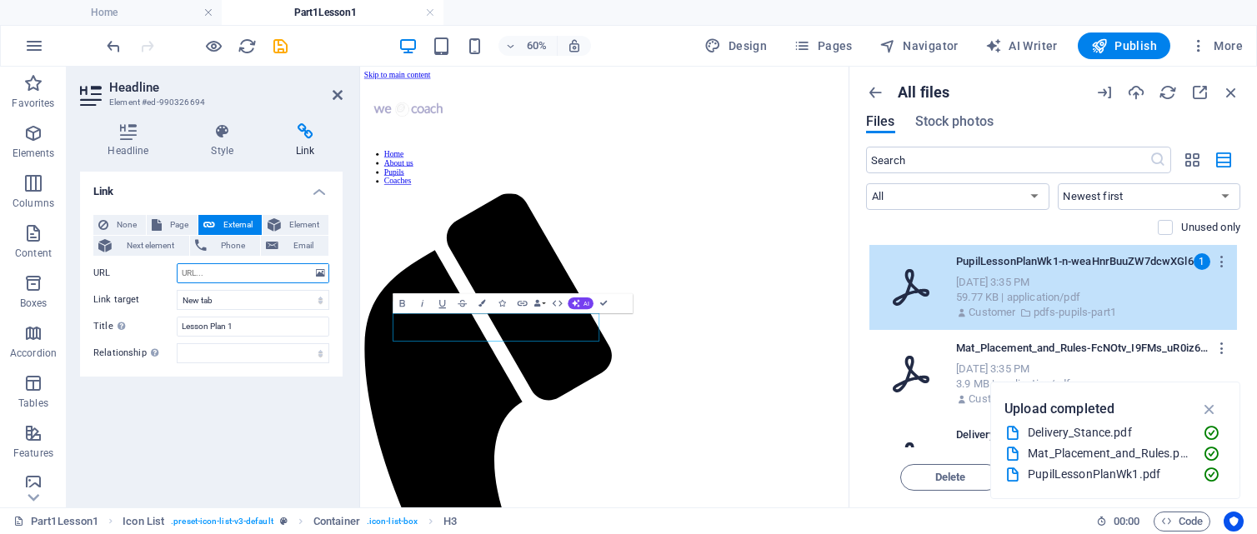
click at [218, 273] on input "URL" at bounding box center [253, 273] width 153 height 20
click at [215, 296] on select "New tab Same tab Overlay" at bounding box center [253, 300] width 153 height 20
drag, startPoint x: 281, startPoint y: 433, endPoint x: 268, endPoint y: 418, distance: 18.9
click at [281, 432] on div "Link None Page External Element Next element Phone Email Page Home About us Pup…" at bounding box center [211, 333] width 263 height 323
click at [189, 273] on input "URL" at bounding box center [253, 273] width 153 height 20
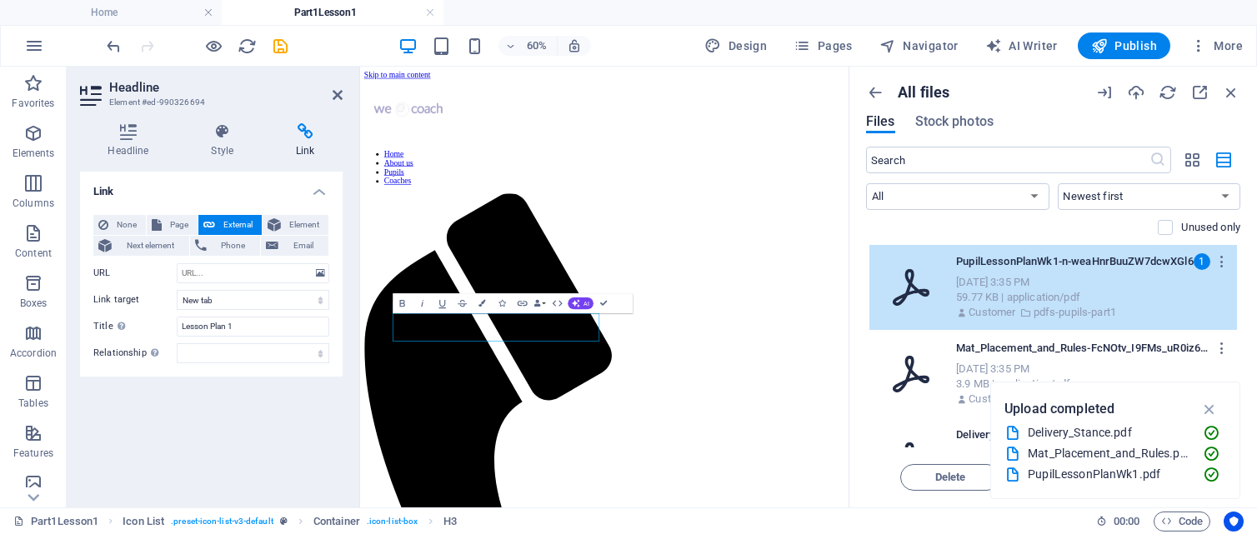
click at [1196, 261] on div "1" at bounding box center [1202, 261] width 17 height 17
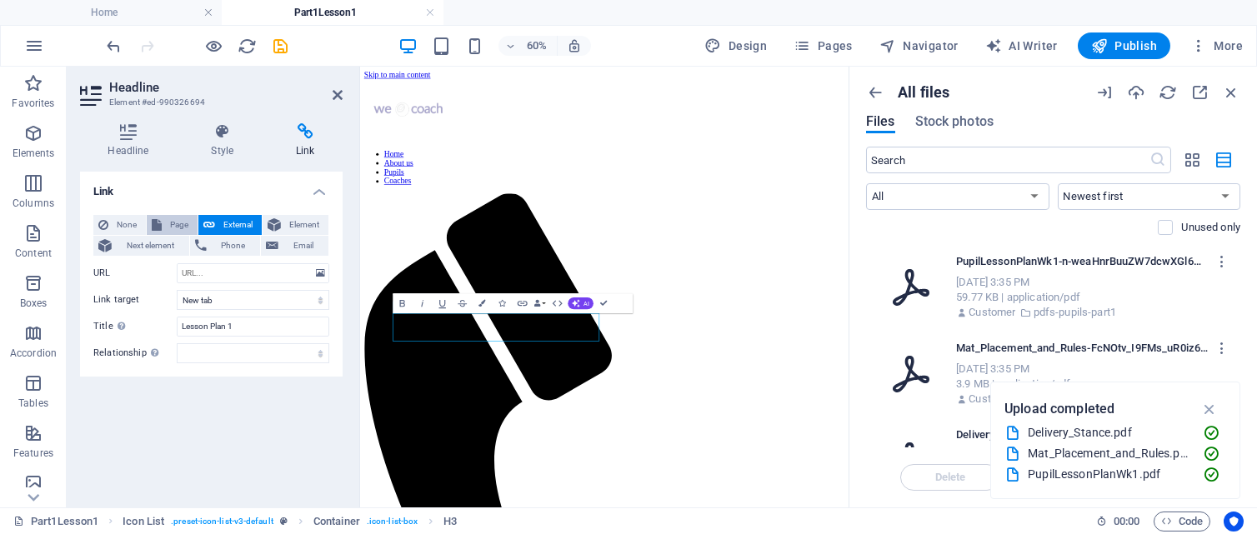
click at [171, 219] on span "Page" at bounding box center [180, 225] width 26 height 20
select select
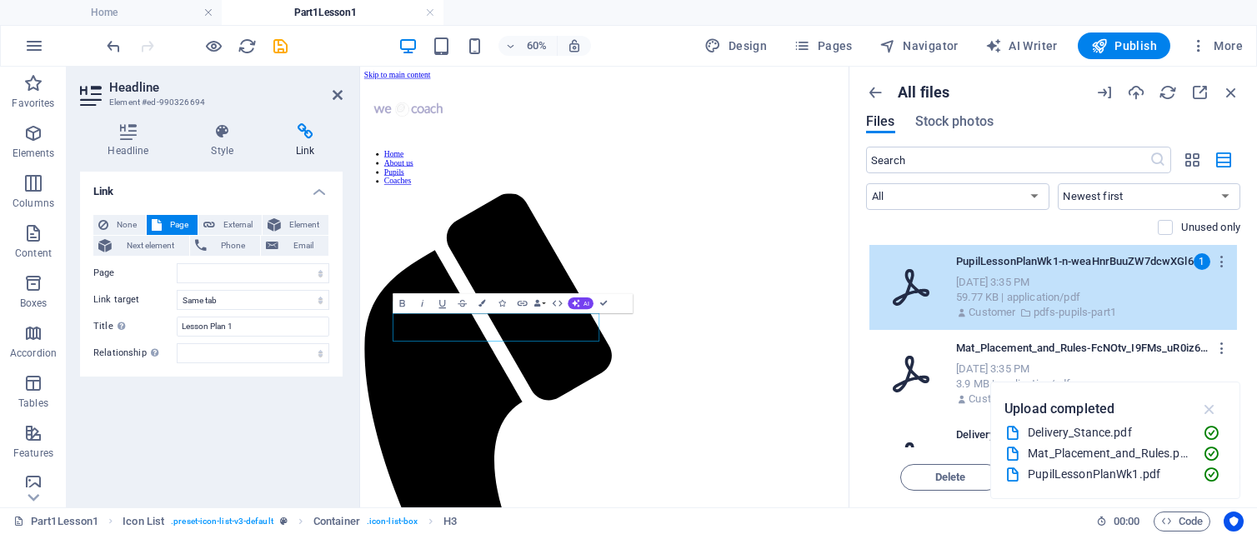
click at [1209, 407] on icon "button" at bounding box center [1209, 409] width 19 height 18
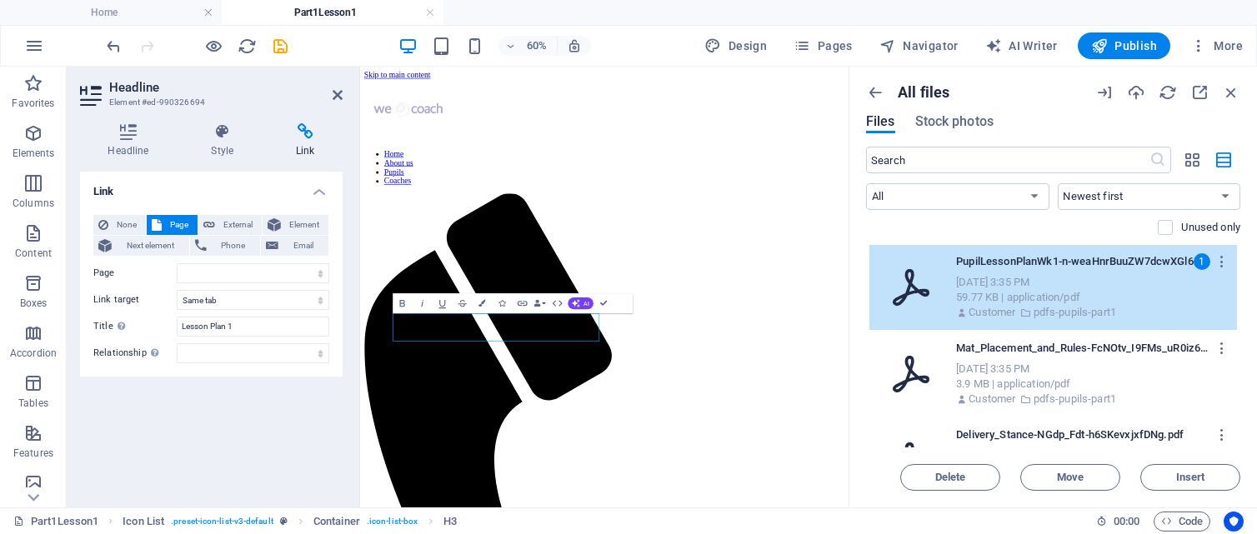
click at [1146, 286] on div "[DATE] 3:35 PM" at bounding box center [1090, 282] width 268 height 15
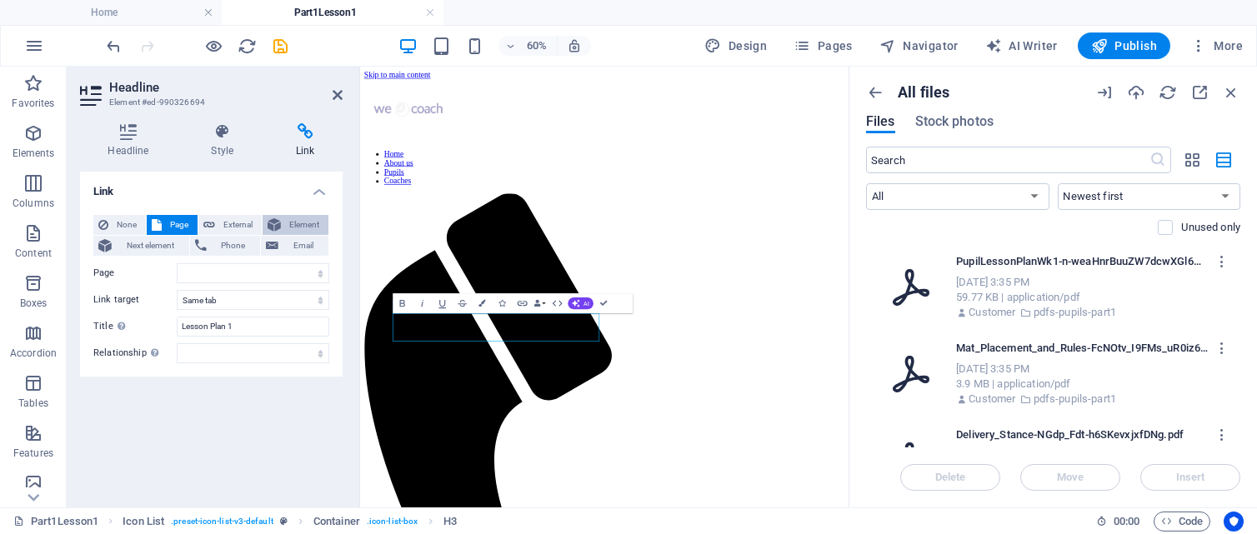
click at [298, 227] on span "Element" at bounding box center [305, 225] width 38 height 20
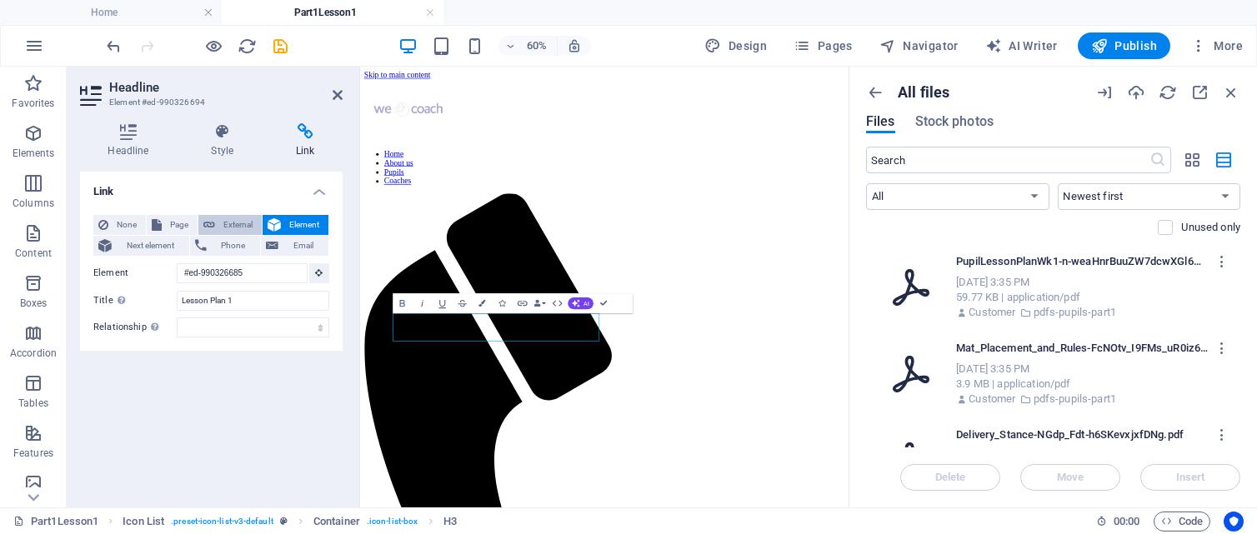
click at [235, 224] on span "External" at bounding box center [238, 225] width 37 height 20
select select "blank"
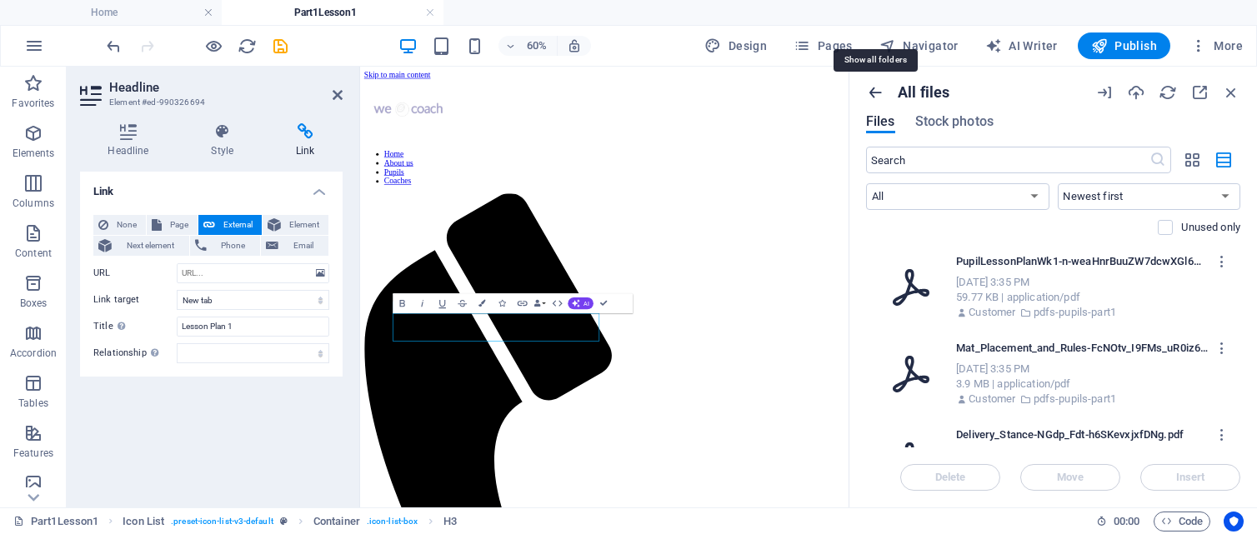
click at [878, 96] on icon "button" at bounding box center [875, 92] width 18 height 18
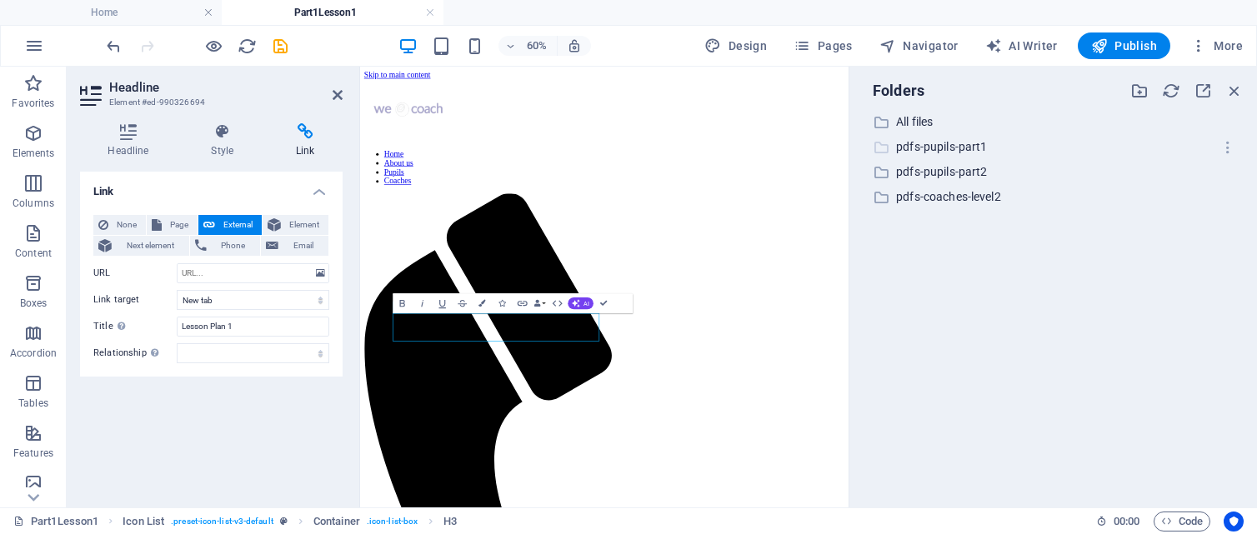
click at [934, 147] on p "pdfs-pupils-part1" at bounding box center [1054, 147] width 317 height 19
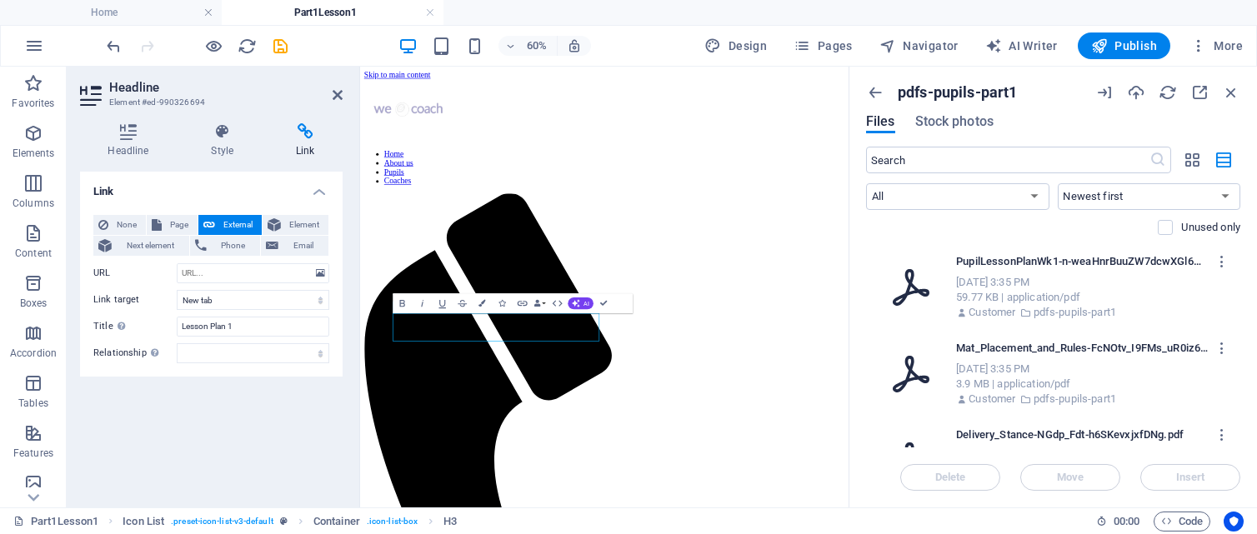
click at [1023, 281] on div "[DATE] 3:35 PM" at bounding box center [1090, 282] width 268 height 15
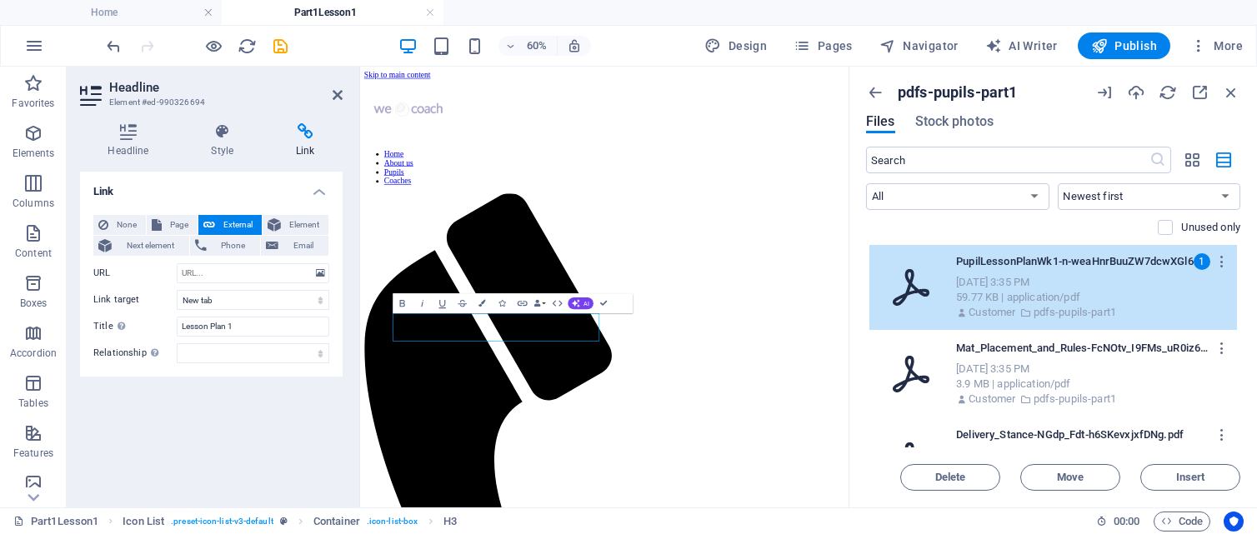
click at [1167, 284] on div "[DATE] 3:35 PM" at bounding box center [1090, 282] width 268 height 15
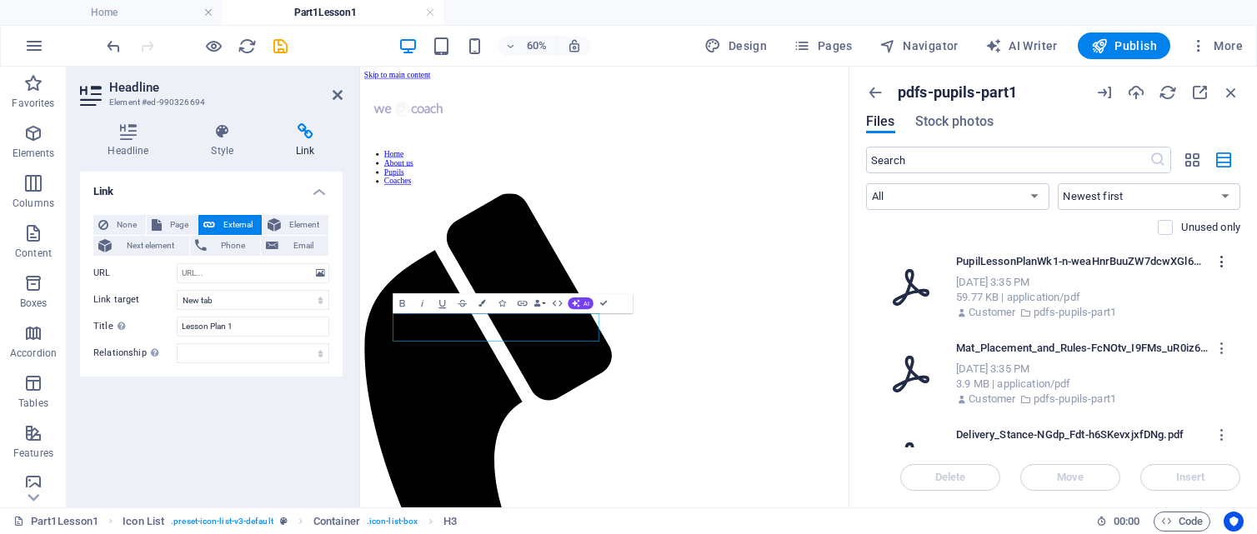
click at [1217, 262] on icon "button" at bounding box center [1222, 261] width 16 height 15
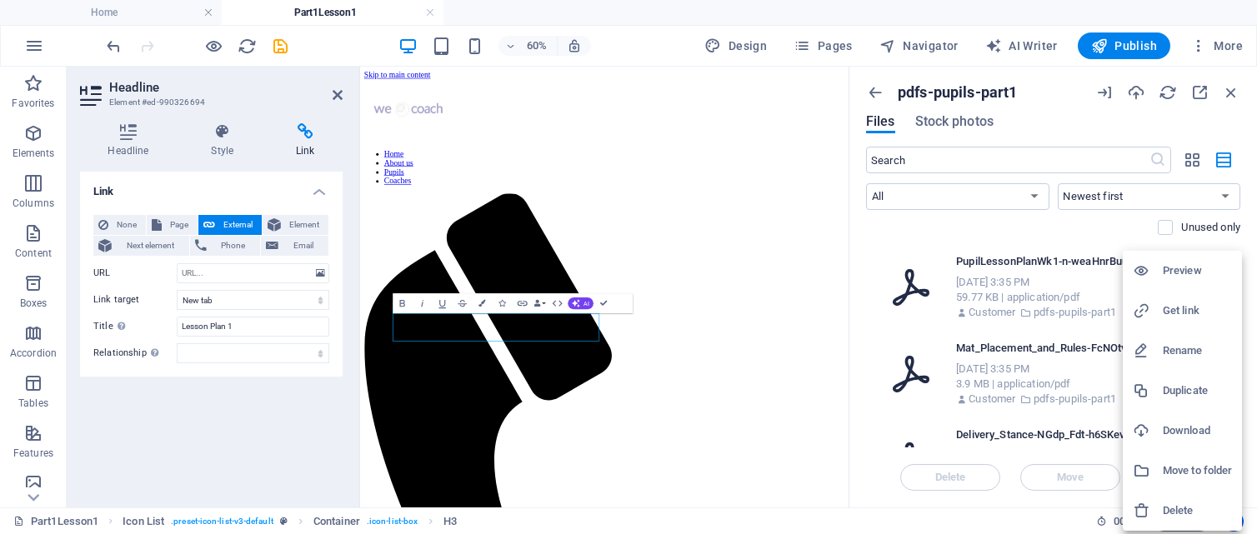
click at [1184, 308] on h6 "Get link" at bounding box center [1197, 311] width 69 height 20
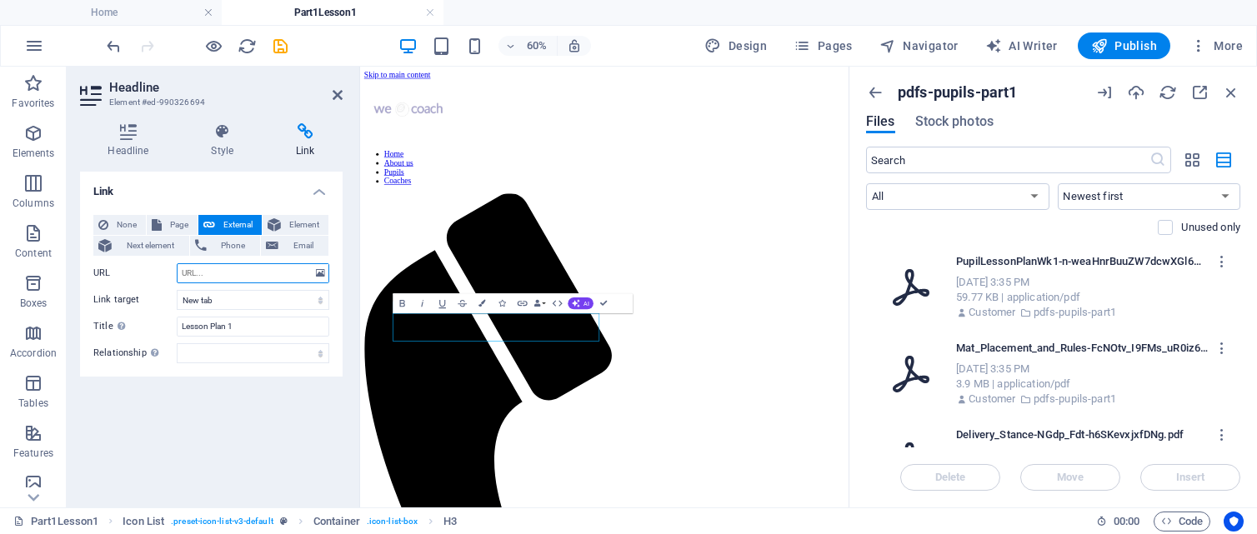
click at [198, 275] on input "URL" at bounding box center [253, 273] width 153 height 20
paste input "inside that folder, click + Folder again"
type input "n"
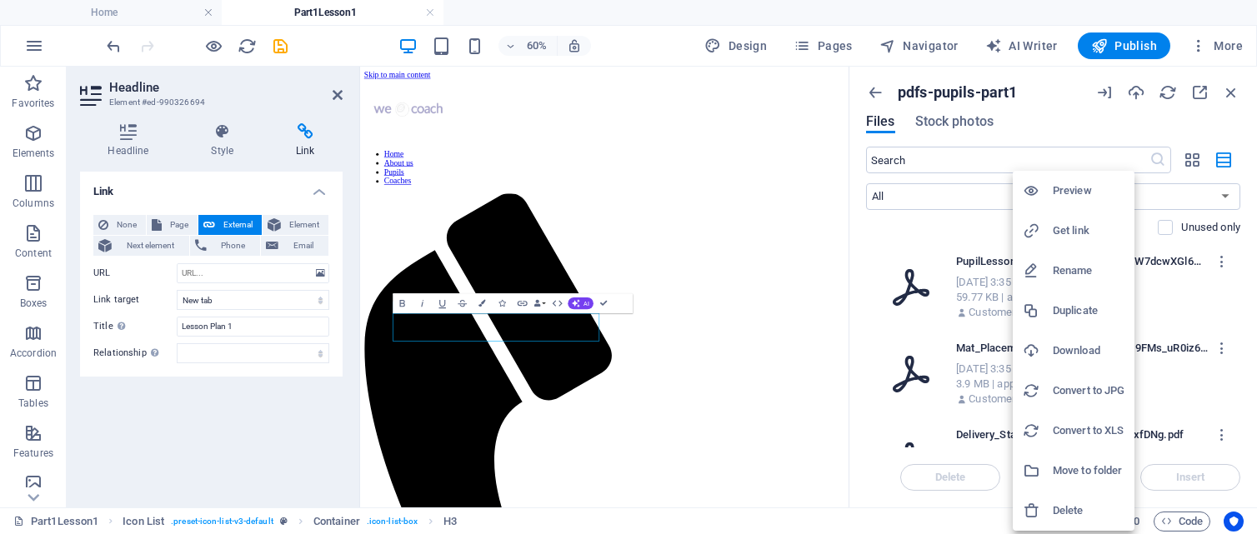
click at [1182, 276] on div at bounding box center [628, 267] width 1257 height 534
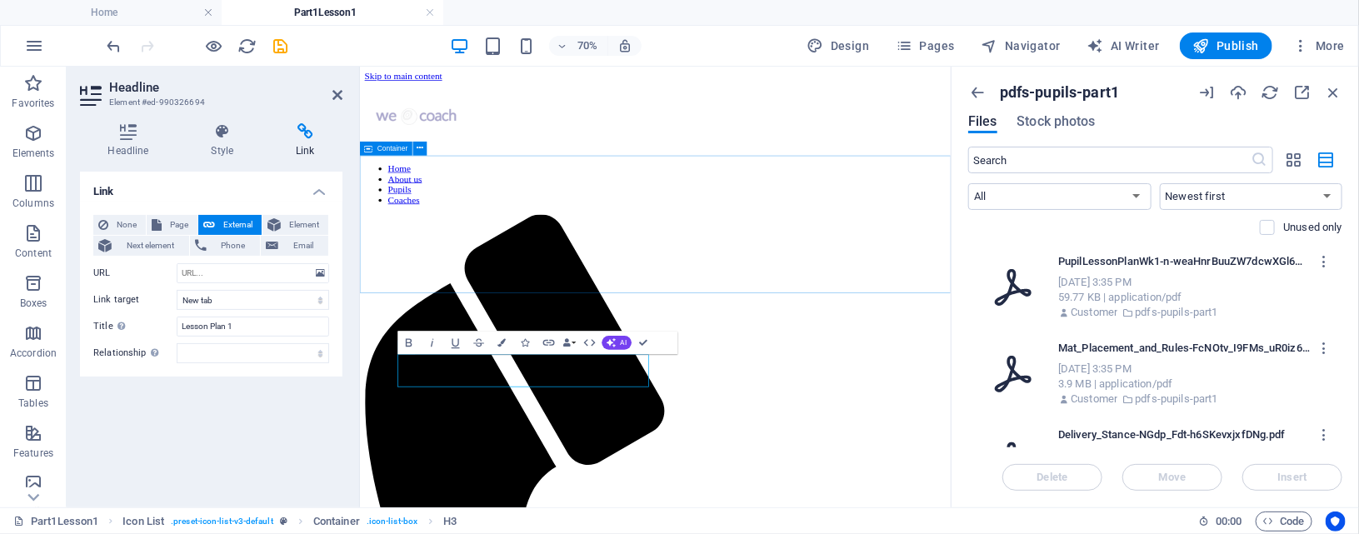
drag, startPoint x: 1136, startPoint y: 335, endPoint x: 1311, endPoint y: 142, distance: 260.8
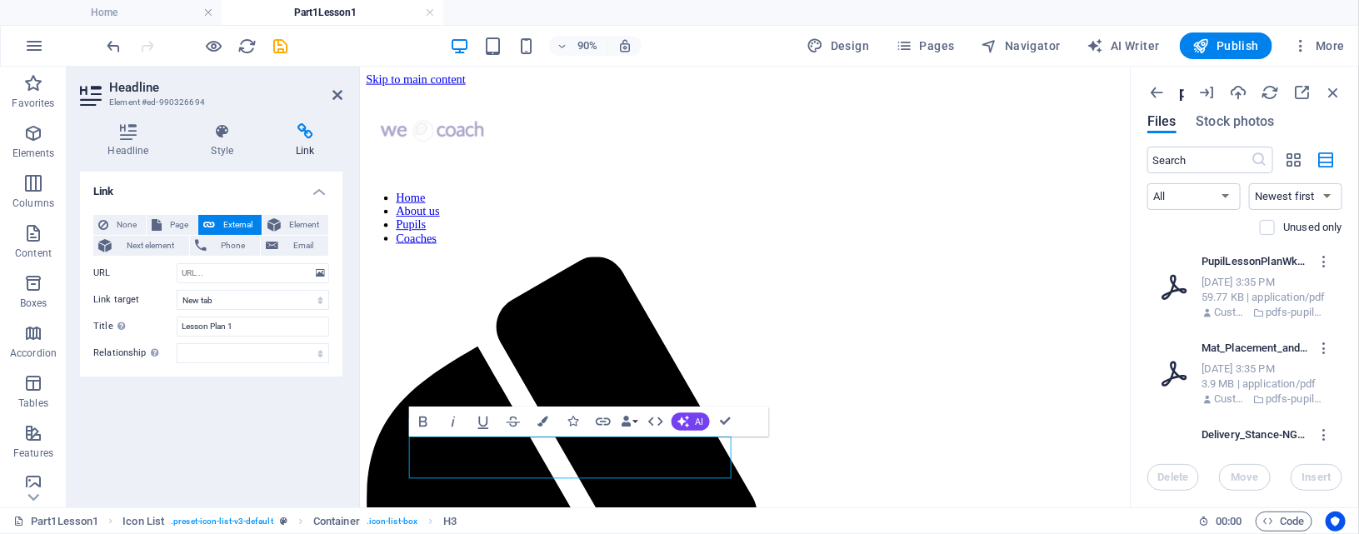
drag, startPoint x: 1129, startPoint y: 241, endPoint x: 868, endPoint y: 221, distance: 261.6
click at [817, 253] on div "H1 Container Text Icon List Container H3 Container Reference Bold Italic Underl…" at bounding box center [745, 287] width 770 height 441
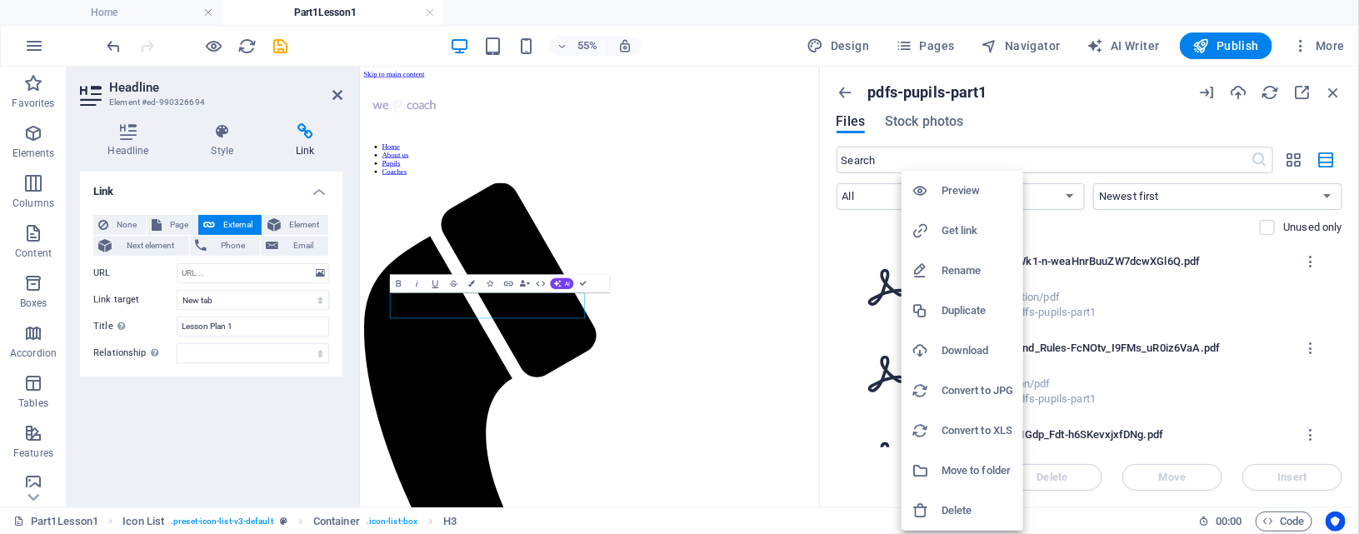
click at [1110, 326] on div at bounding box center [679, 267] width 1359 height 534
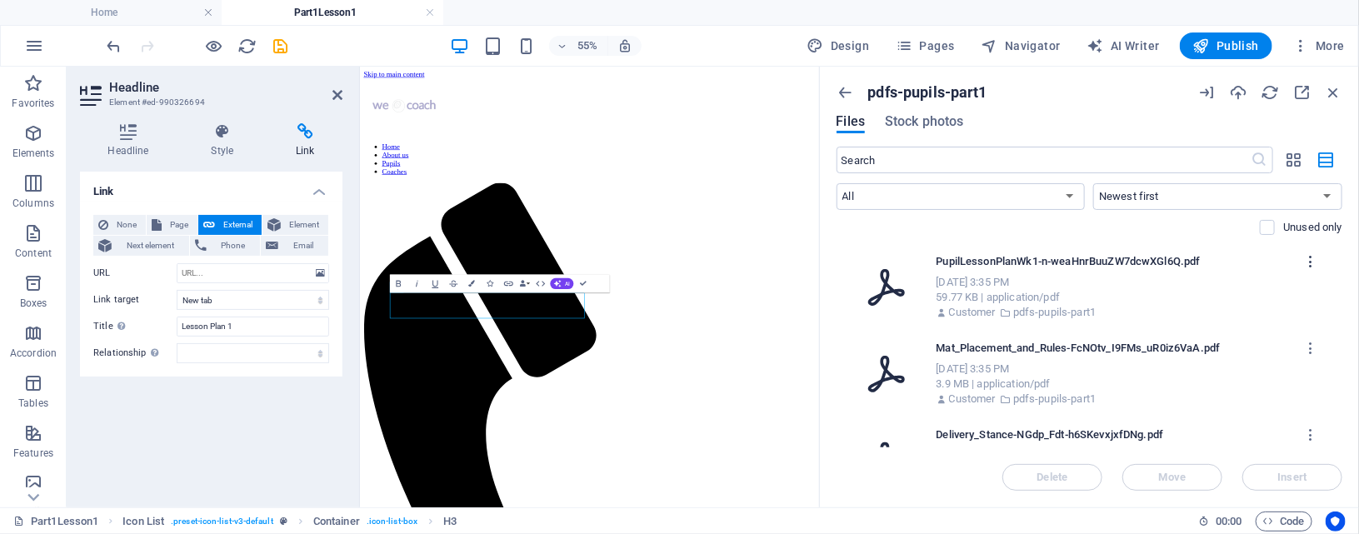
click at [1265, 259] on icon "button" at bounding box center [1312, 261] width 16 height 15
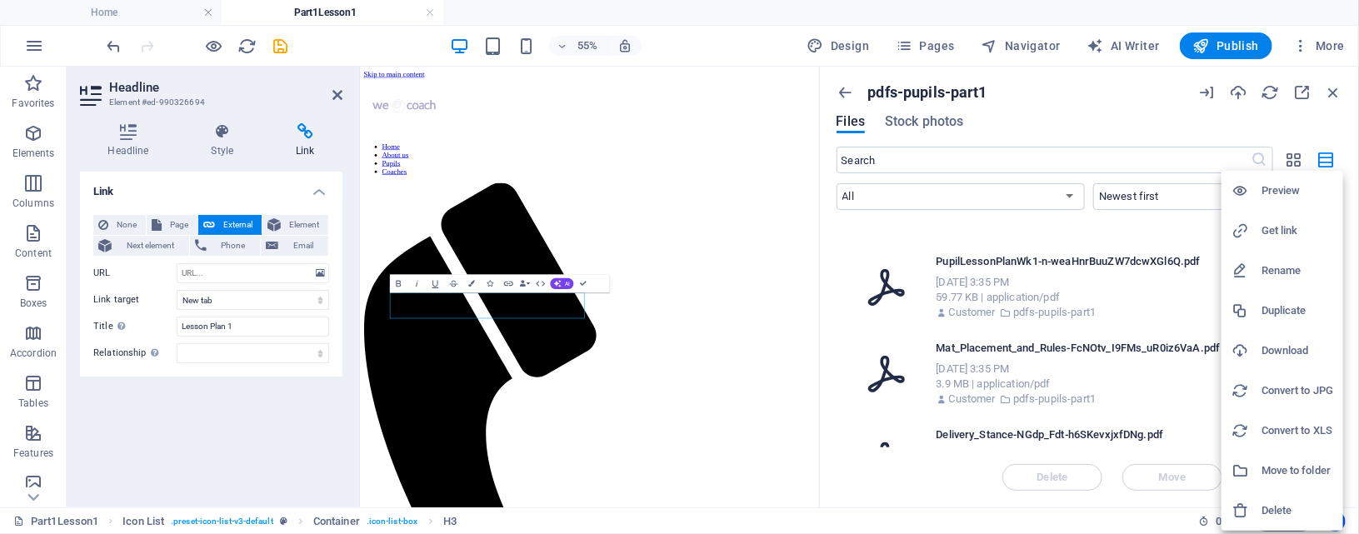
click at [1143, 273] on div at bounding box center [679, 267] width 1359 height 534
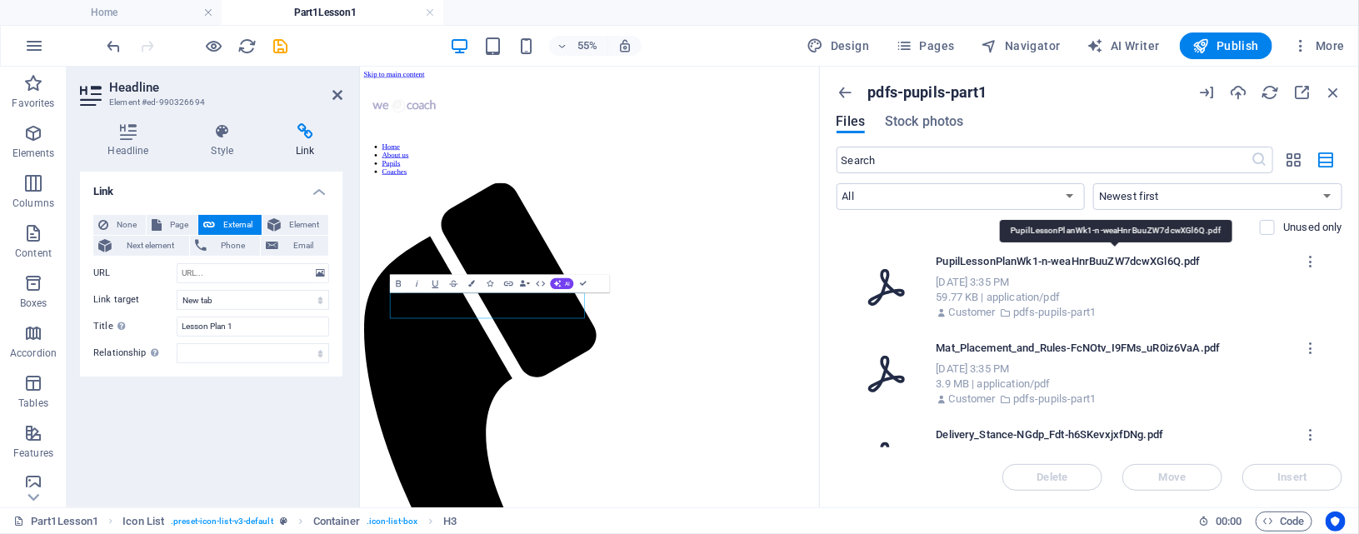
click at [1133, 258] on p "PupilLessonPlanWk1-n-weaHnrBuuZW7dcwXGl6Q.pdf" at bounding box center [1117, 261] width 361 height 15
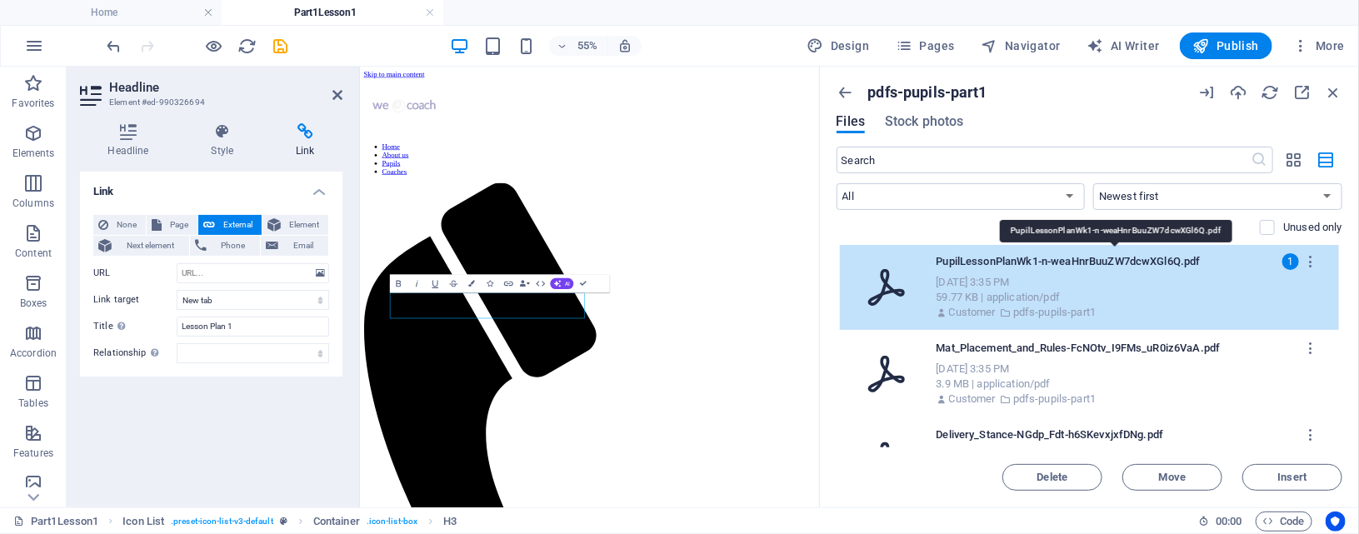
click at [1133, 258] on p "PupilLessonPlanWk1-n-weaHnrBuuZW7dcwXGl6Q.pdf" at bounding box center [1117, 261] width 361 height 15
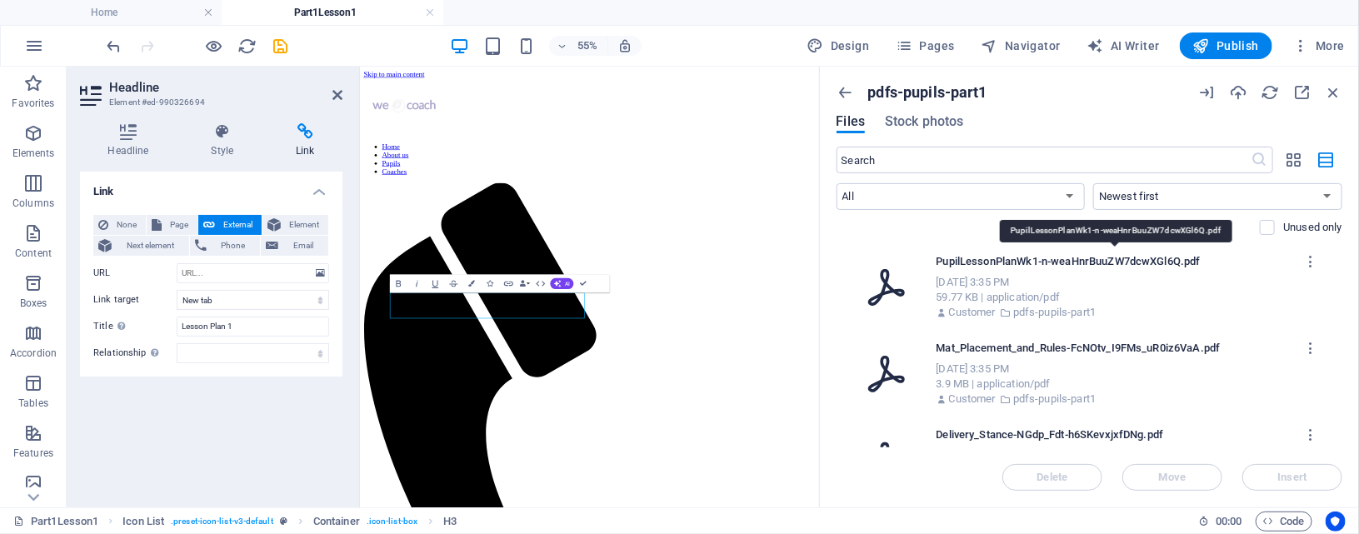
click at [1133, 258] on p "PupilLessonPlanWk1-n-weaHnrBuuZW7dcwXGl6Q.pdf" at bounding box center [1117, 261] width 361 height 15
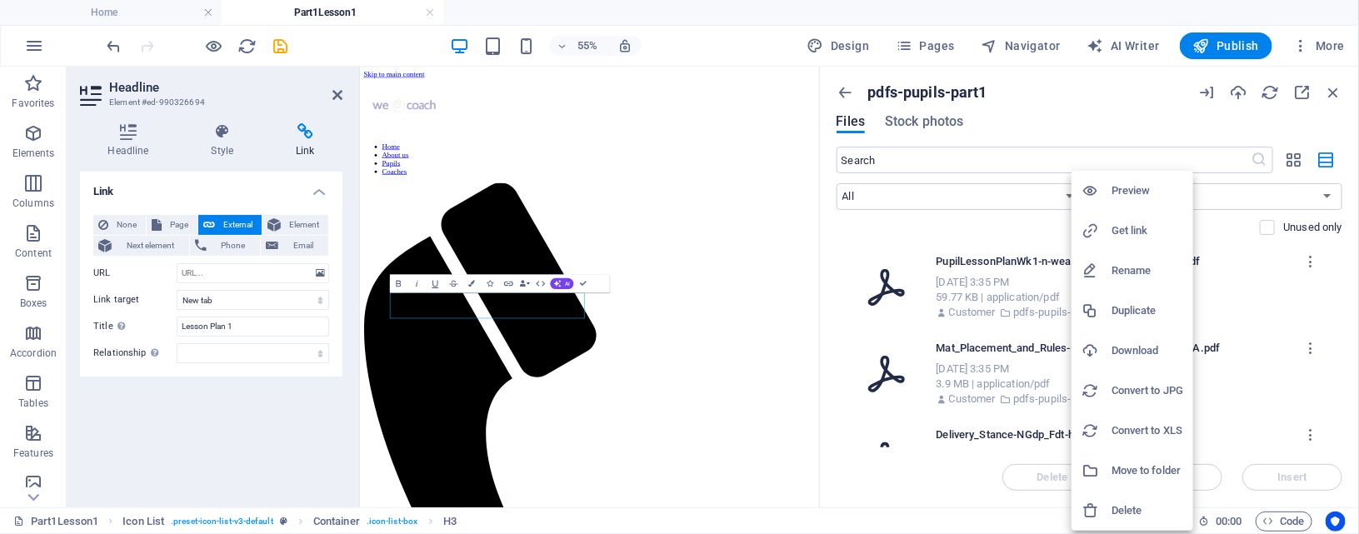
click at [1037, 298] on div at bounding box center [679, 267] width 1359 height 534
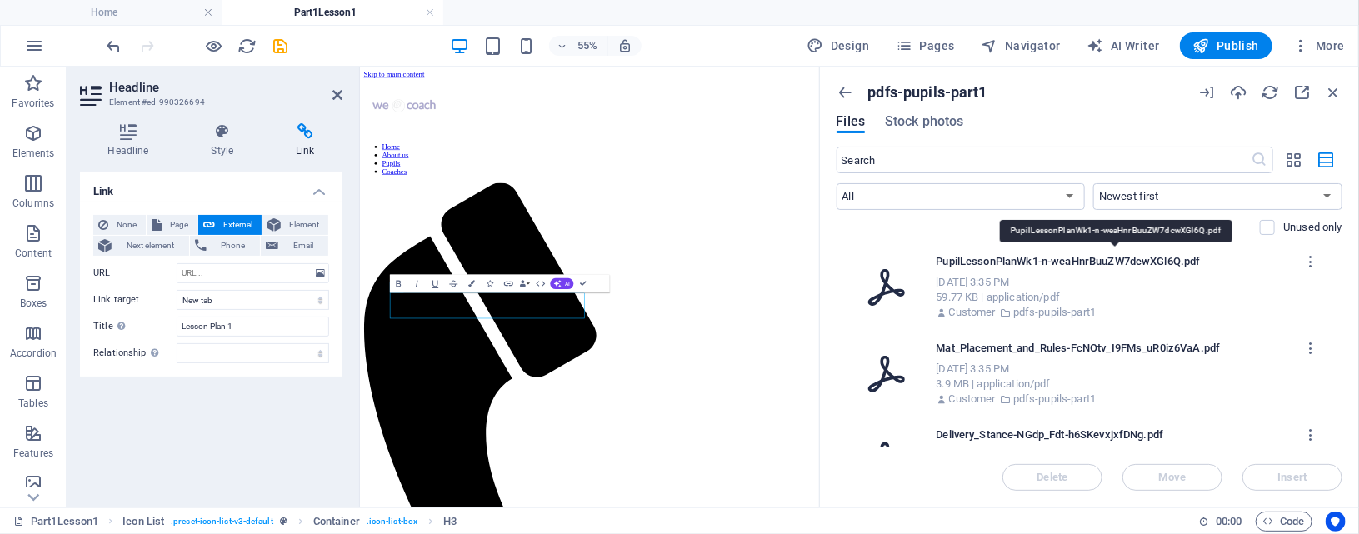
click at [1109, 258] on p "PupilLessonPlanWk1-n-weaHnrBuuZW7dcwXGl6Q.pdf" at bounding box center [1117, 261] width 361 height 15
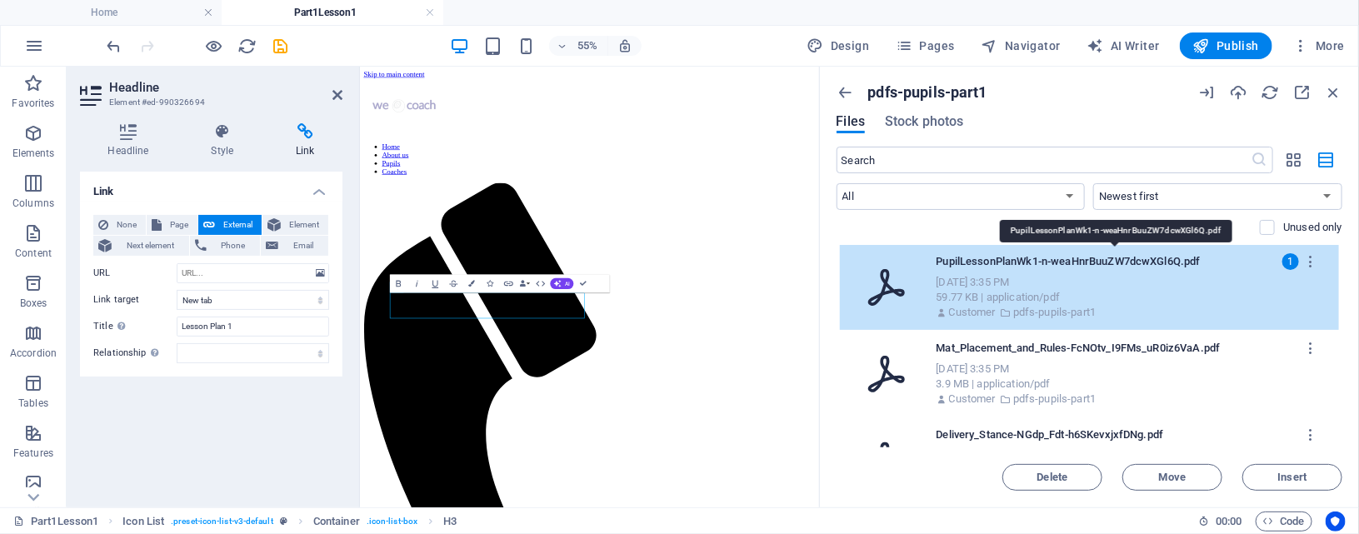
click at [1109, 258] on p "PupilLessonPlanWk1-n-weaHnrBuuZW7dcwXGl6Q.pdf" at bounding box center [1117, 261] width 361 height 15
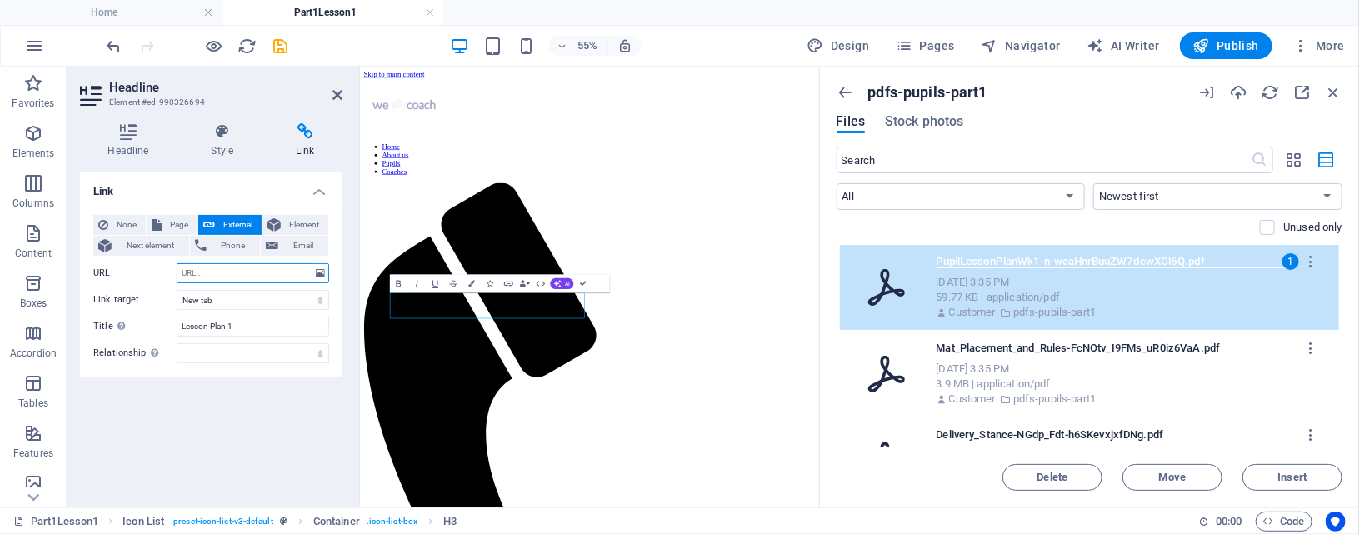
click at [204, 273] on input "URL" at bounding box center [253, 273] width 153 height 20
paste input "inside that folder, click + Folder again"
type input "i"
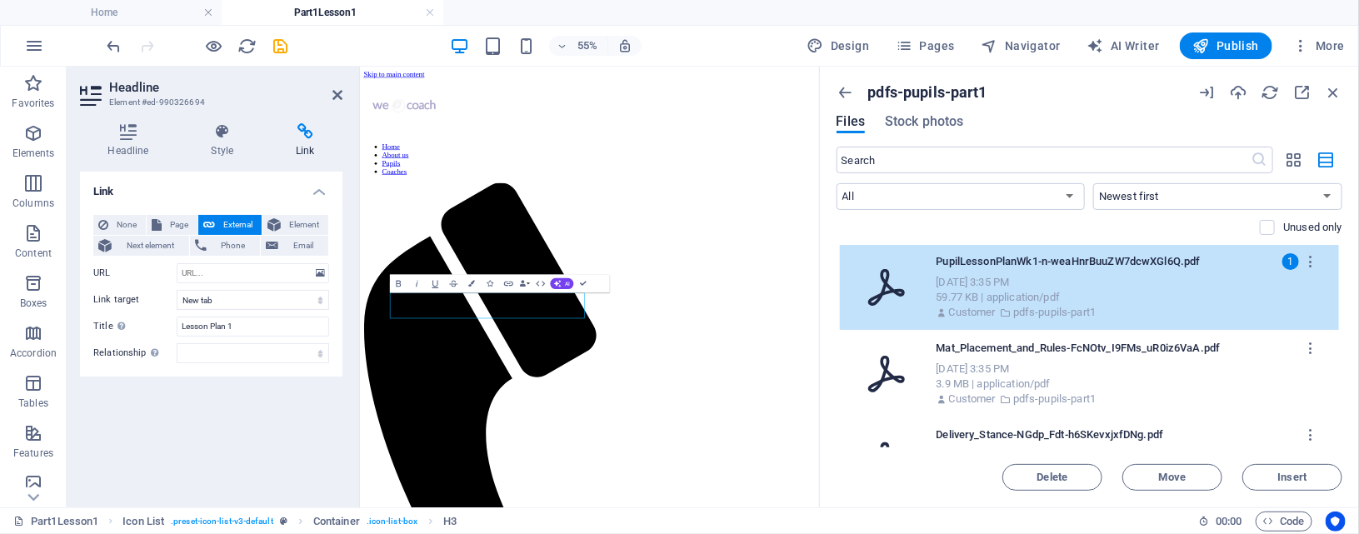
drag, startPoint x: 206, startPoint y: 271, endPoint x: 162, endPoint y: 420, distance: 155.6
click at [162, 420] on div "Link None Page External Element Next element Phone Email Page Home About us Pup…" at bounding box center [211, 333] width 263 height 323
click at [213, 270] on input "URL" at bounding box center [253, 273] width 153 height 20
click at [228, 270] on input "[URL][DOMAIN_NAME]" at bounding box center [253, 273] width 153 height 20
type input "h"
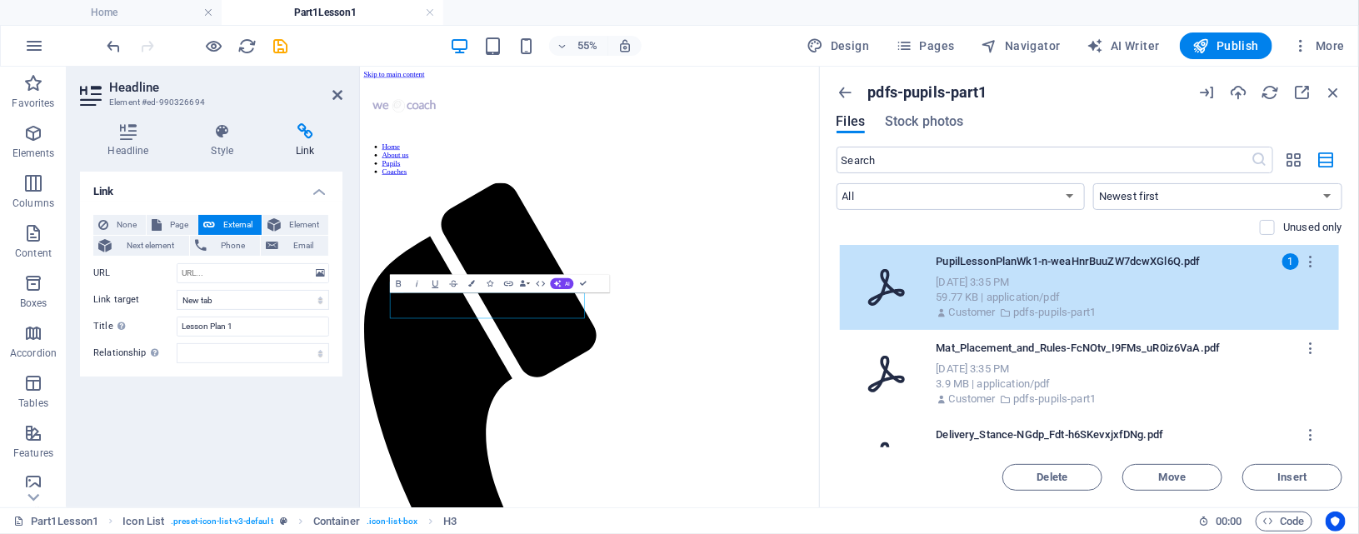
click at [1265, 259] on div "1" at bounding box center [1291, 261] width 17 height 17
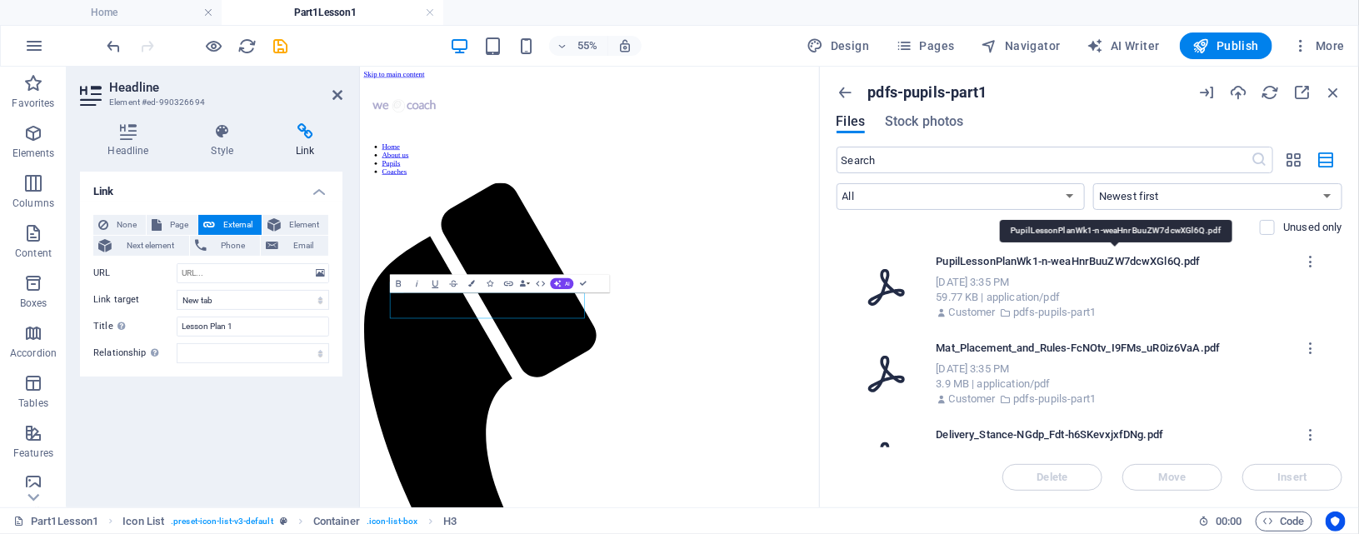
click at [1097, 261] on p "PupilLessonPlanWk1-n-weaHnrBuuZW7dcwXGl6Q.pdf" at bounding box center [1117, 261] width 361 height 15
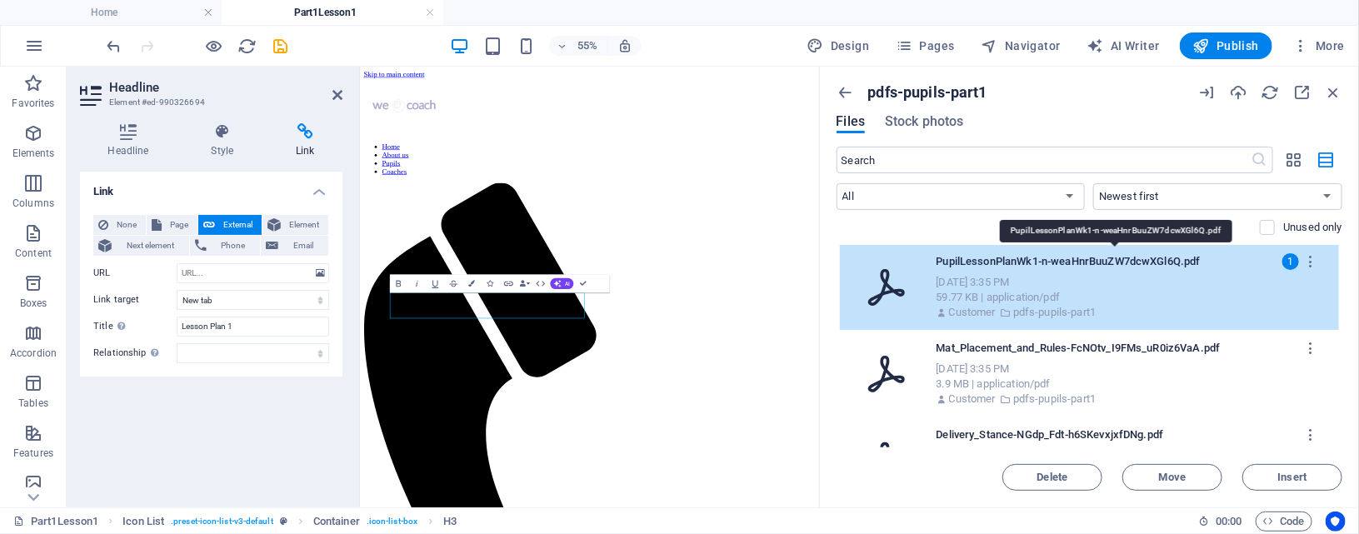
click at [1097, 261] on p "PupilLessonPlanWk1-n-weaHnrBuuZW7dcwXGl6Q.pdf" at bounding box center [1117, 261] width 361 height 15
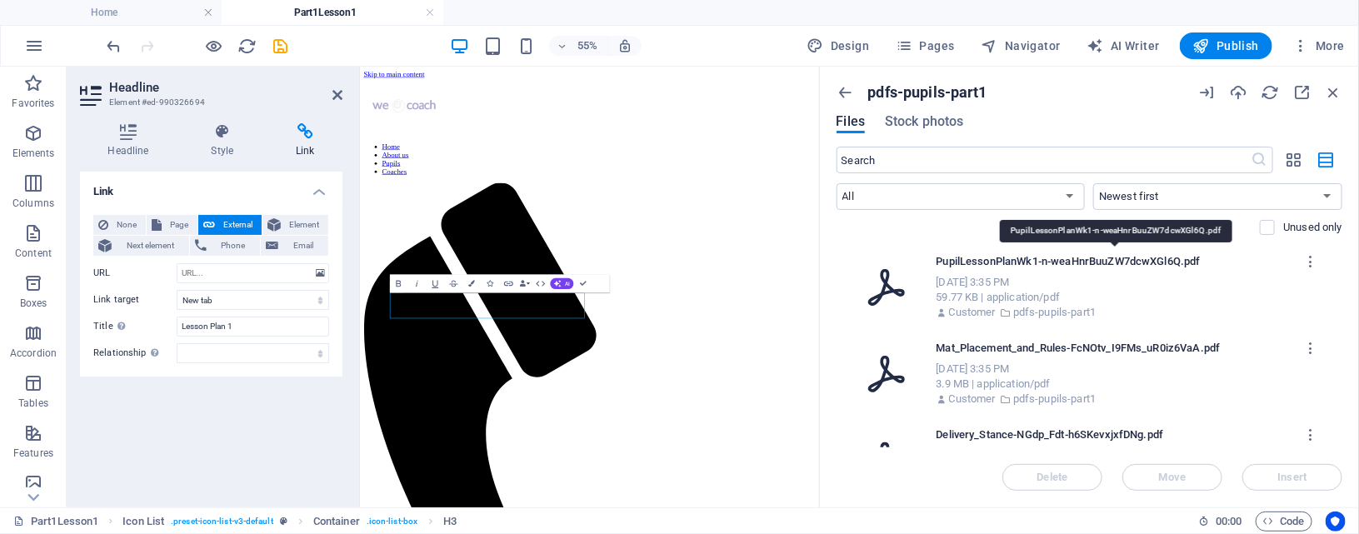
click at [1097, 261] on p "PupilLessonPlanWk1-n-weaHnrBuuZW7dcwXGl6Q.pdf" at bounding box center [1117, 261] width 361 height 15
click at [1164, 259] on p "PupilLessonPlanWk1-n-weaHnrBuuZW7dcwXGl6Q.pdf" at bounding box center [1117, 261] width 361 height 15
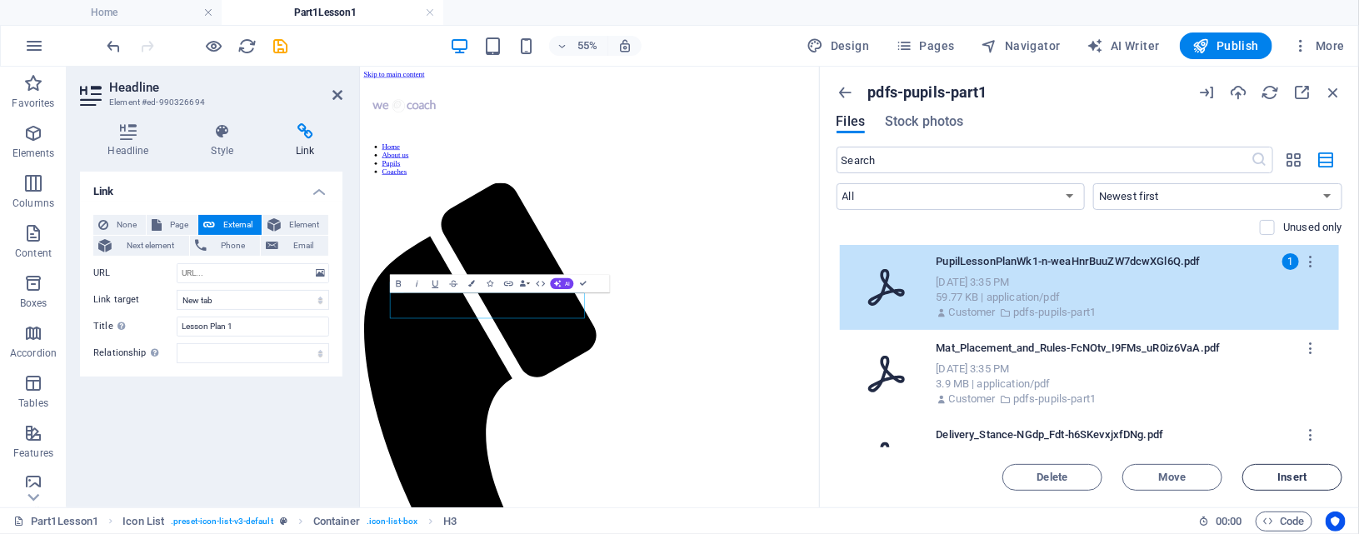
click at [1265, 478] on span "Insert" at bounding box center [1293, 478] width 29 height 10
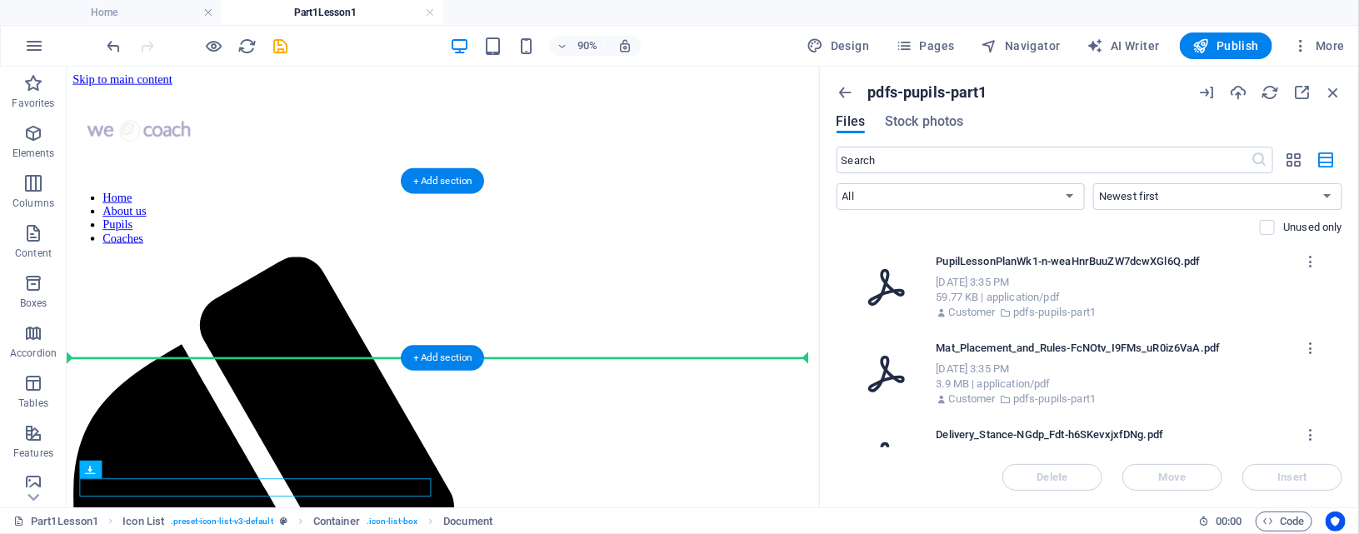
drag, startPoint x: 413, startPoint y: 530, endPoint x: 592, endPoint y: 348, distance: 254.6
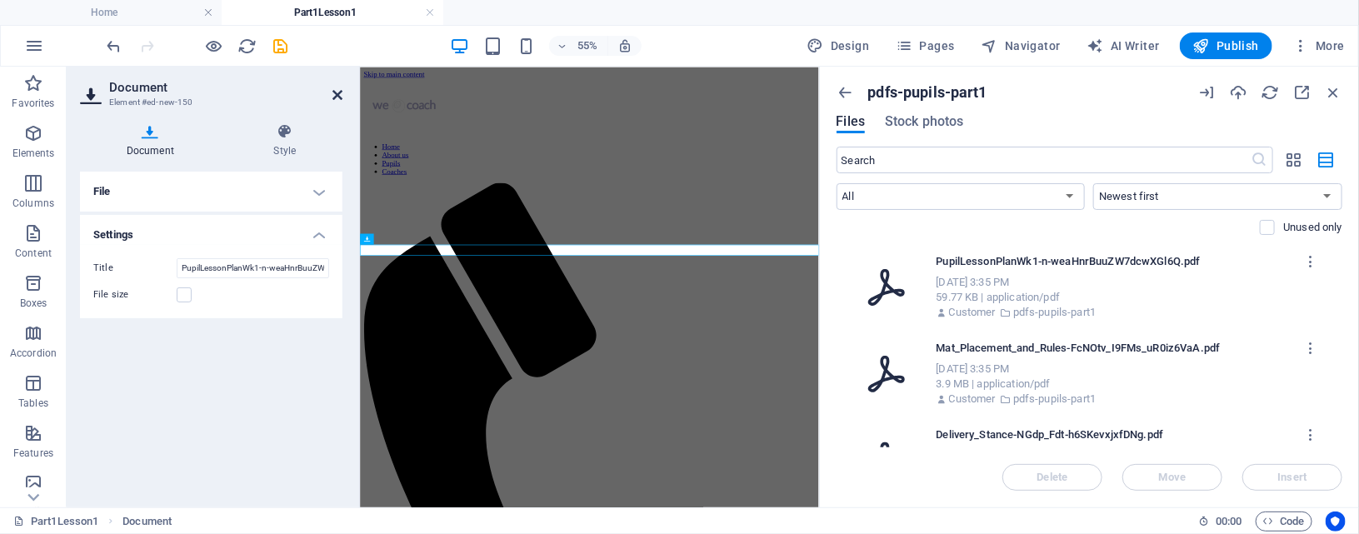
click at [334, 89] on icon at bounding box center [338, 94] width 10 height 13
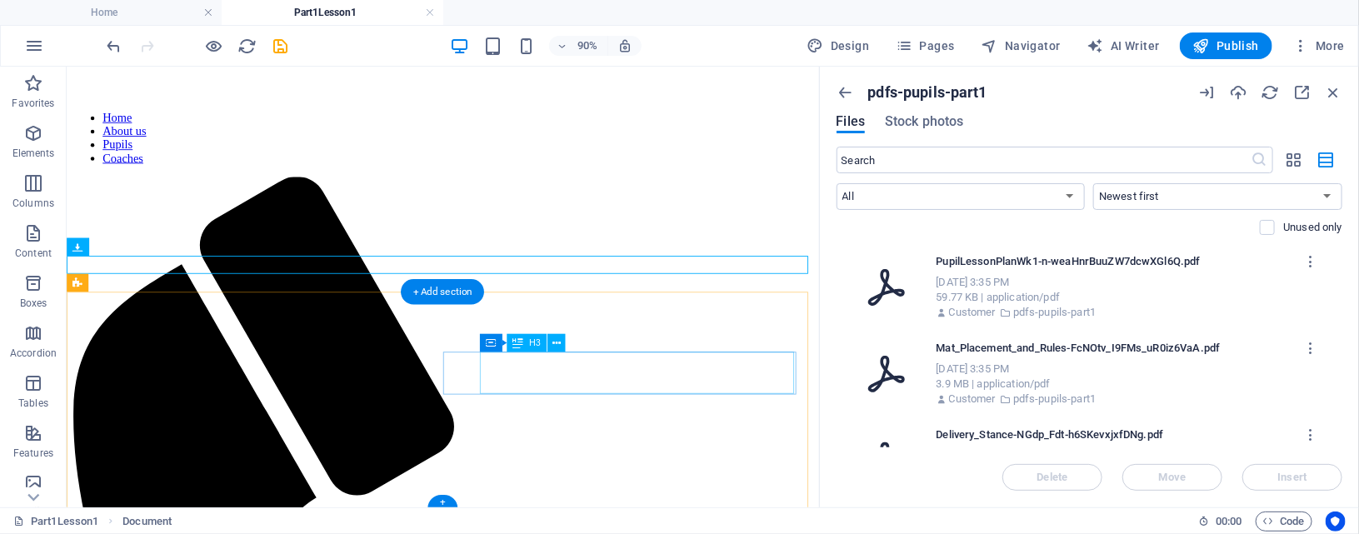
scroll to position [115, 0]
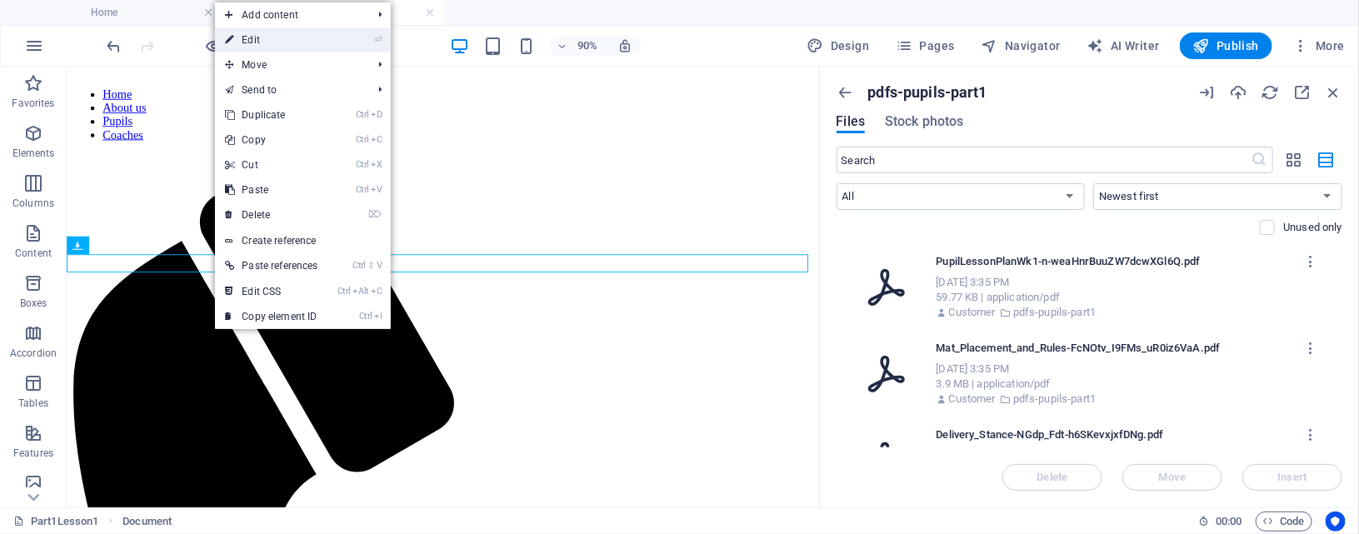
click at [253, 35] on link "⏎ Edit" at bounding box center [271, 40] width 113 height 25
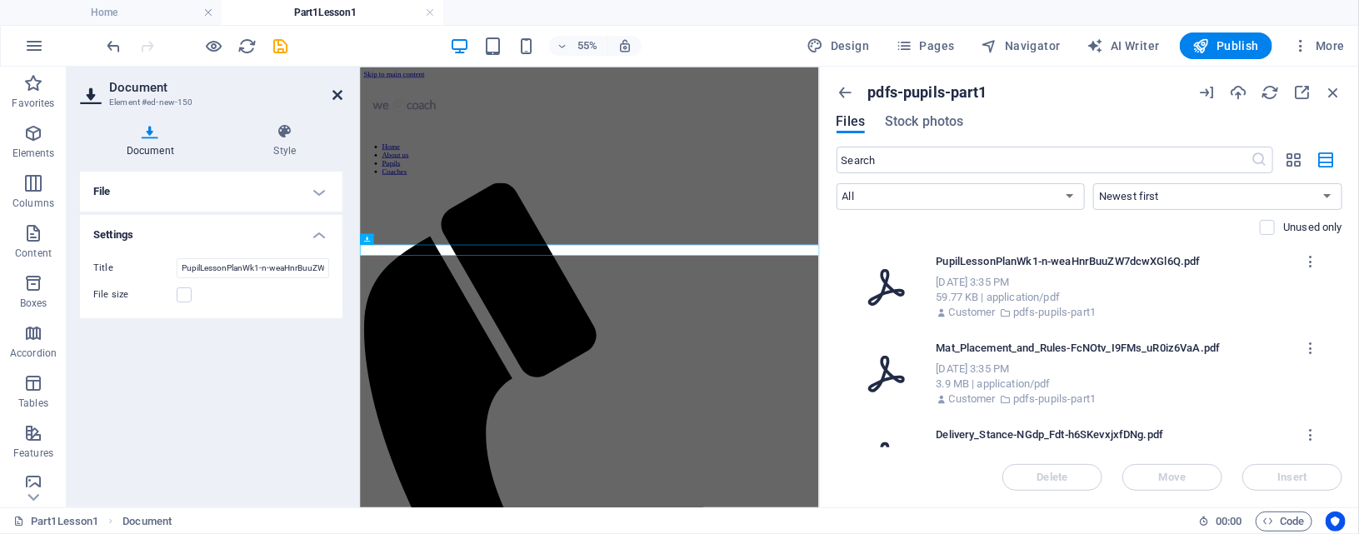
click at [338, 92] on icon at bounding box center [338, 94] width 10 height 13
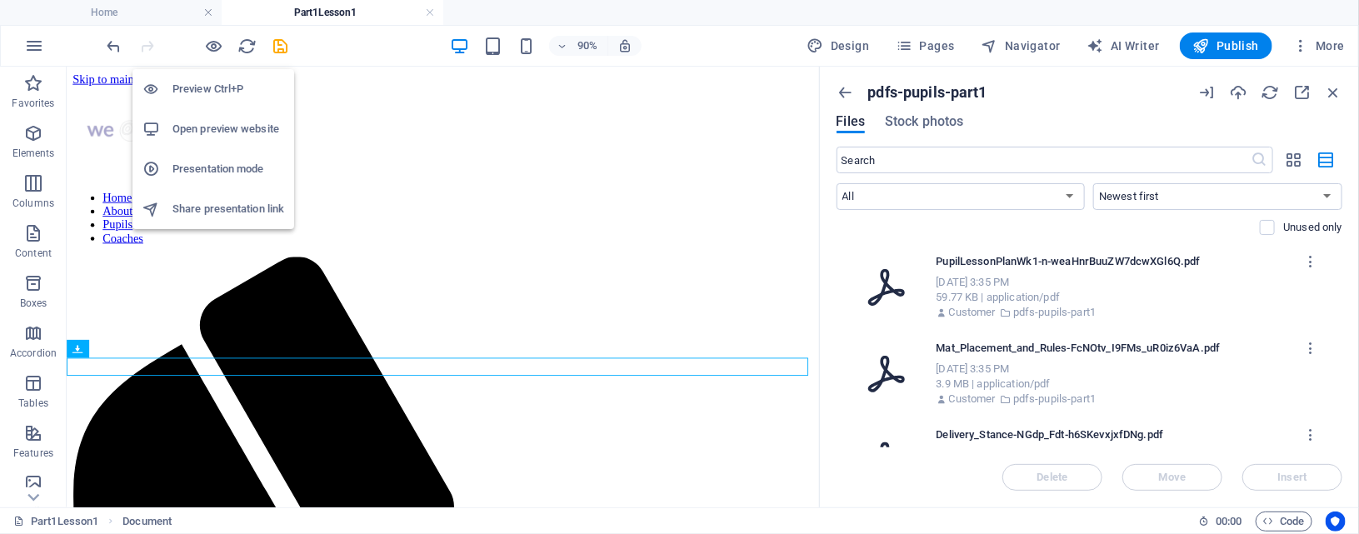
click at [225, 127] on h6 "Open preview website" at bounding box center [229, 129] width 112 height 20
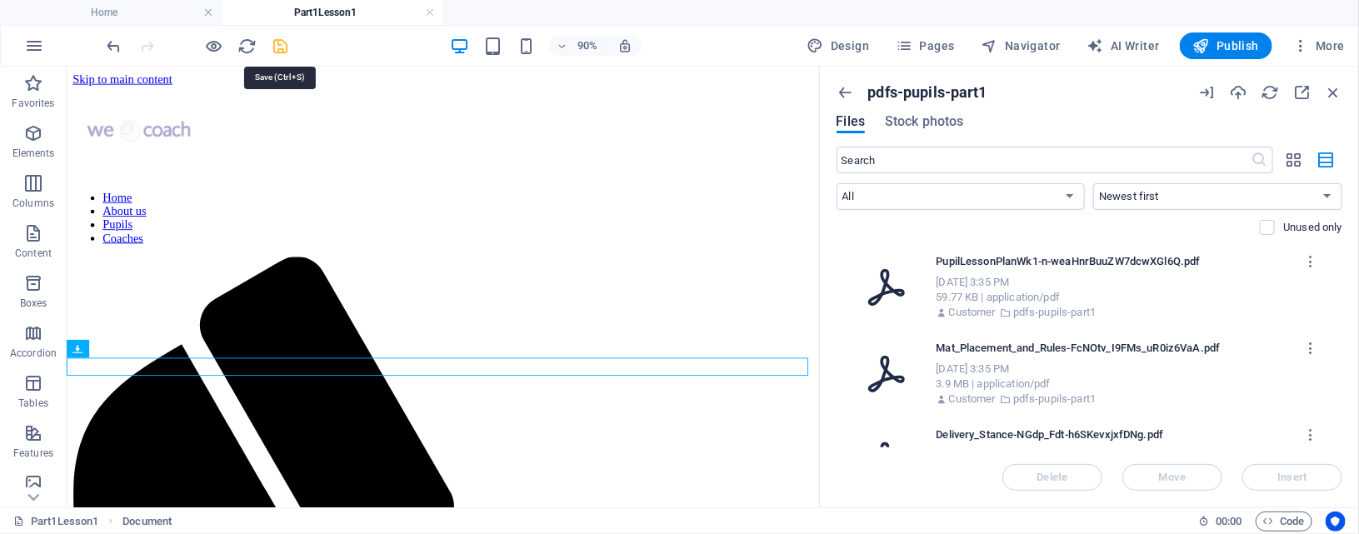
click at [283, 47] on icon "save" at bounding box center [281, 46] width 19 height 19
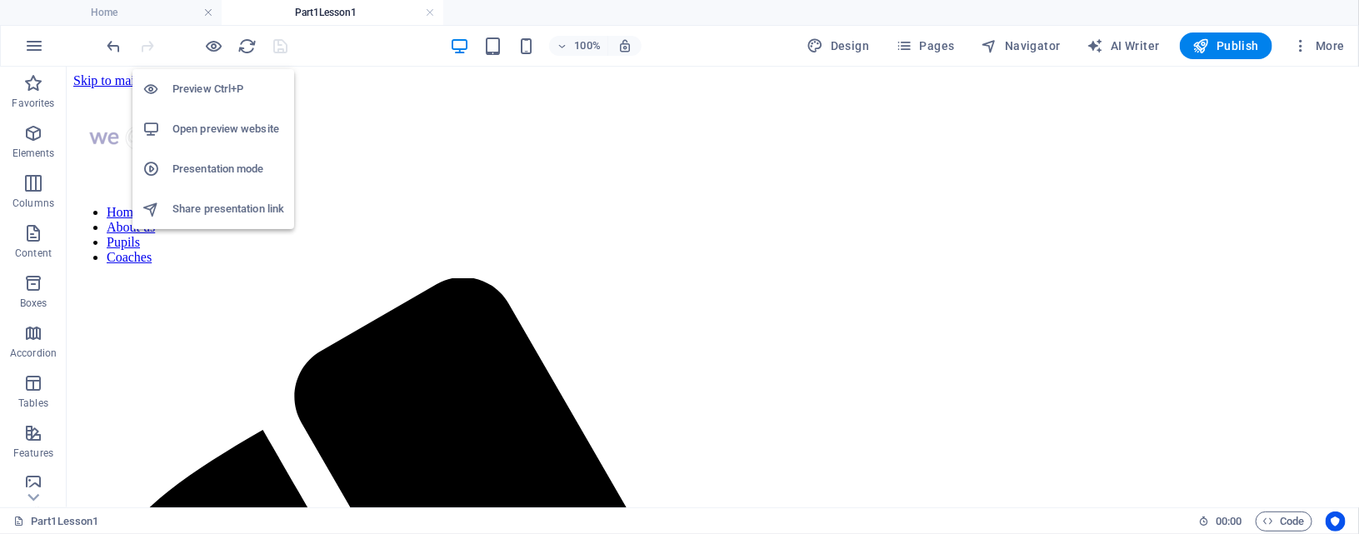
click at [228, 126] on h6 "Open preview website" at bounding box center [229, 129] width 112 height 20
click at [209, 39] on icon "button" at bounding box center [214, 46] width 19 height 19
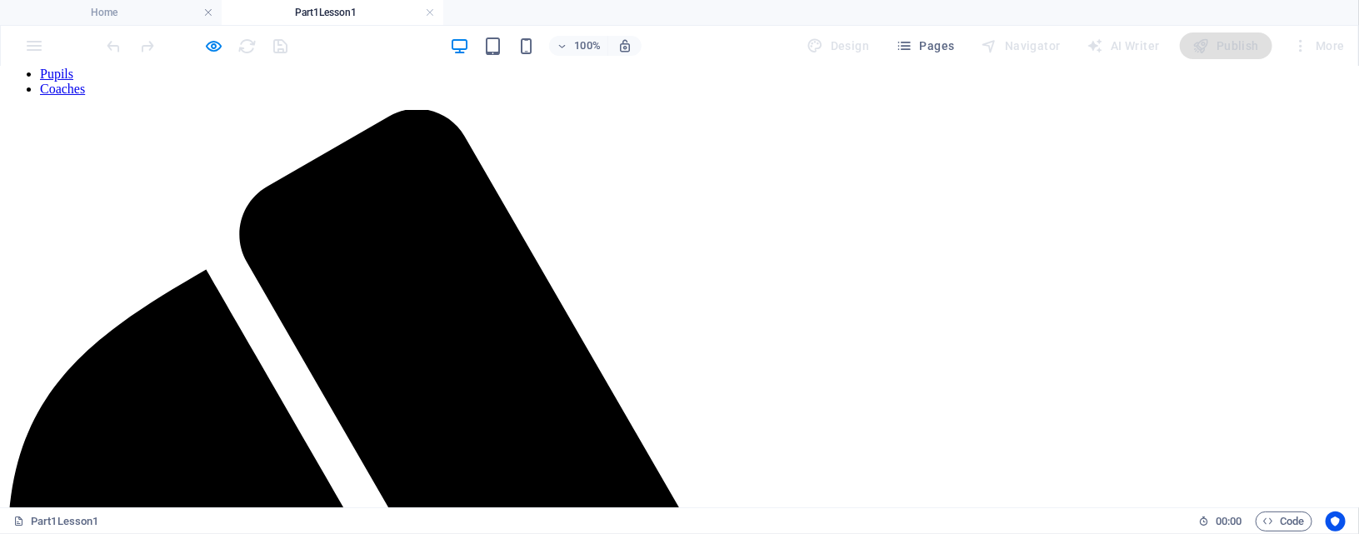
scroll to position [174, 0]
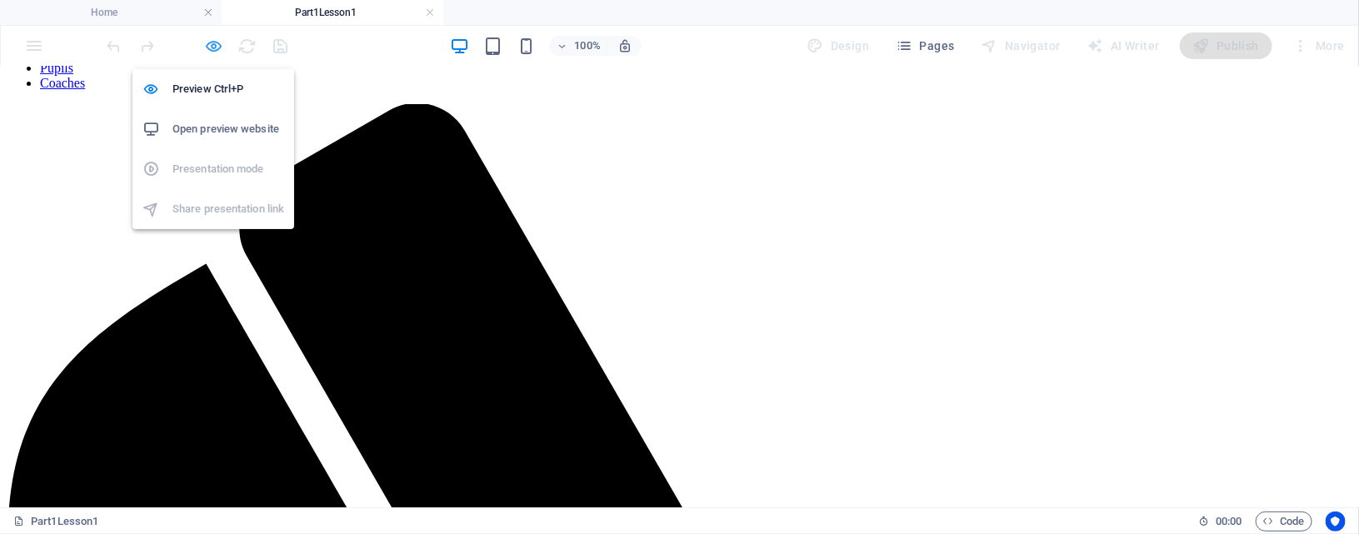
click at [211, 44] on icon "button" at bounding box center [214, 46] width 19 height 19
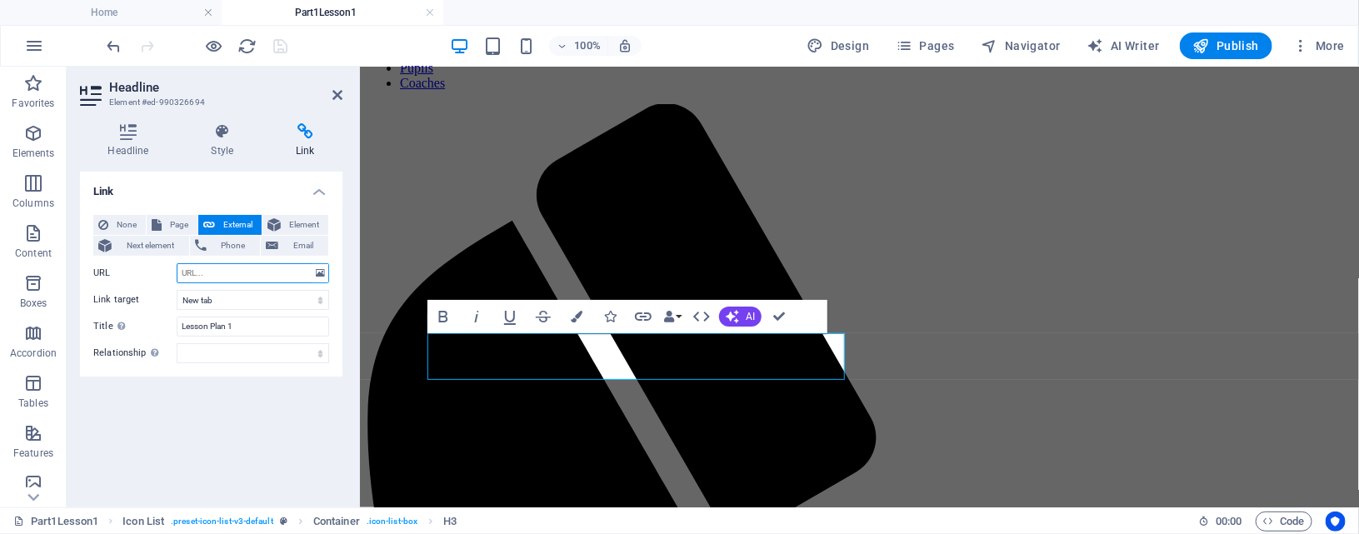
click at [209, 270] on input "URL" at bounding box center [253, 273] width 153 height 20
paste input "[URL][DOMAIN_NAME]"
type input "[URL][DOMAIN_NAME]"
click at [276, 43] on icon "save" at bounding box center [281, 46] width 19 height 19
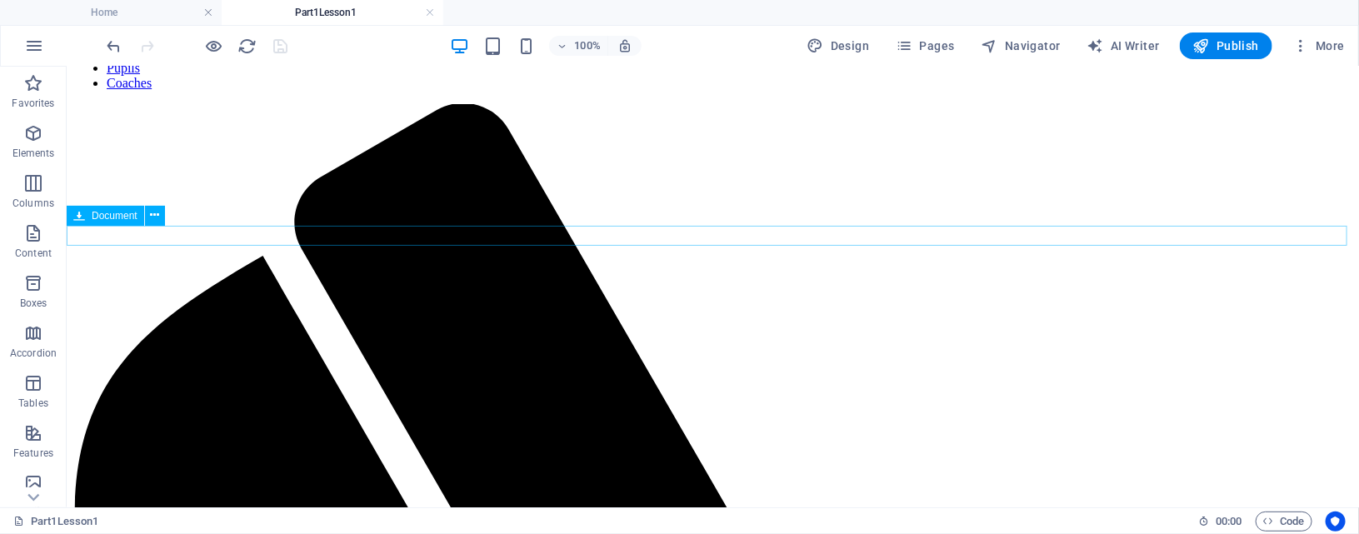
click at [154, 216] on icon at bounding box center [154, 216] width 9 height 18
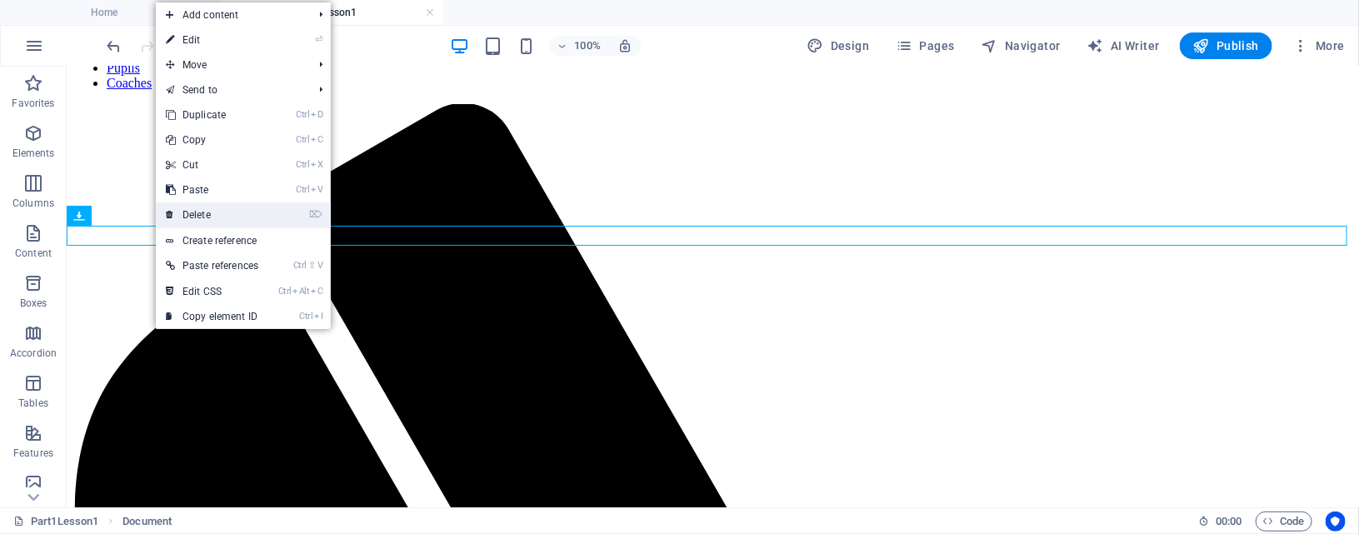
click at [192, 217] on link "⌦ Delete" at bounding box center [212, 215] width 113 height 25
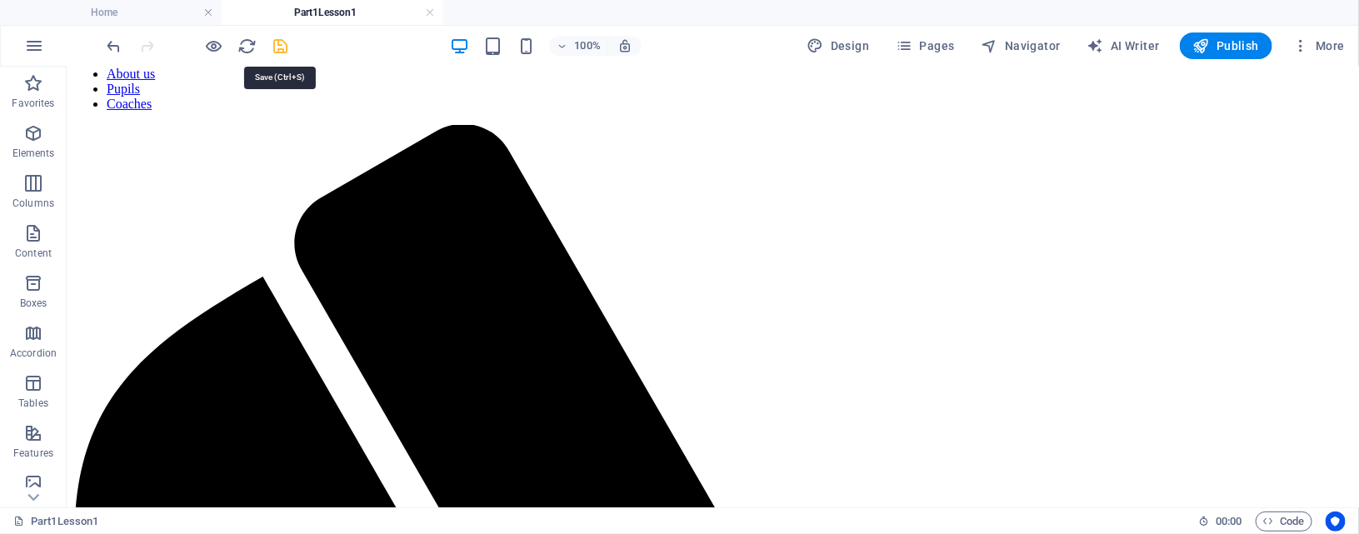
click at [278, 50] on icon "save" at bounding box center [281, 46] width 19 height 19
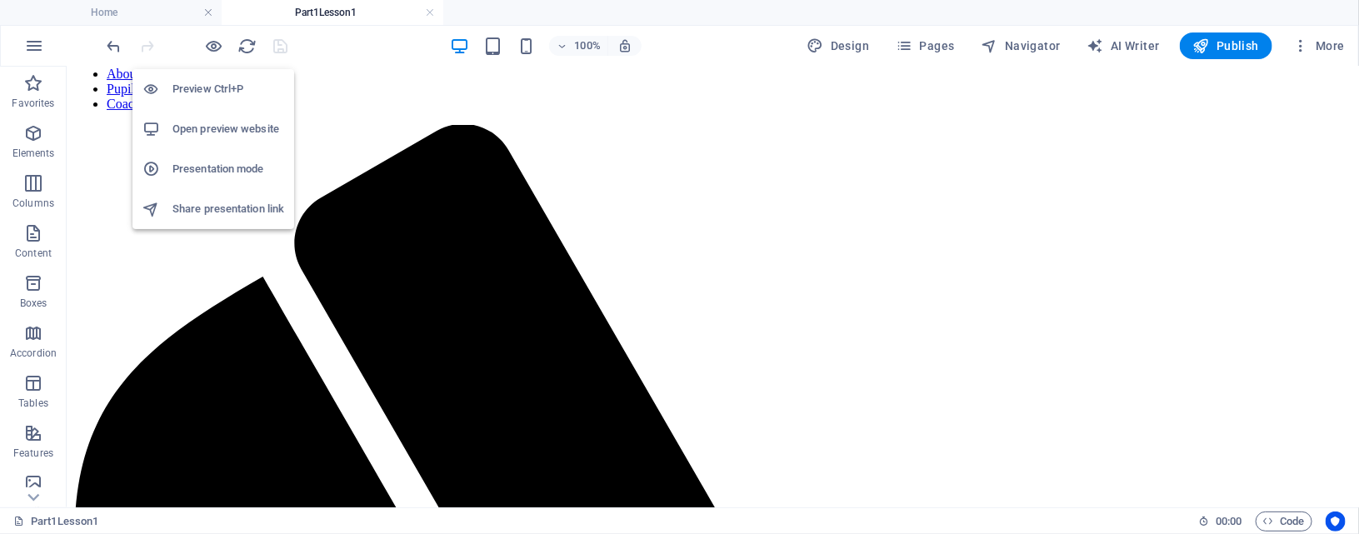
click at [217, 128] on h6 "Open preview website" at bounding box center [229, 129] width 112 height 20
click at [216, 45] on icon "button" at bounding box center [214, 46] width 19 height 19
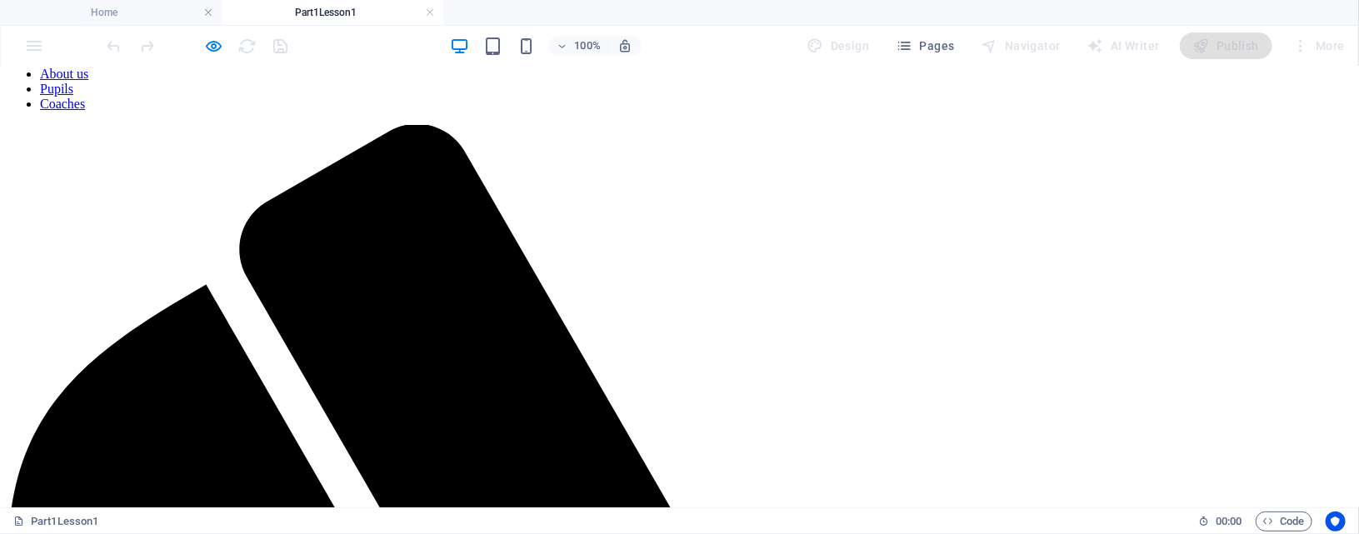
scroll to position [0, 0]
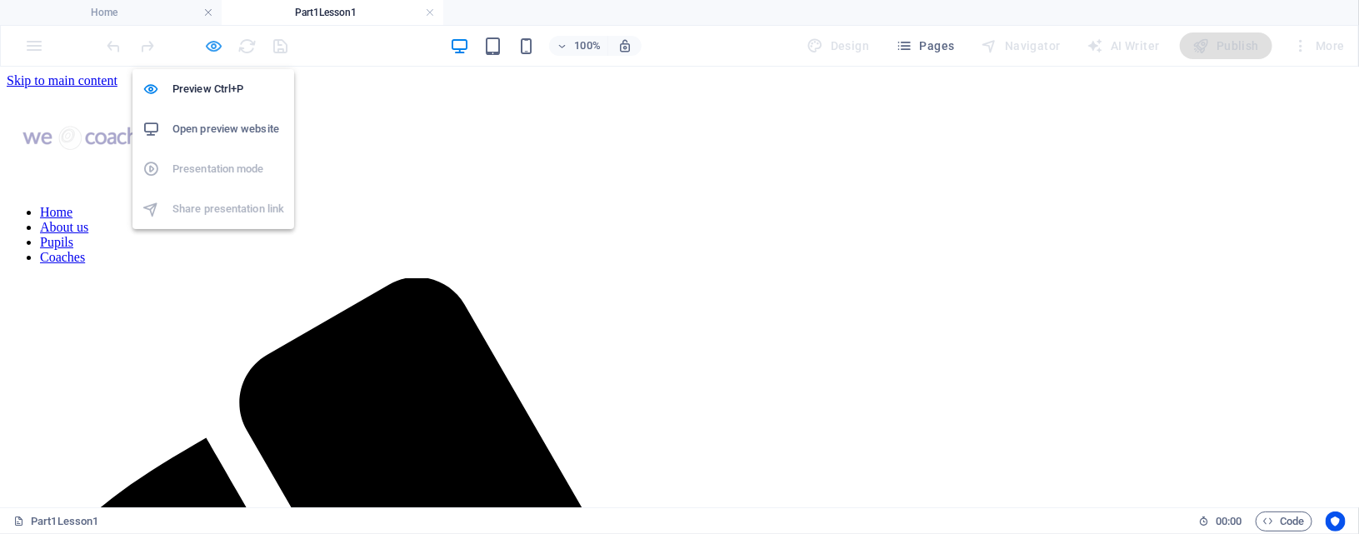
click at [219, 46] on icon "button" at bounding box center [214, 46] width 19 height 19
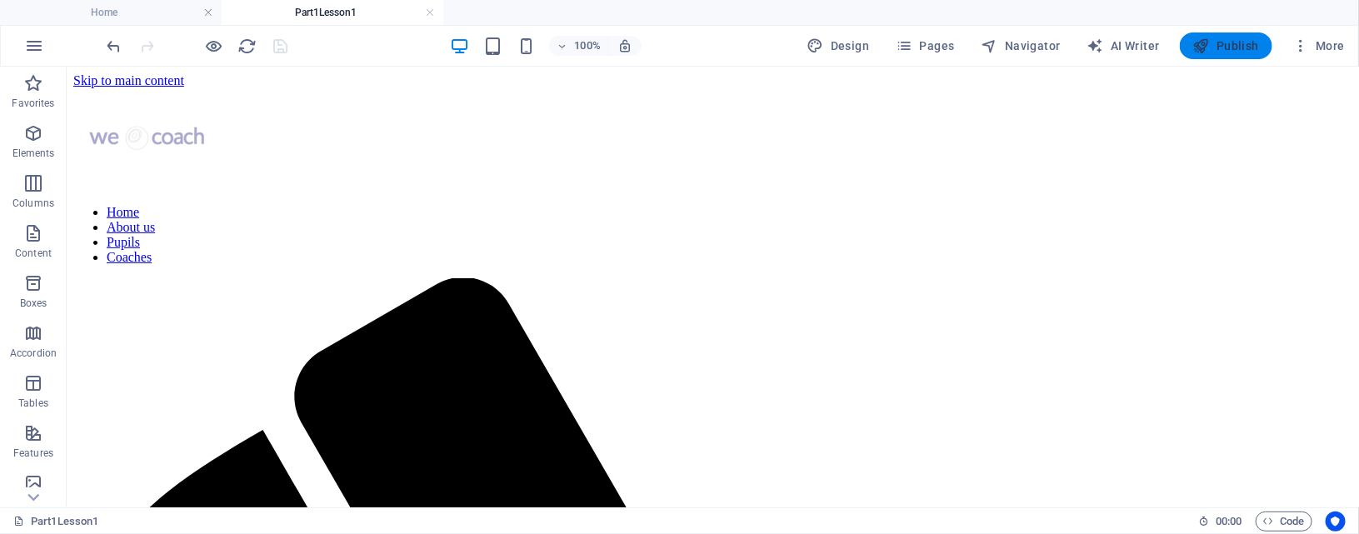
click at [1225, 44] on span "Publish" at bounding box center [1227, 46] width 66 height 17
